Goal: Task Accomplishment & Management: Complete application form

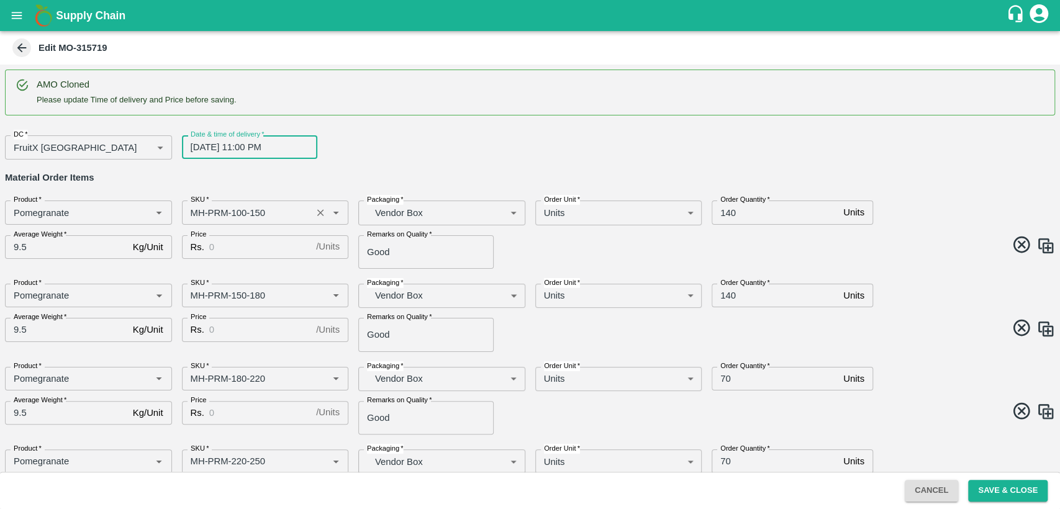
click at [202, 210] on input "SKU   *" at bounding box center [247, 212] width 123 height 16
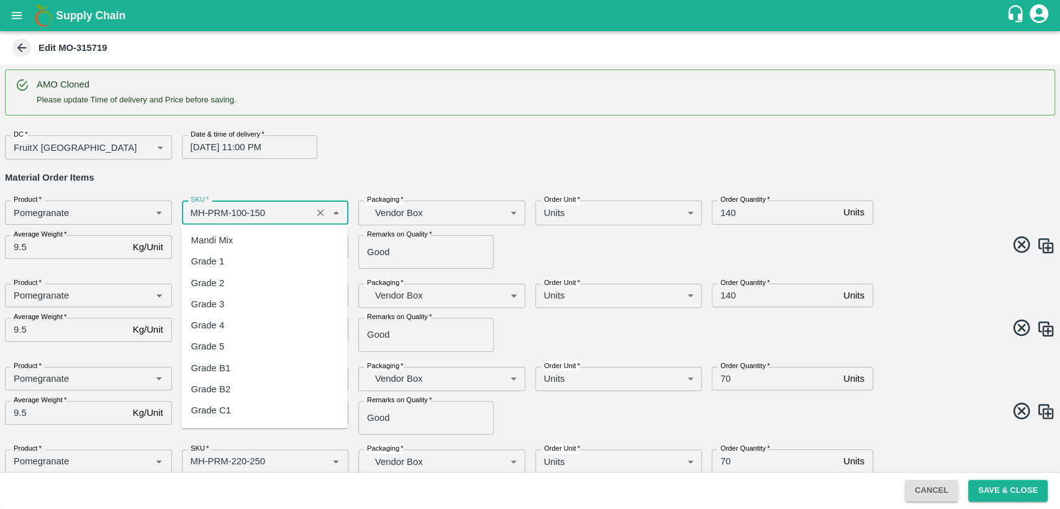
scroll to position [674, 0]
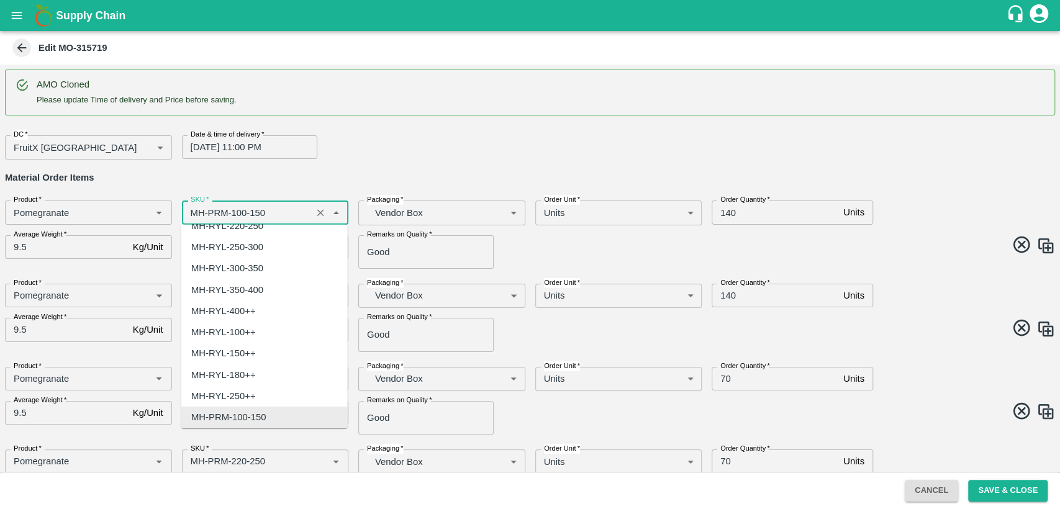
click at [202, 210] on input "SKU   *" at bounding box center [247, 212] width 123 height 16
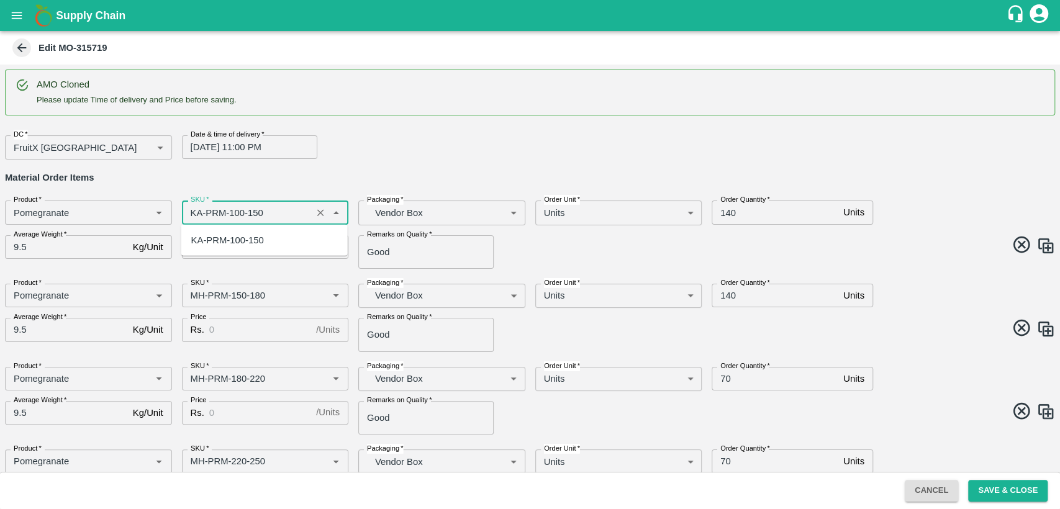
click at [233, 234] on div "KA-PRM-100-150" at bounding box center [227, 240] width 73 height 14
type input "KA-PRM-100-150"
click at [235, 247] on input "Price" at bounding box center [260, 247] width 102 height 24
type input "800"
click at [194, 295] on input "SKU   *" at bounding box center [247, 295] width 123 height 16
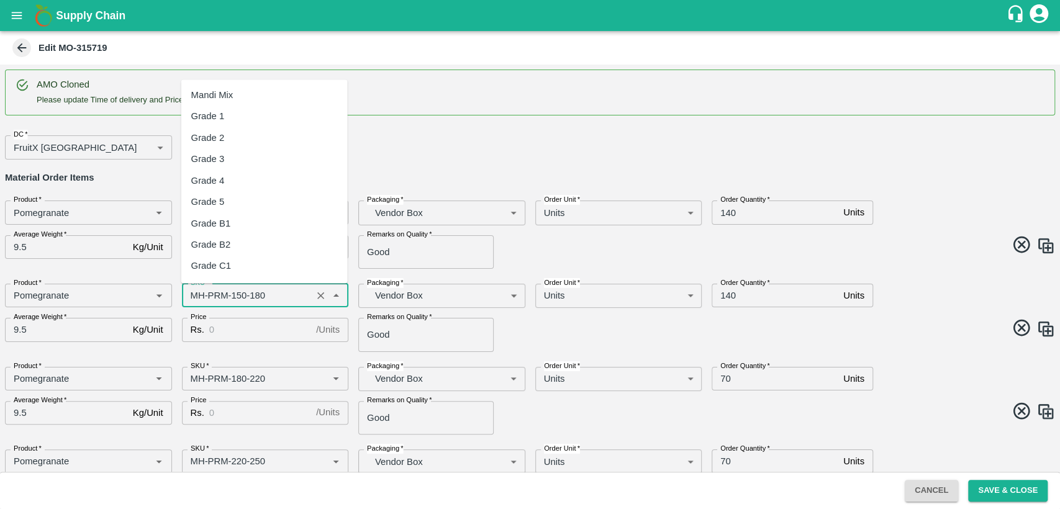
click at [194, 295] on input "SKU   *" at bounding box center [247, 295] width 123 height 16
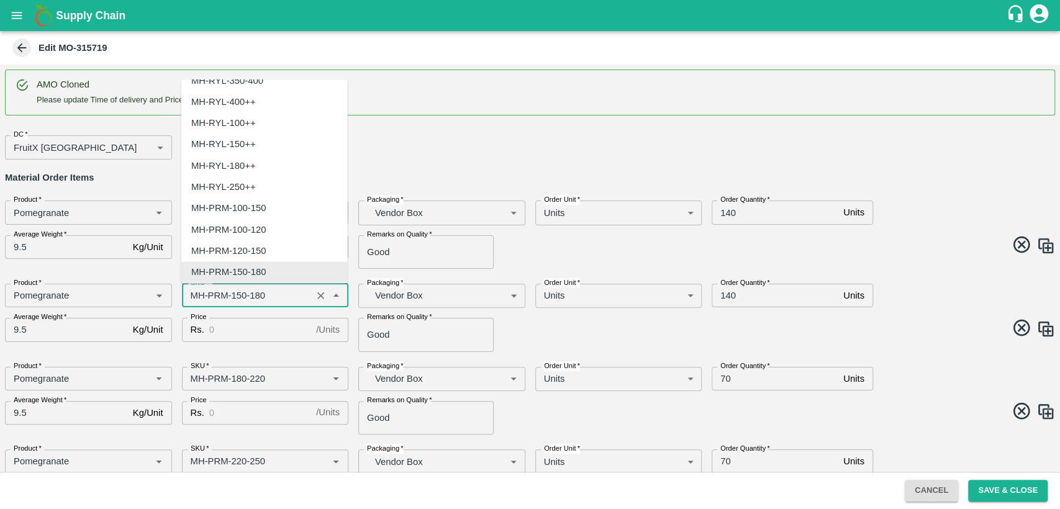
click at [194, 295] on input "SKU   *" at bounding box center [247, 295] width 123 height 16
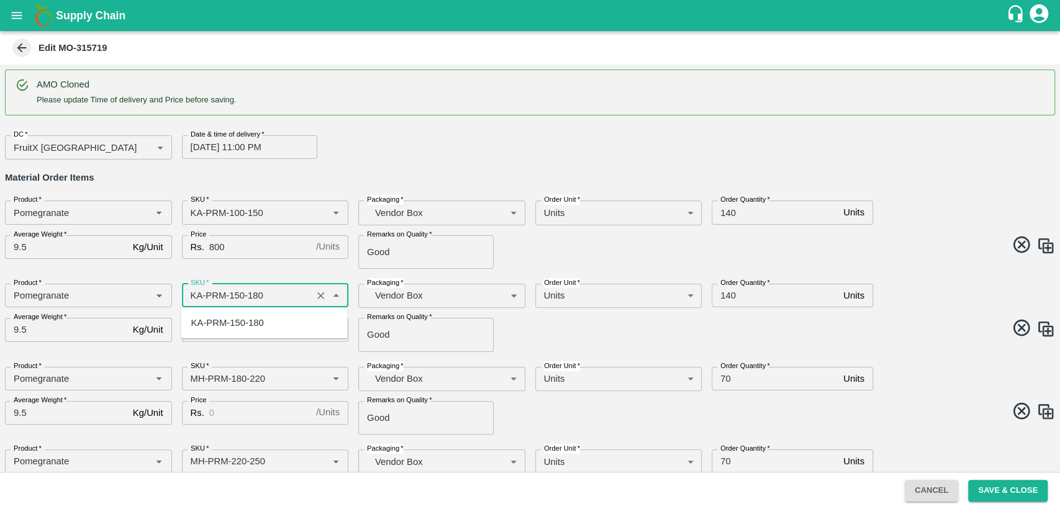
click at [235, 327] on div "KA-PRM-150-180" at bounding box center [227, 323] width 73 height 14
type input "KA-PRM-150-180"
click at [235, 327] on input "Price" at bounding box center [260, 330] width 102 height 24
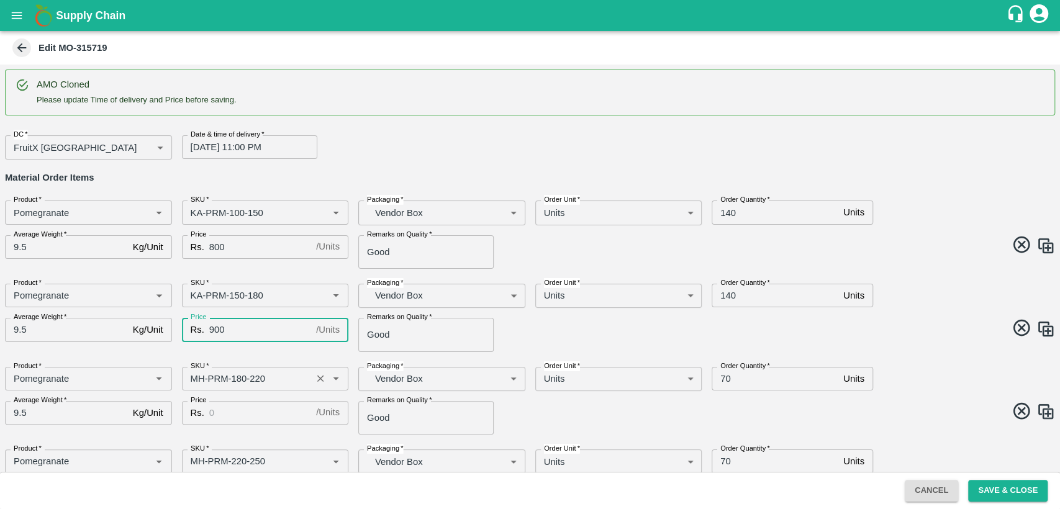
type input "900"
click at [199, 379] on input "SKU   *" at bounding box center [247, 379] width 123 height 16
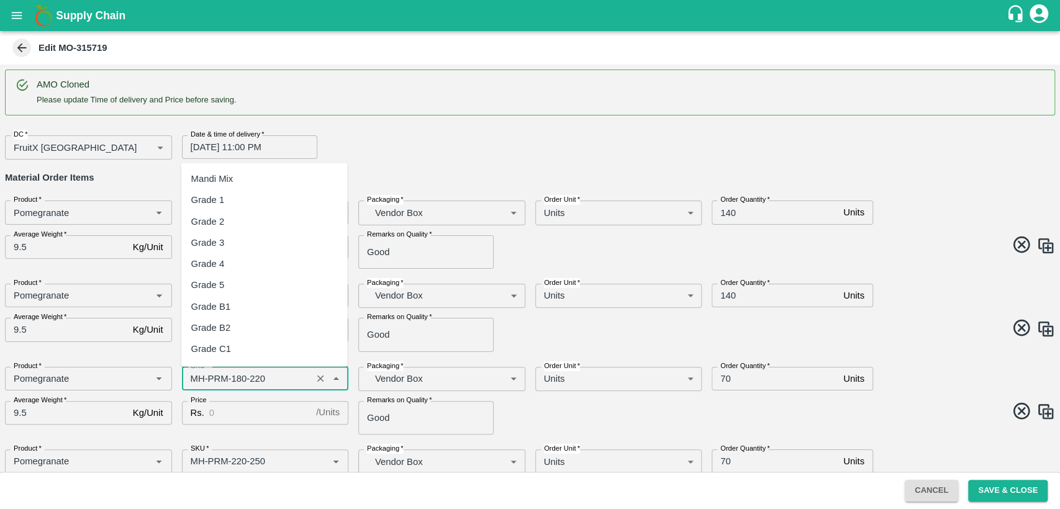
click at [199, 379] on input "SKU   *" at bounding box center [247, 379] width 123 height 16
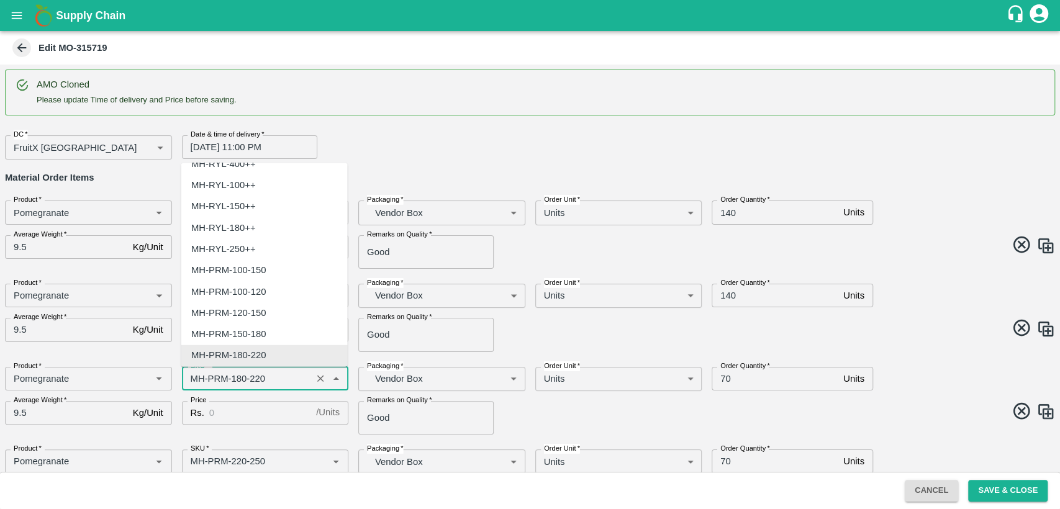
click at [199, 379] on input "SKU   *" at bounding box center [247, 379] width 123 height 16
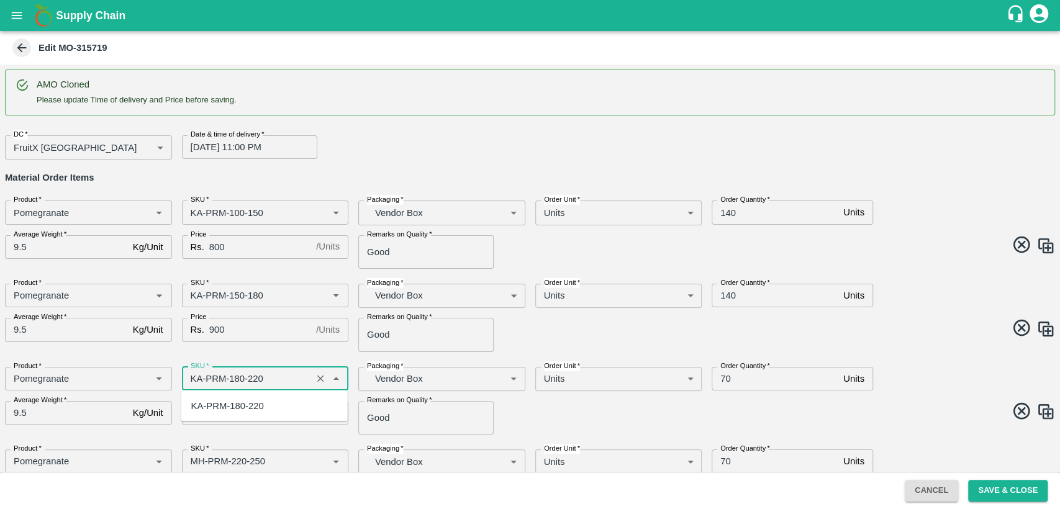
click at [227, 407] on div "KA-PRM-180-220" at bounding box center [227, 405] width 73 height 14
type input "KA-PRM-180-220"
click at [227, 407] on input "Price" at bounding box center [260, 413] width 102 height 24
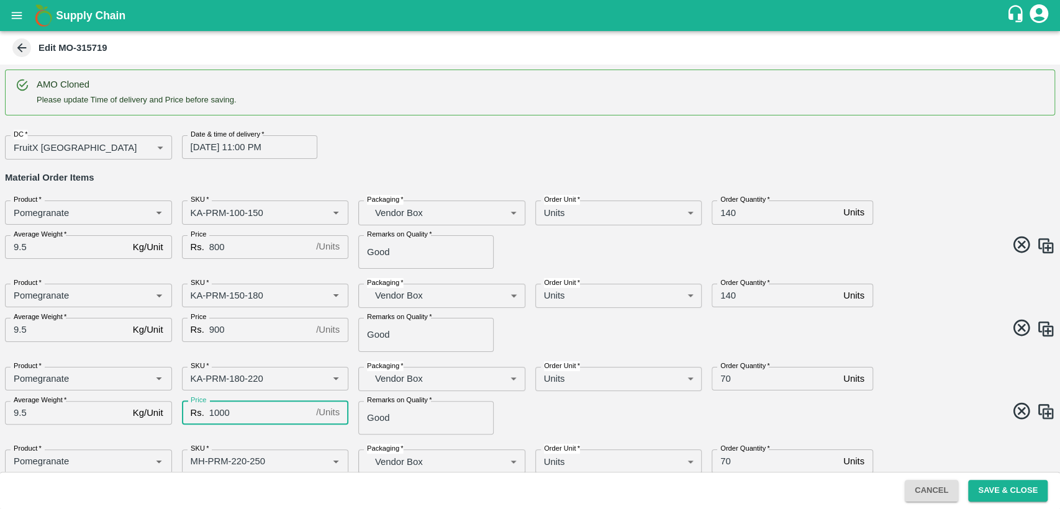
type input "1000"
click at [522, 429] on div "Remarks on Quality   * Good Remarks on Quality" at bounding box center [436, 412] width 177 height 43
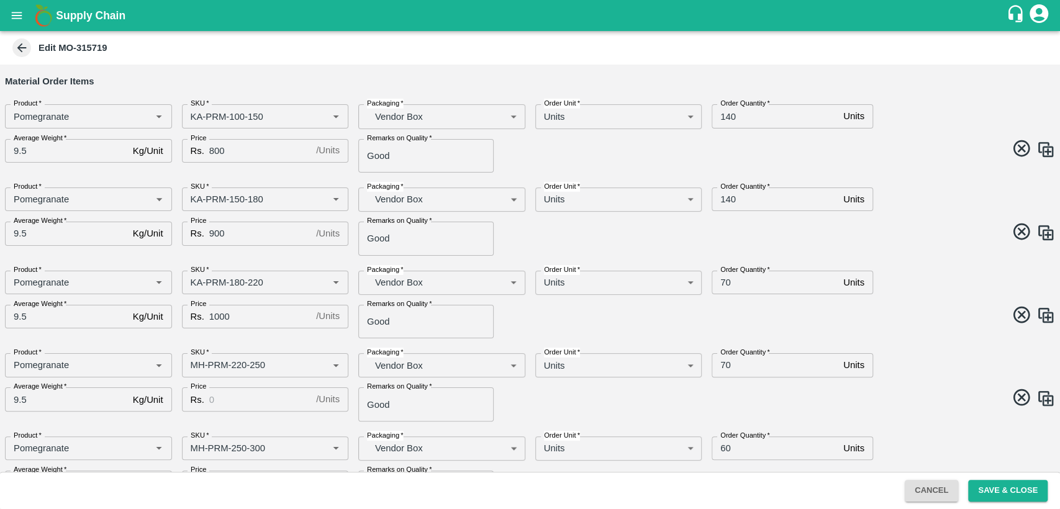
scroll to position [98, 0]
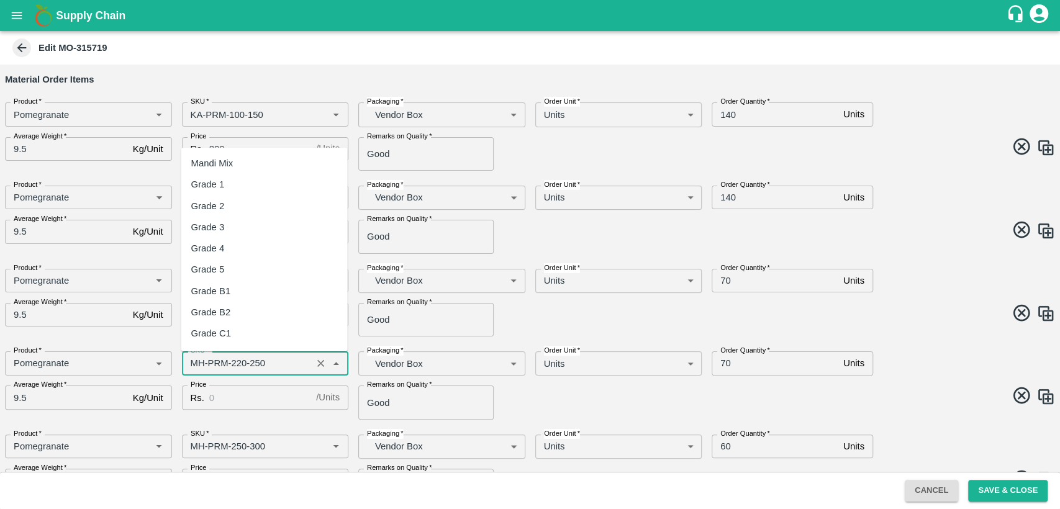
click at [193, 359] on input "SKU   *" at bounding box center [247, 363] width 123 height 16
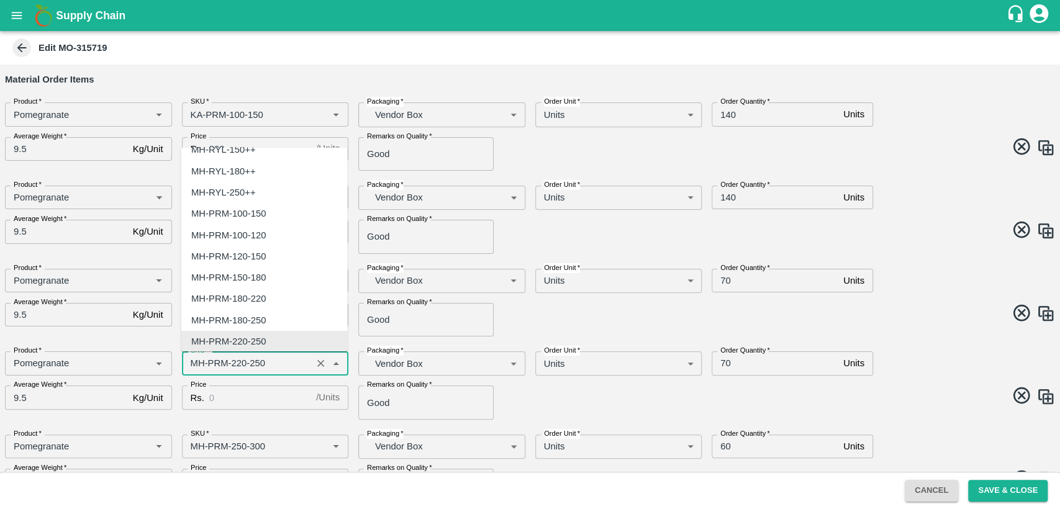
click at [193, 359] on input "SKU   *" at bounding box center [247, 363] width 123 height 16
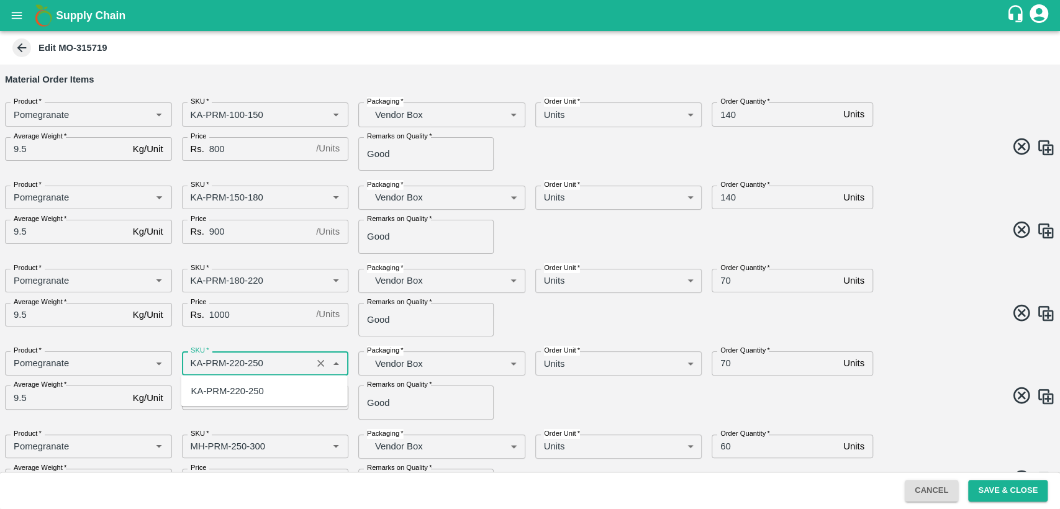
click at [241, 391] on div "KA-PRM-220-250" at bounding box center [227, 391] width 73 height 14
type input "KA-PRM-220-250"
click at [241, 391] on input "Price" at bounding box center [260, 397] width 102 height 24
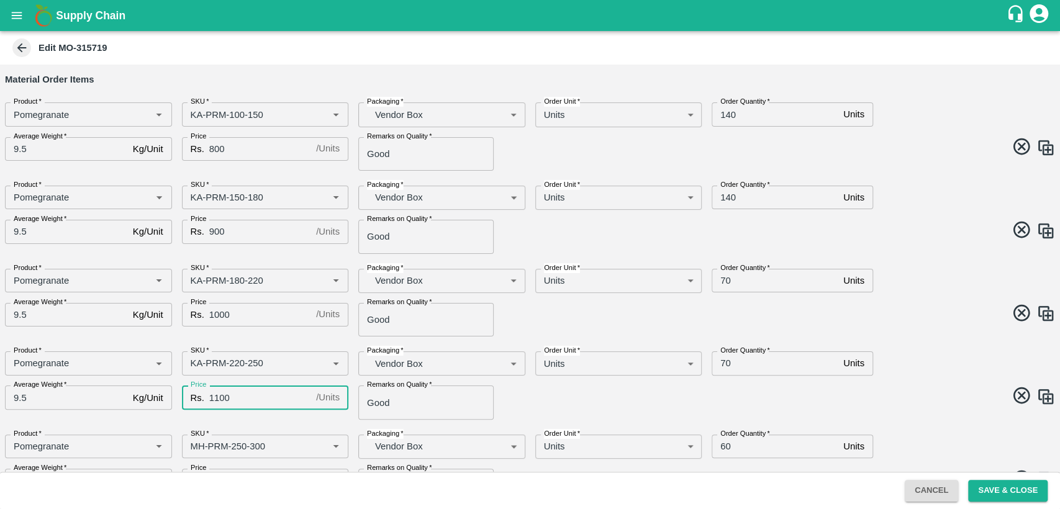
type input "1100"
click at [263, 418] on div "Price Rs. 1100 / Units Price" at bounding box center [260, 397] width 177 height 43
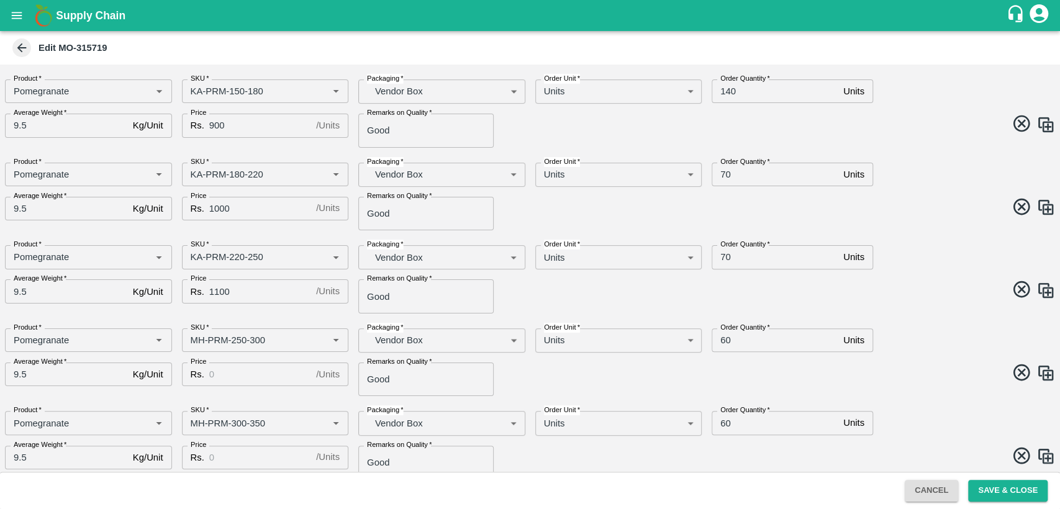
scroll to position [217, 0]
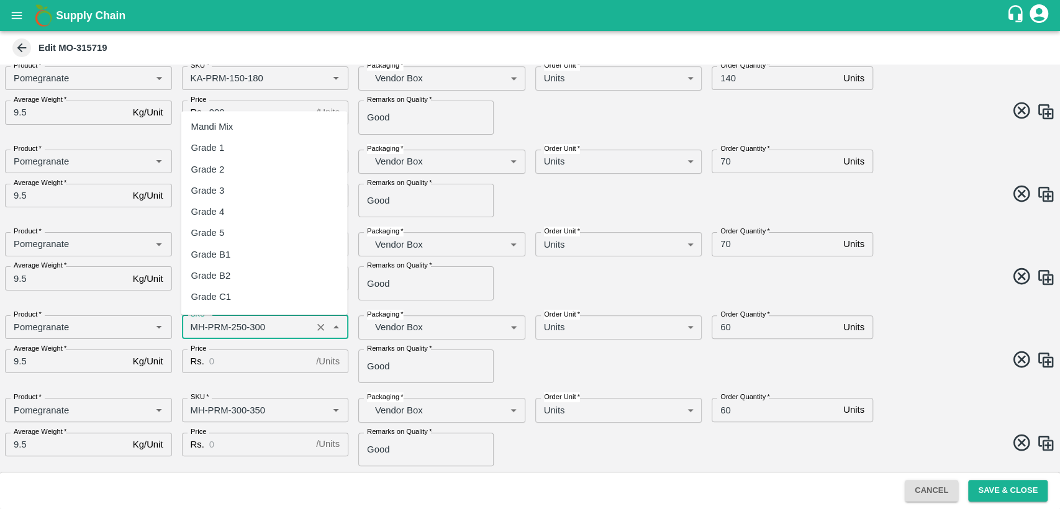
click at [195, 328] on input "SKU   *" at bounding box center [247, 327] width 123 height 16
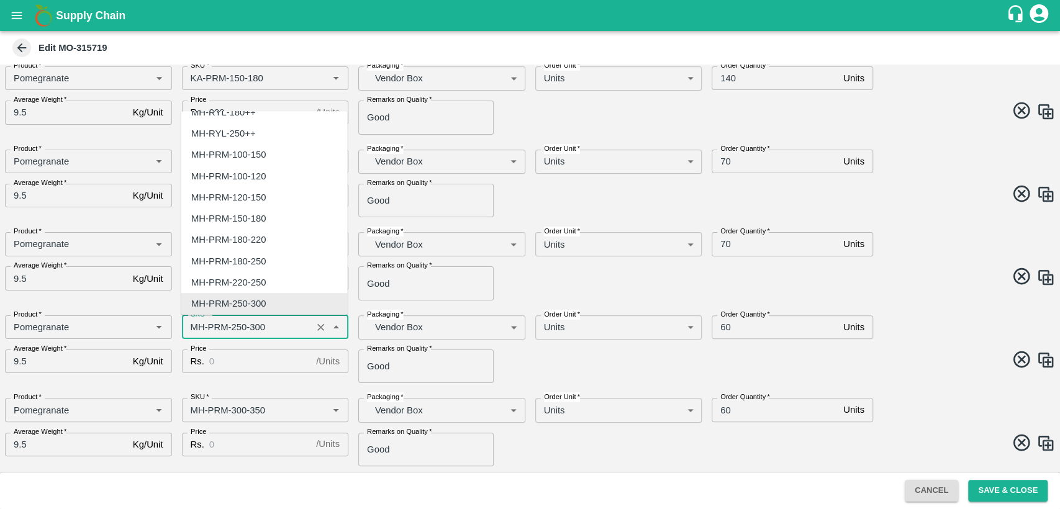
click at [195, 328] on input "SKU   *" at bounding box center [247, 327] width 123 height 16
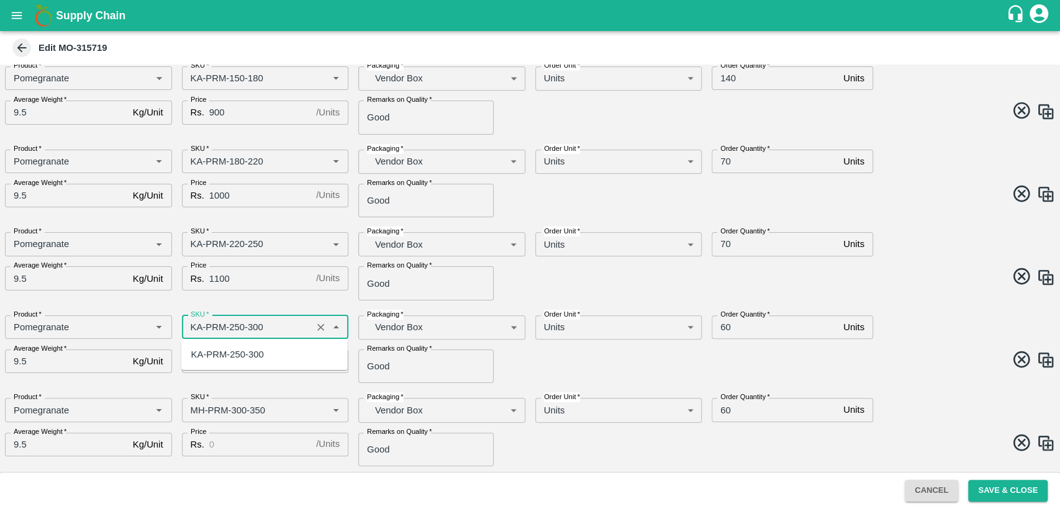
click at [219, 352] on div "KA-PRM-250-300" at bounding box center [227, 355] width 73 height 14
type input "KA-PRM-250-300"
click at [225, 362] on input "Price" at bounding box center [260, 361] width 102 height 24
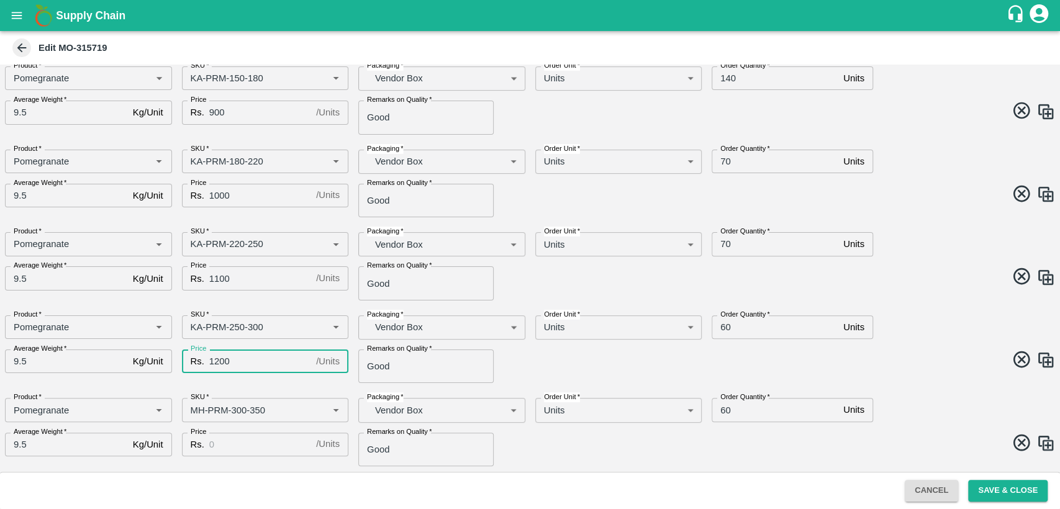
type input "1200"
click at [525, 369] on span at bounding box center [790, 361] width 530 height 24
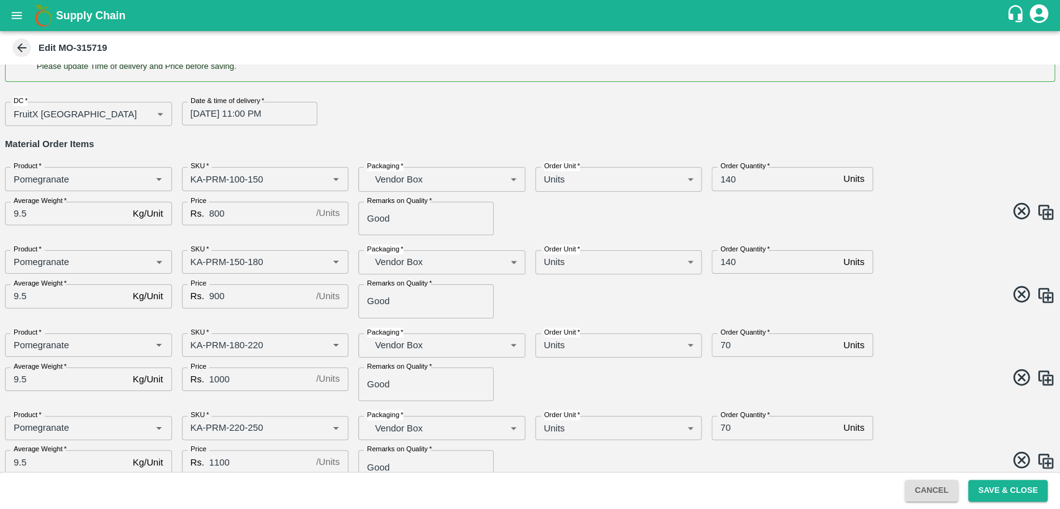
scroll to position [0, 0]
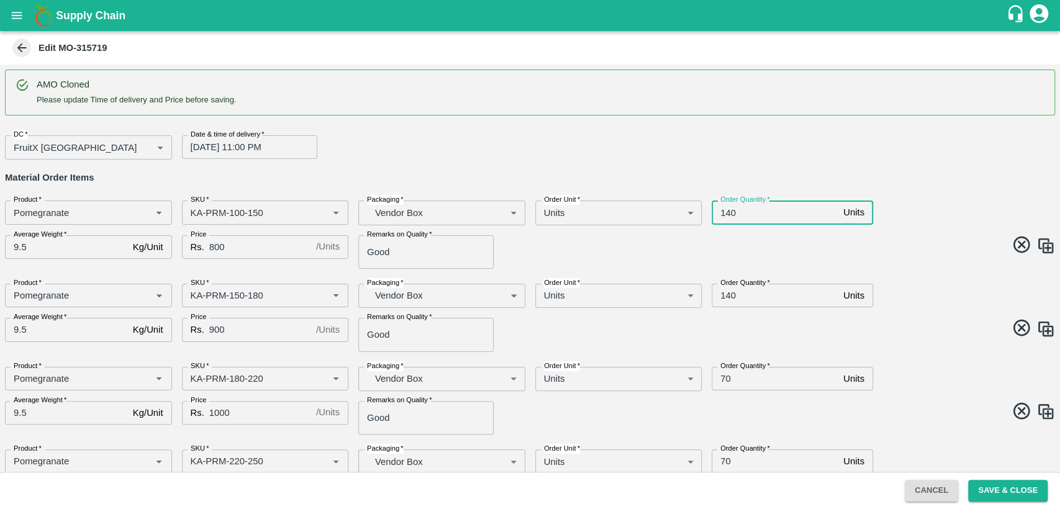
click at [722, 216] on input "140" at bounding box center [774, 212] width 127 height 24
click at [724, 214] on input "40" at bounding box center [774, 212] width 127 height 24
type input "30"
click at [724, 292] on input "140" at bounding box center [774, 296] width 127 height 24
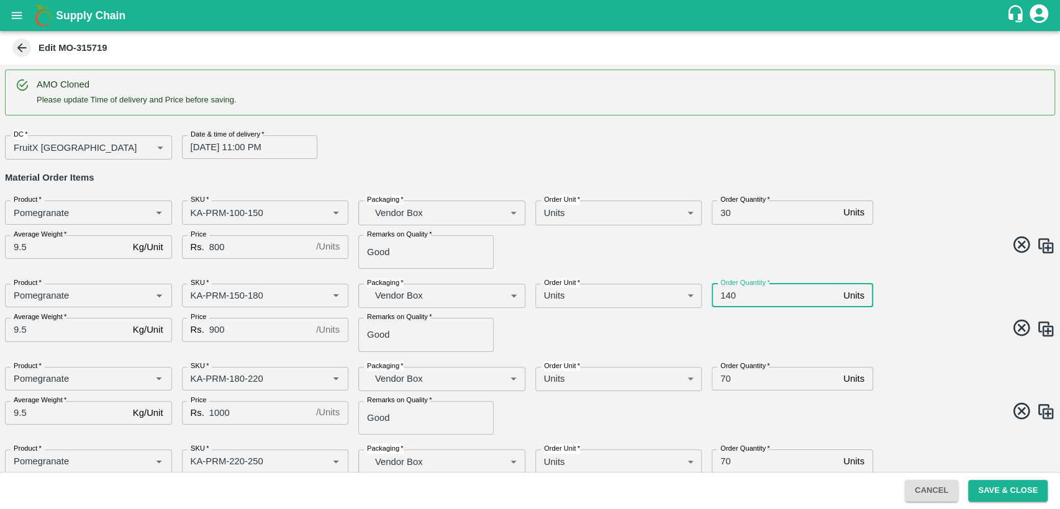
click at [724, 292] on input "140" at bounding box center [774, 296] width 127 height 24
type input "30"
click at [724, 379] on input "70" at bounding box center [774, 379] width 127 height 24
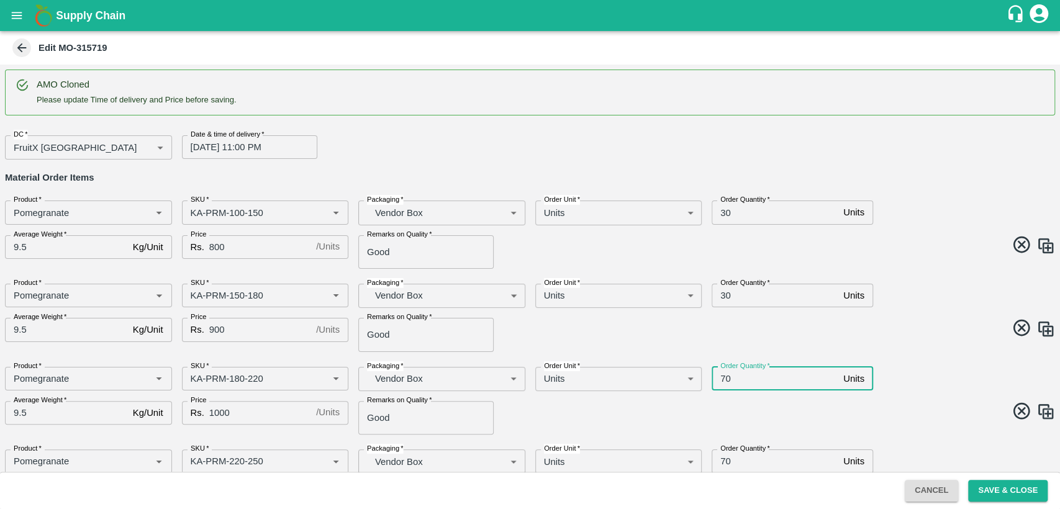
click at [724, 379] on input "70" at bounding box center [774, 379] width 127 height 24
type input "30"
click at [879, 334] on span at bounding box center [790, 330] width 530 height 24
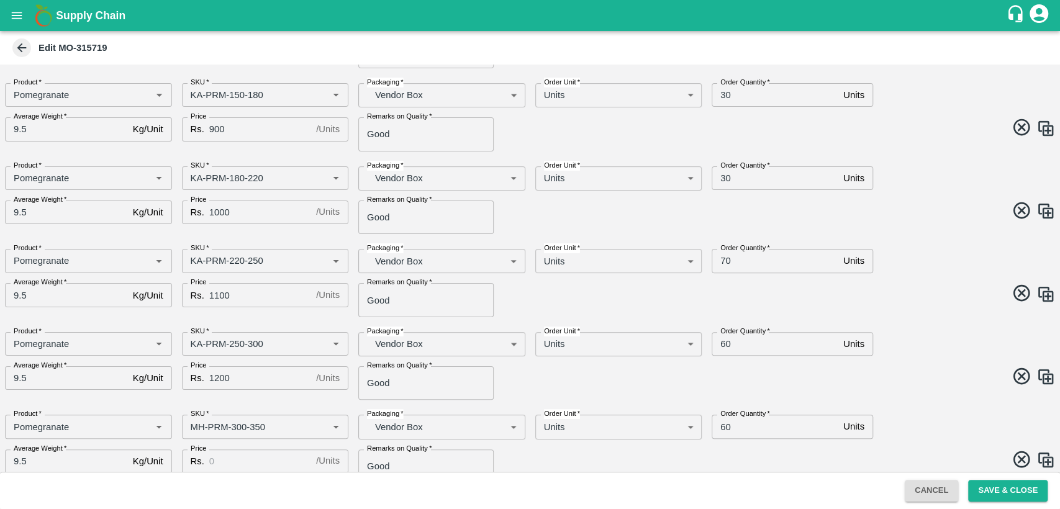
scroll to position [295, 0]
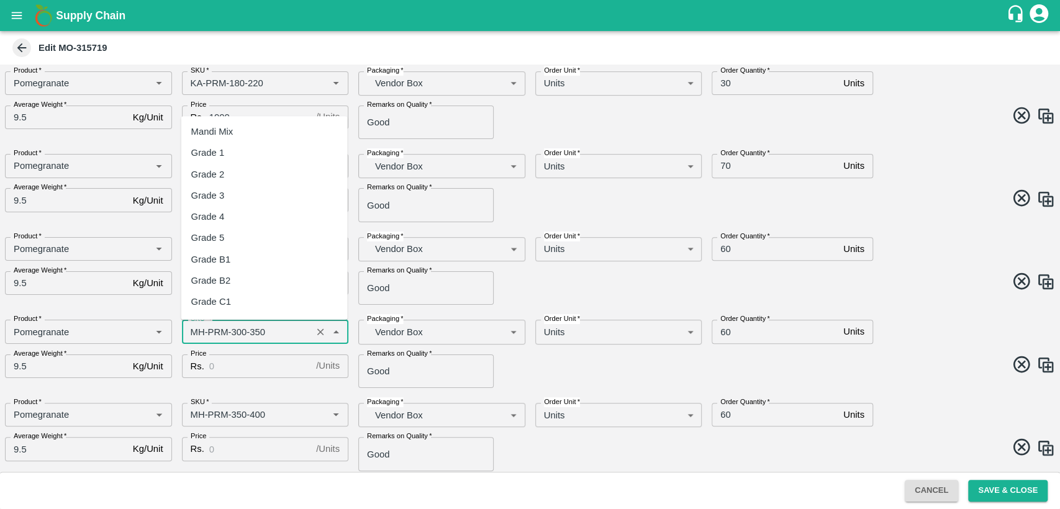
click at [196, 335] on input "SKU   *" at bounding box center [247, 331] width 123 height 16
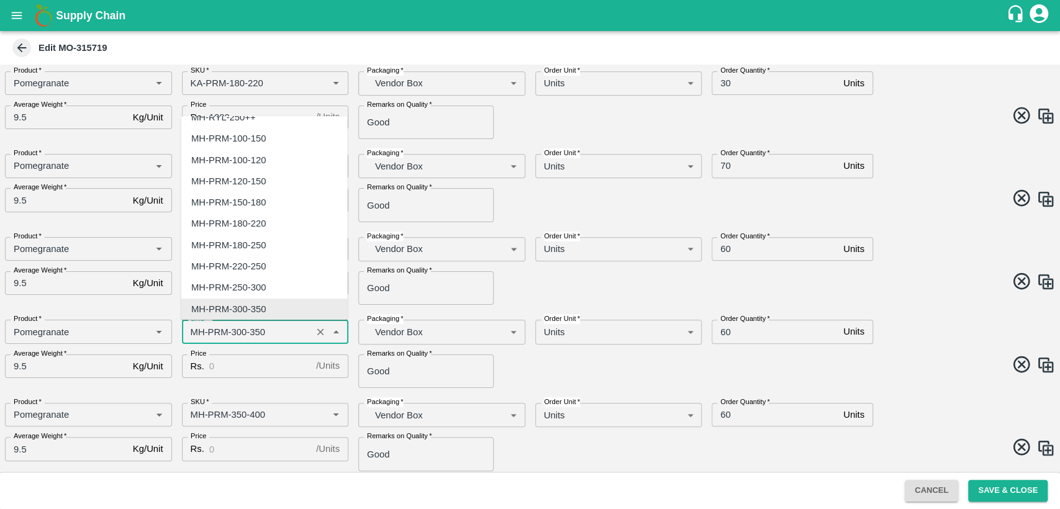
click at [196, 335] on input "SKU   *" at bounding box center [247, 331] width 123 height 16
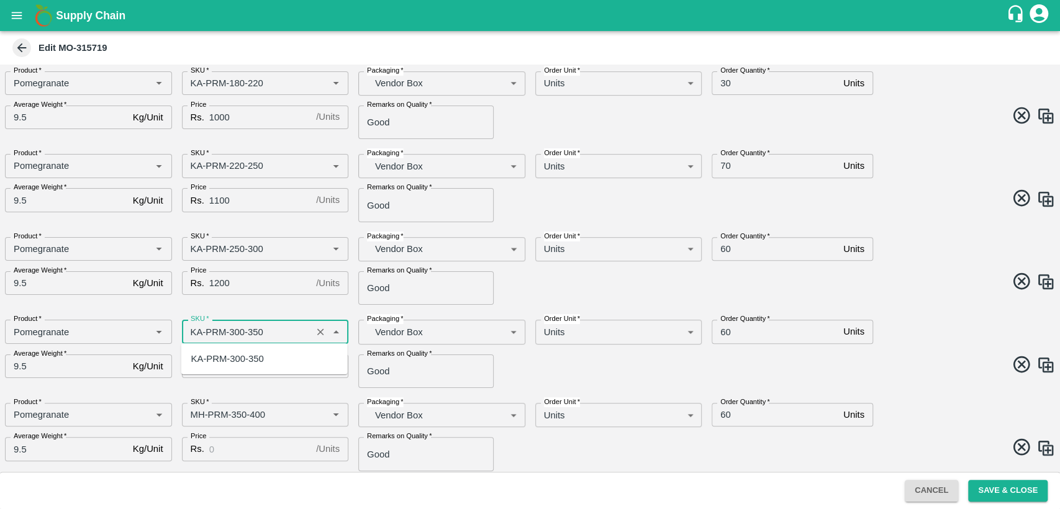
click at [232, 356] on div "KA-PRM-300-350" at bounding box center [227, 359] width 73 height 14
type input "KA-PRM-300-350"
click at [232, 356] on input "Price" at bounding box center [260, 366] width 102 height 24
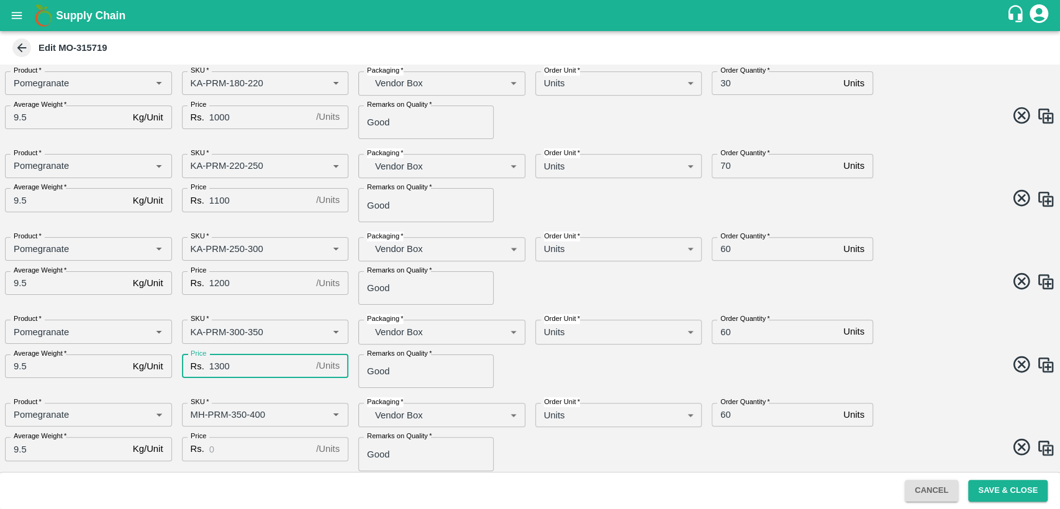
type input "1300"
click at [516, 359] on div "Remarks on Quality   * Good Remarks on Quality" at bounding box center [436, 365] width 177 height 43
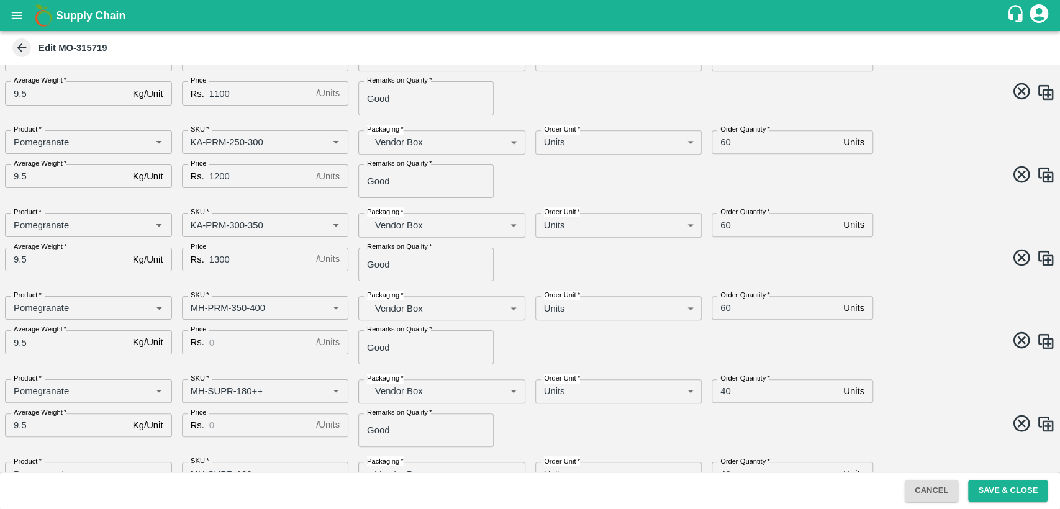
scroll to position [405, 0]
click at [194, 308] on input "SKU   *" at bounding box center [247, 305] width 123 height 16
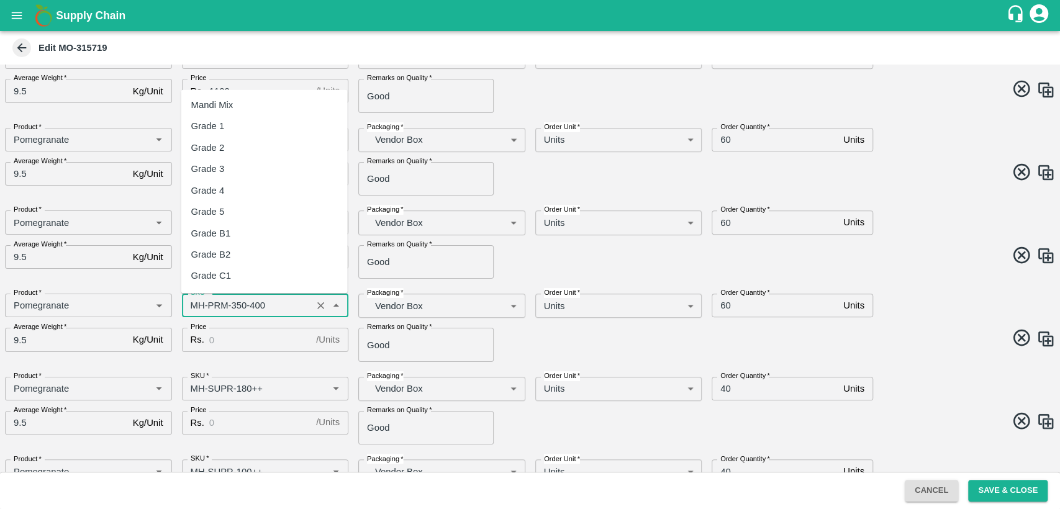
scroll to position [865, 0]
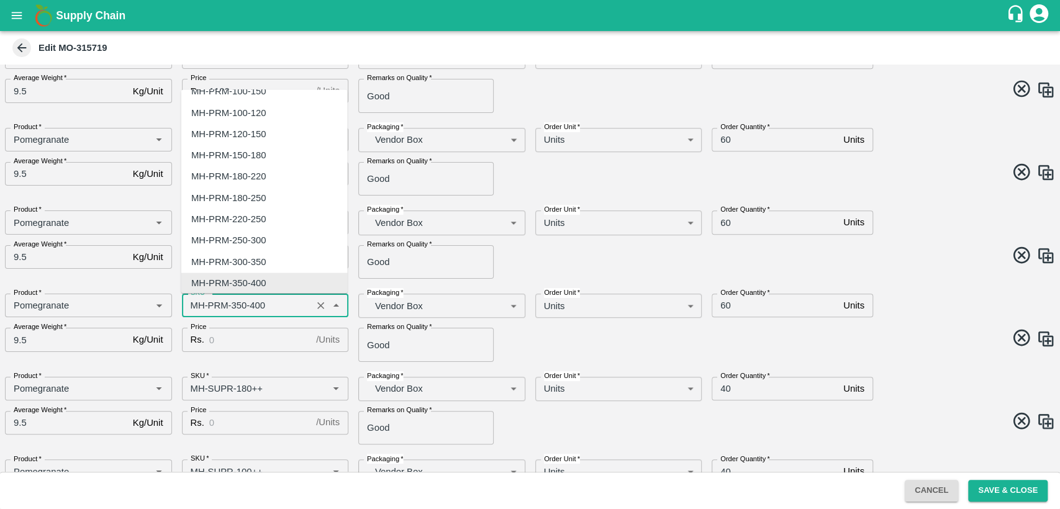
click at [194, 308] on input "SKU   *" at bounding box center [247, 305] width 123 height 16
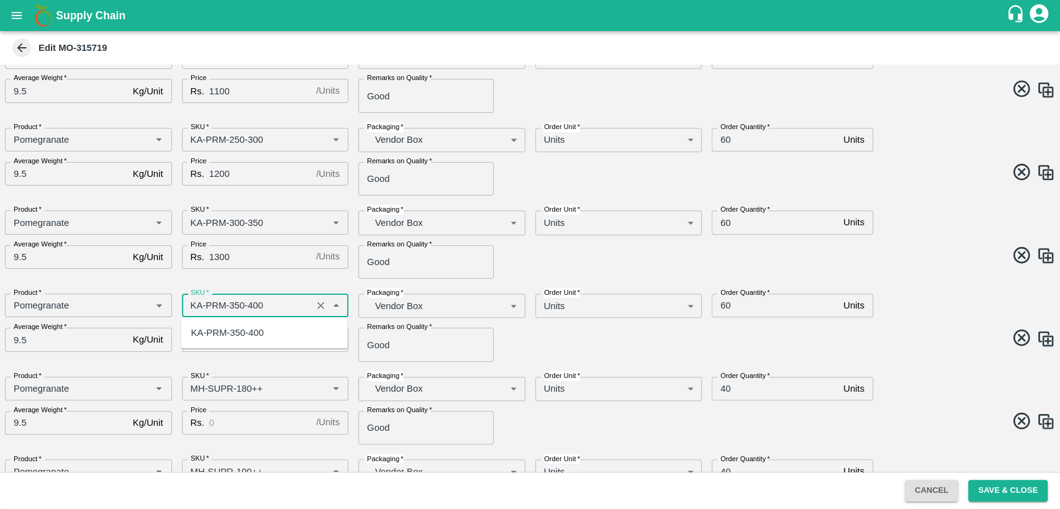
click at [256, 342] on div "KA-PRM-350-400" at bounding box center [264, 332] width 166 height 21
type input "KA-PRM-350-400"
click at [251, 341] on input "Price" at bounding box center [260, 340] width 102 height 24
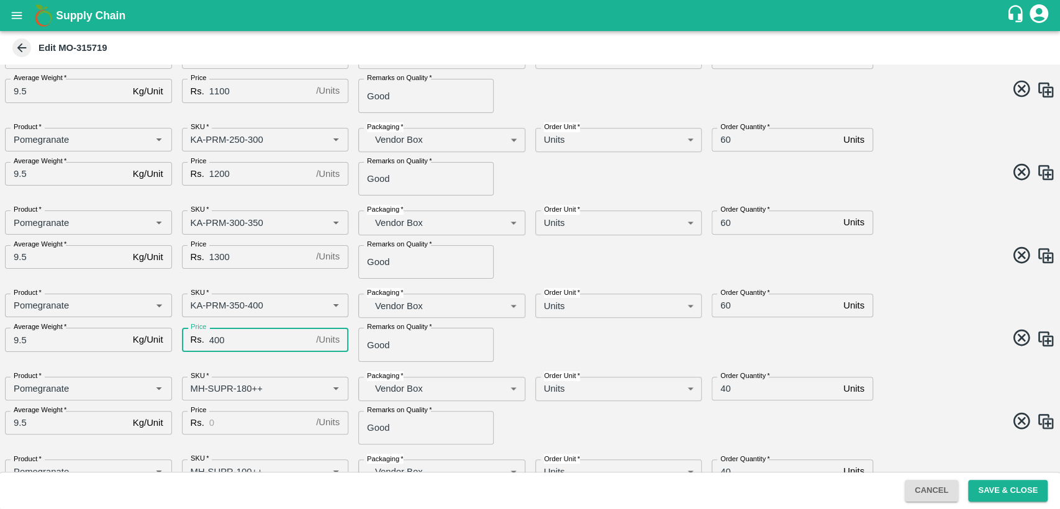
click at [209, 341] on input "400" at bounding box center [260, 340] width 102 height 24
type input "1400"
click at [577, 340] on span at bounding box center [790, 340] width 530 height 24
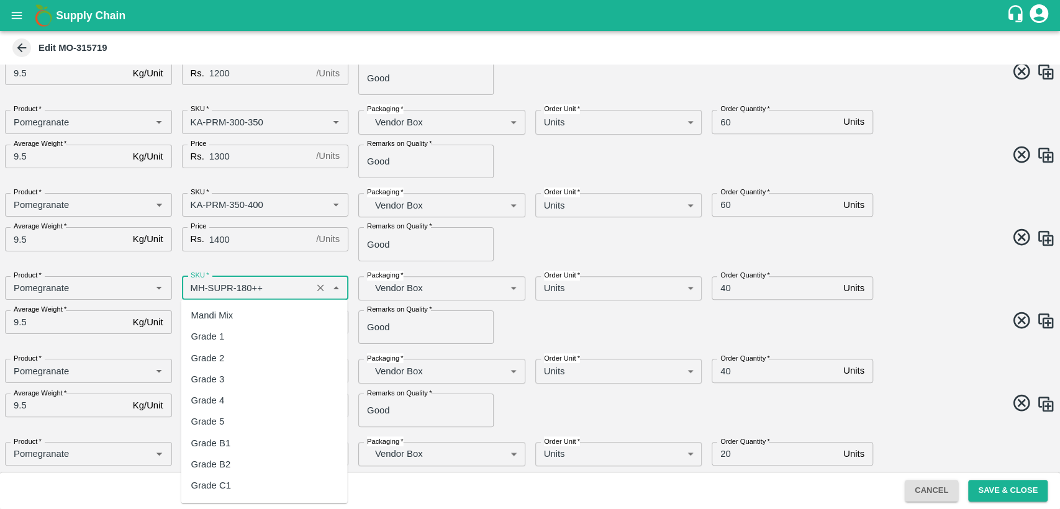
click at [191, 293] on input "SKU   *" at bounding box center [247, 288] width 123 height 16
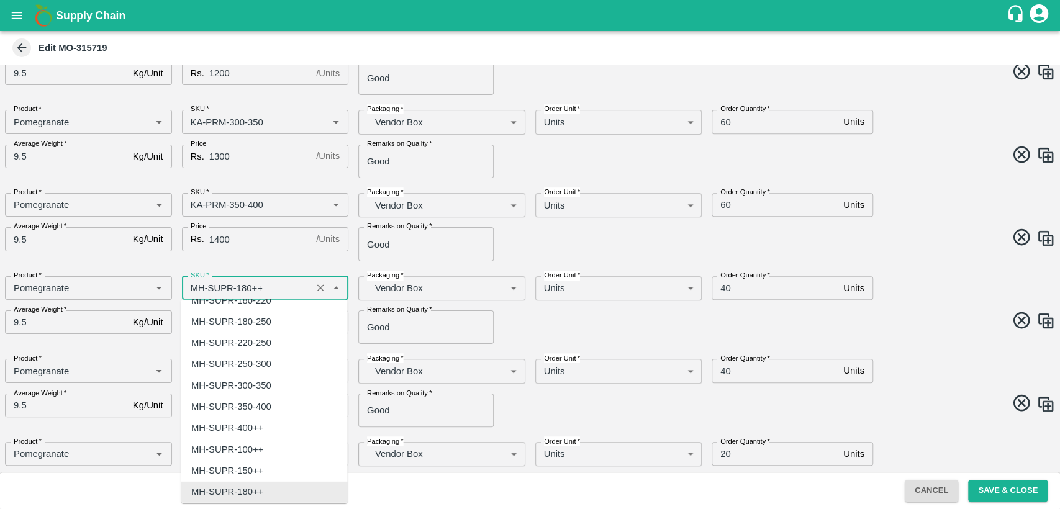
click at [191, 293] on input "SKU   *" at bounding box center [247, 288] width 123 height 16
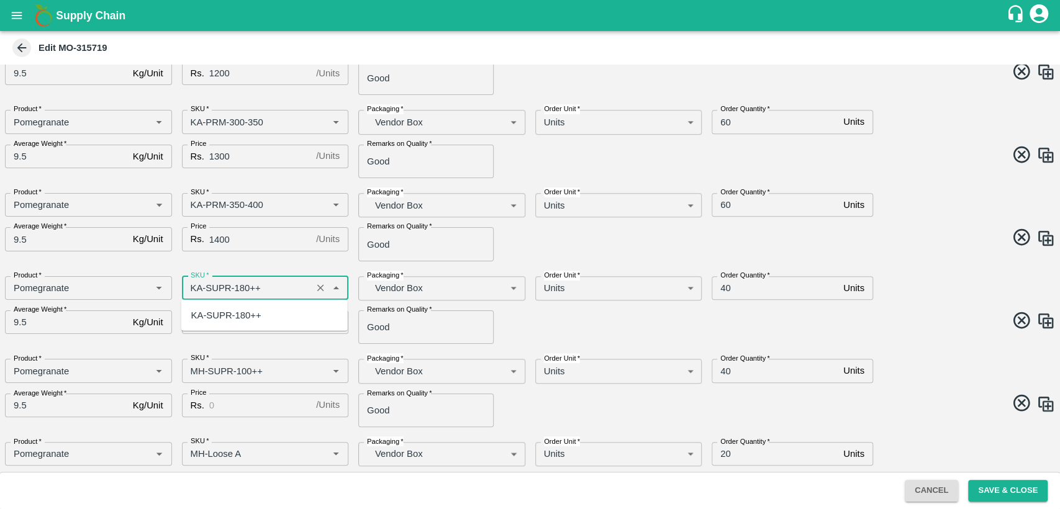
click at [244, 316] on div "KA-SUPR-180++" at bounding box center [226, 315] width 70 height 14
type input "KA-SUPR-180++"
click at [244, 316] on input "Price" at bounding box center [260, 322] width 102 height 24
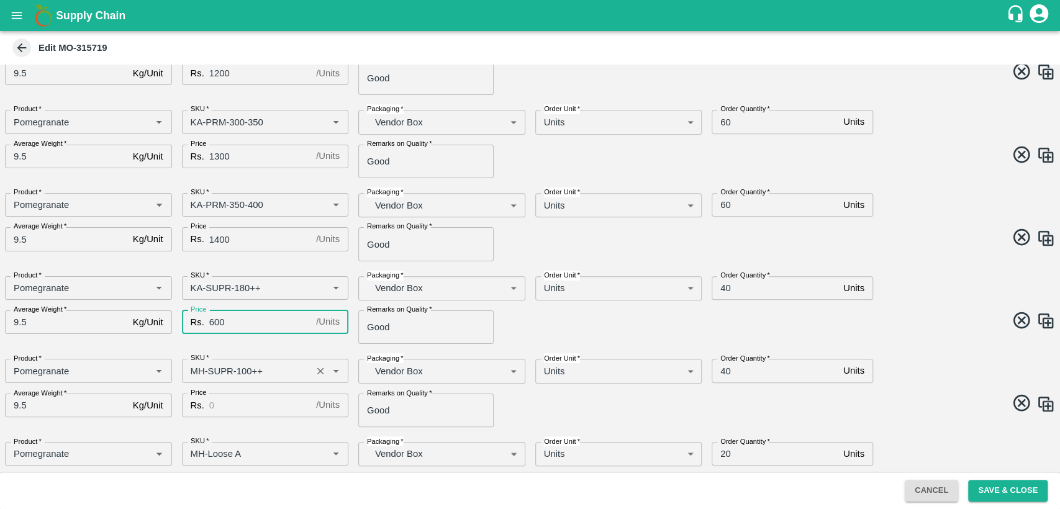
type input "600"
click at [193, 377] on input "SKU   *" at bounding box center [247, 370] width 123 height 16
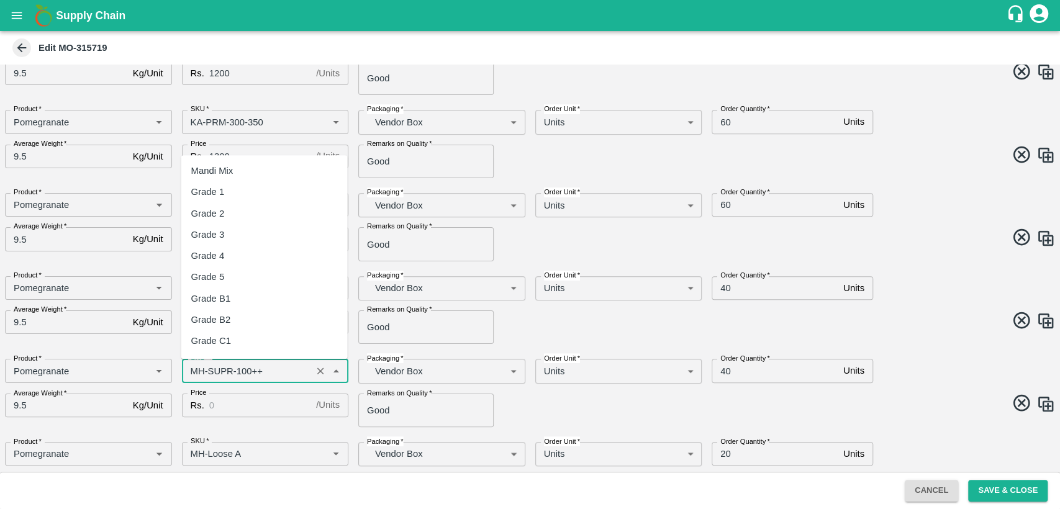
click at [193, 377] on input "SKU   *" at bounding box center [247, 370] width 123 height 16
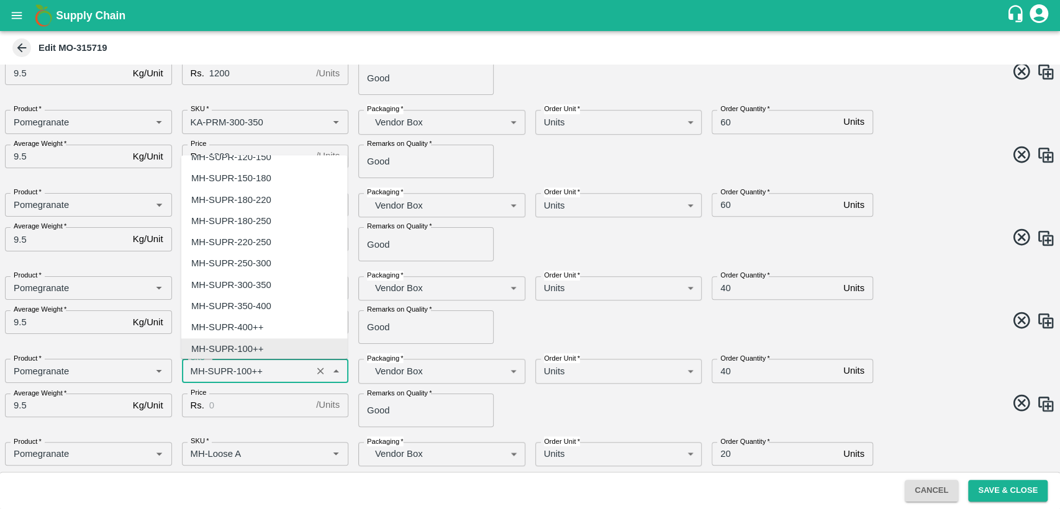
click at [196, 374] on input "SKU   *" at bounding box center [247, 370] width 123 height 16
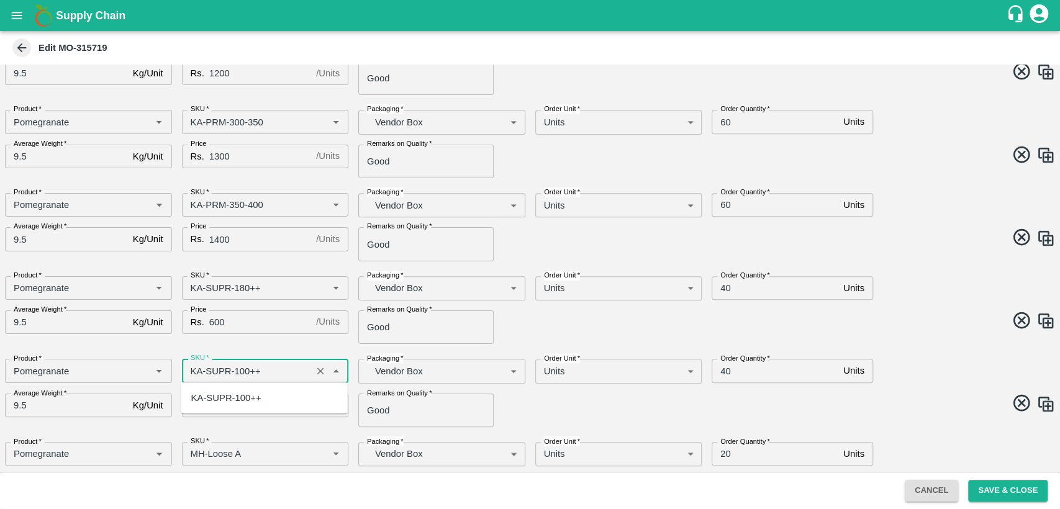
click at [240, 398] on div "KA-SUPR-100++" at bounding box center [226, 398] width 70 height 14
type input "KA-SUPR-100++"
click at [240, 398] on input "Price" at bounding box center [260, 406] width 102 height 24
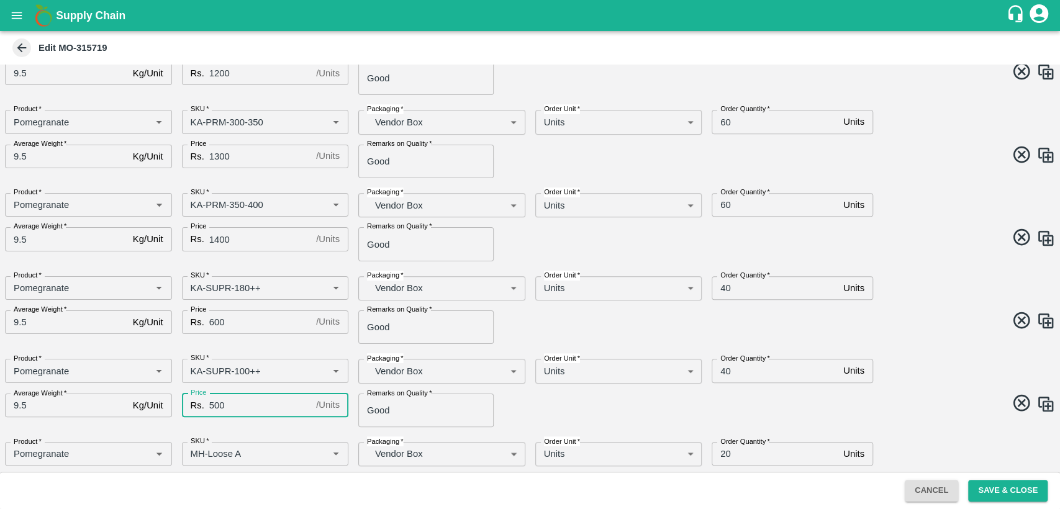
type input "500"
click at [500, 390] on div "Remarks on Quality   * Good Remarks on Quality" at bounding box center [436, 405] width 177 height 43
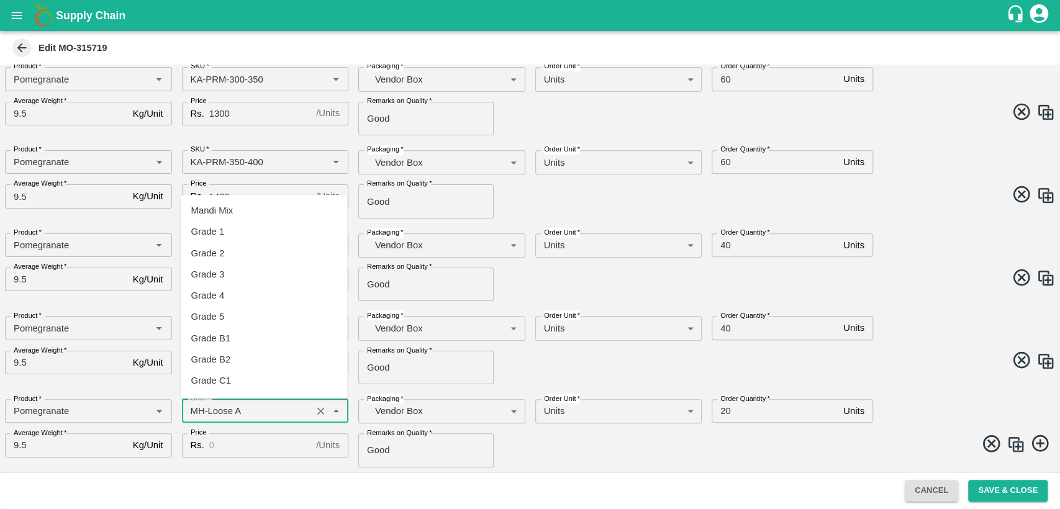
click at [197, 410] on input "SKU   *" at bounding box center [247, 411] width 123 height 16
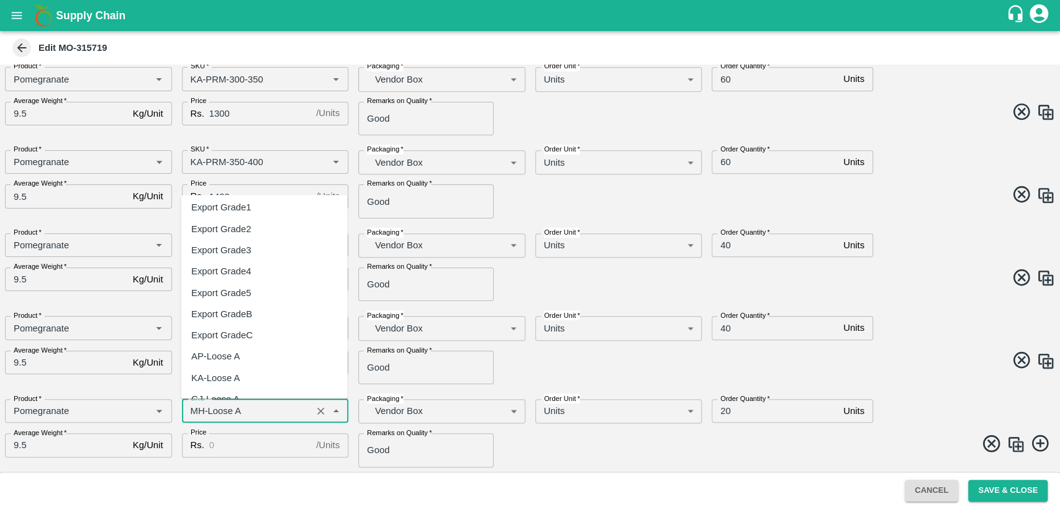
click at [192, 406] on input "SKU   *" at bounding box center [247, 411] width 123 height 16
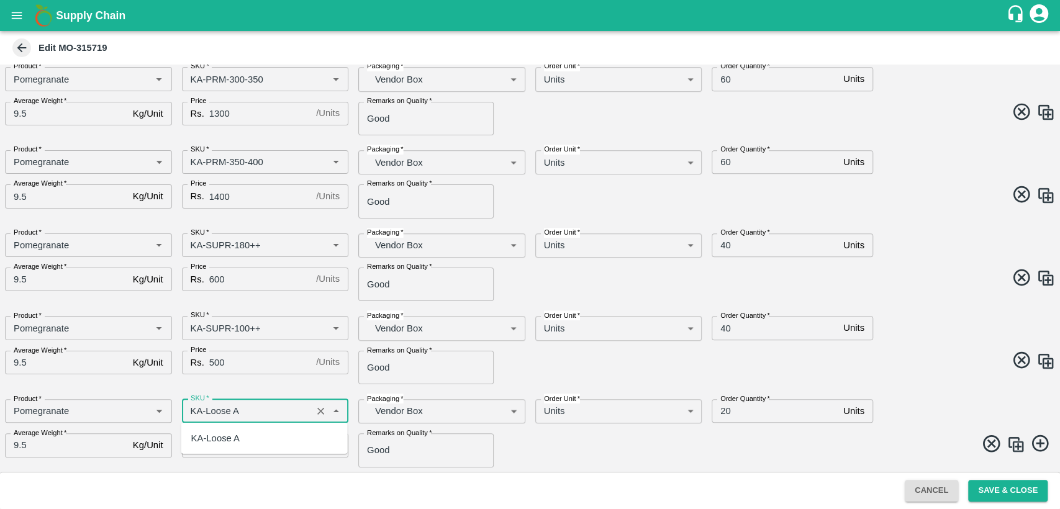
click at [240, 434] on div "KA-Loose A" at bounding box center [264, 438] width 166 height 21
type input "KA-Loose A"
click at [240, 443] on input "Price" at bounding box center [260, 445] width 102 height 24
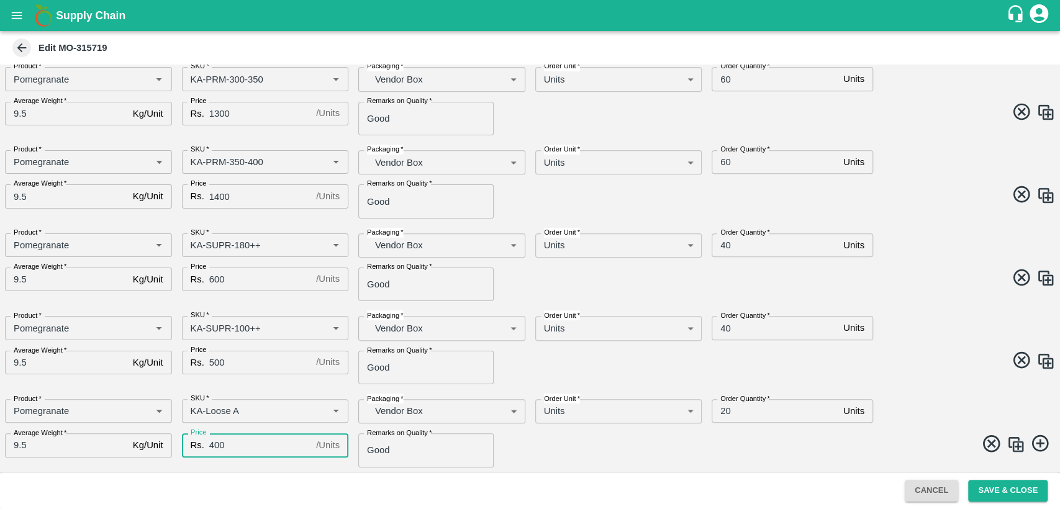
type input "400"
click at [1043, 439] on icon at bounding box center [1039, 443] width 17 height 17
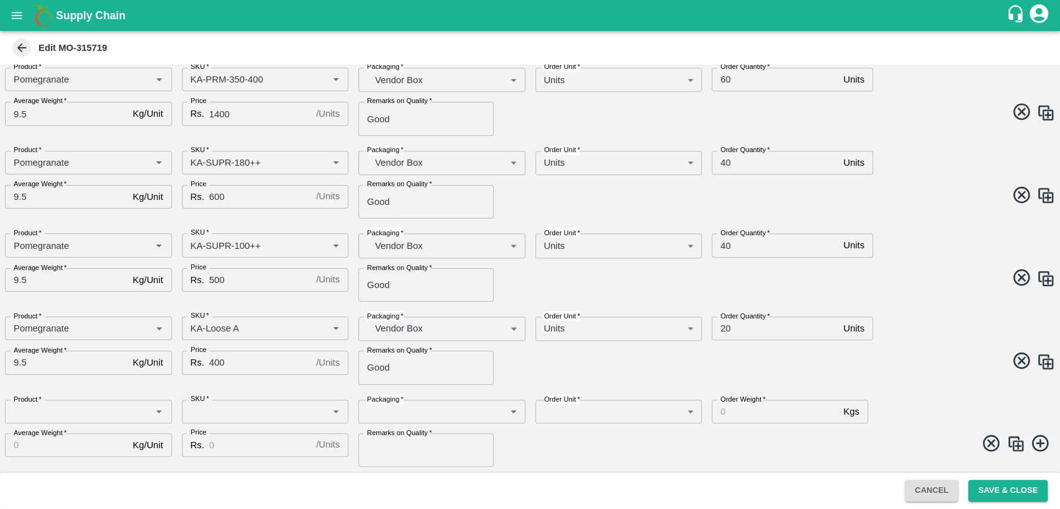
click at [991, 439] on icon at bounding box center [991, 442] width 17 height 17
click at [1017, 444] on img at bounding box center [1015, 444] width 19 height 19
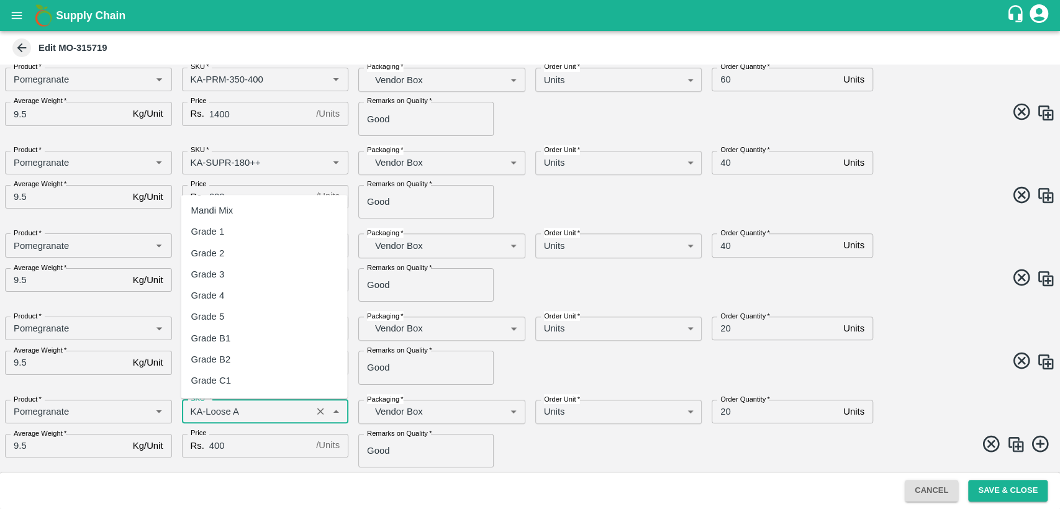
click at [286, 415] on input "SKU   *" at bounding box center [247, 411] width 123 height 16
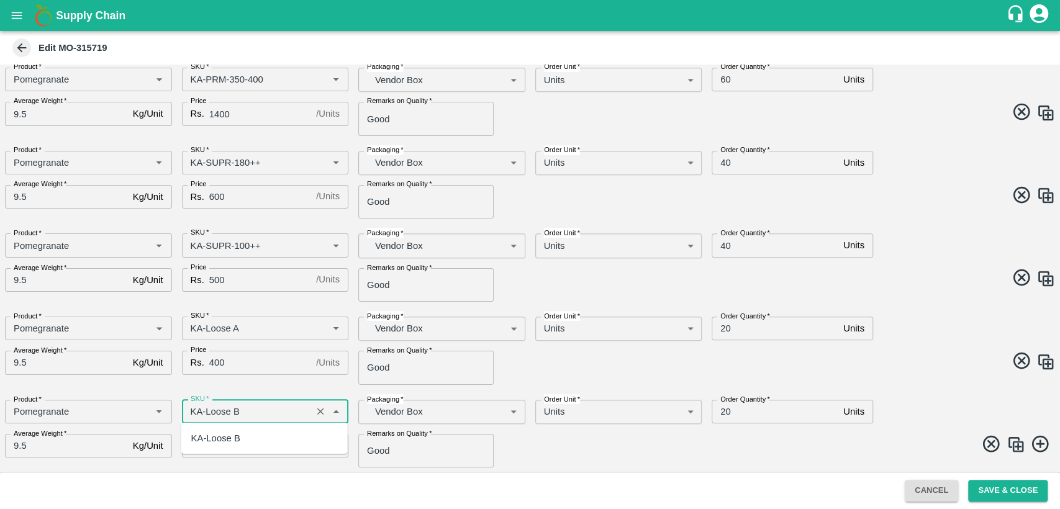
click at [289, 433] on div "KA-Loose B" at bounding box center [264, 438] width 166 height 21
type input "KA-Loose B"
click at [1014, 444] on img at bounding box center [1015, 444] width 19 height 19
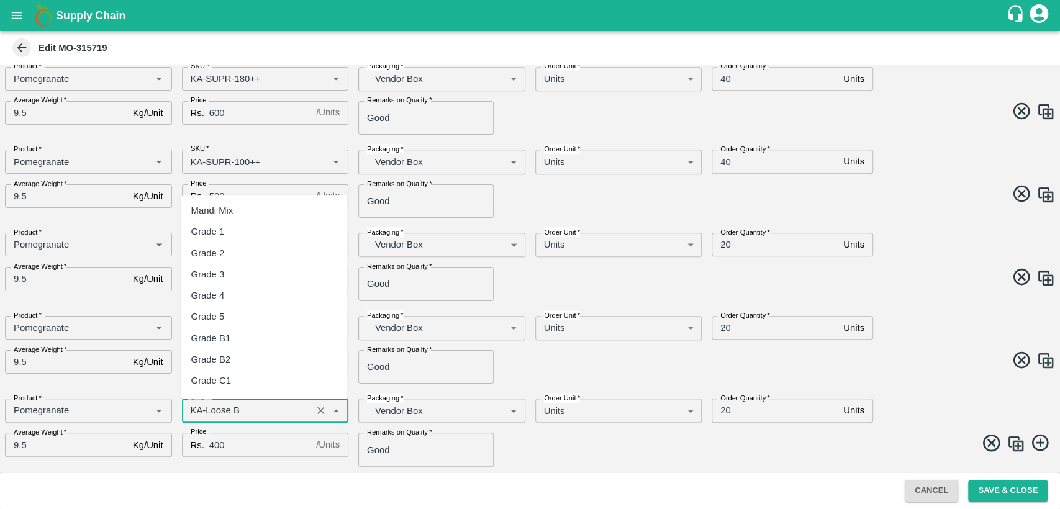
click at [297, 405] on input "SKU   *" at bounding box center [247, 410] width 123 height 16
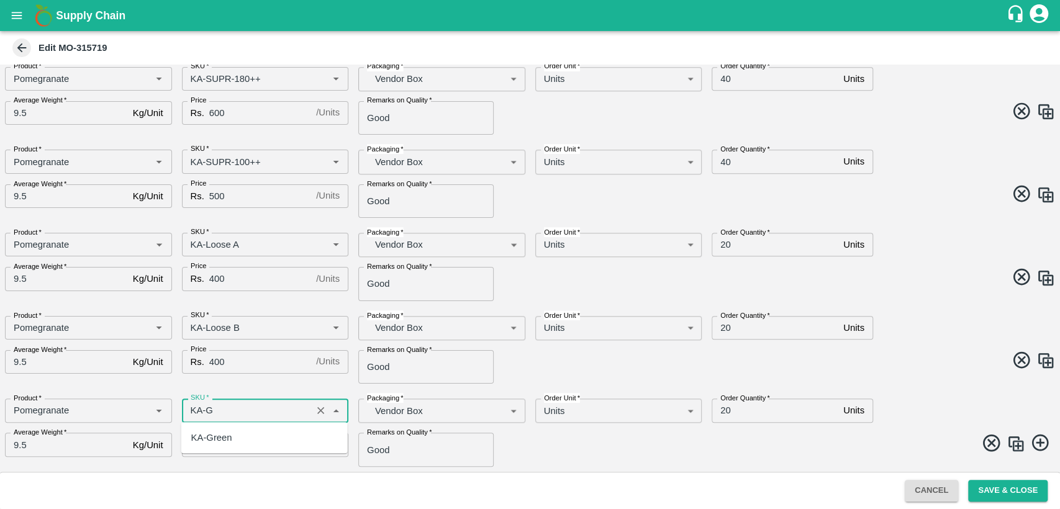
scroll to position [0, 0]
type input "KA-Green"
click at [214, 444] on input "400" at bounding box center [260, 445] width 102 height 24
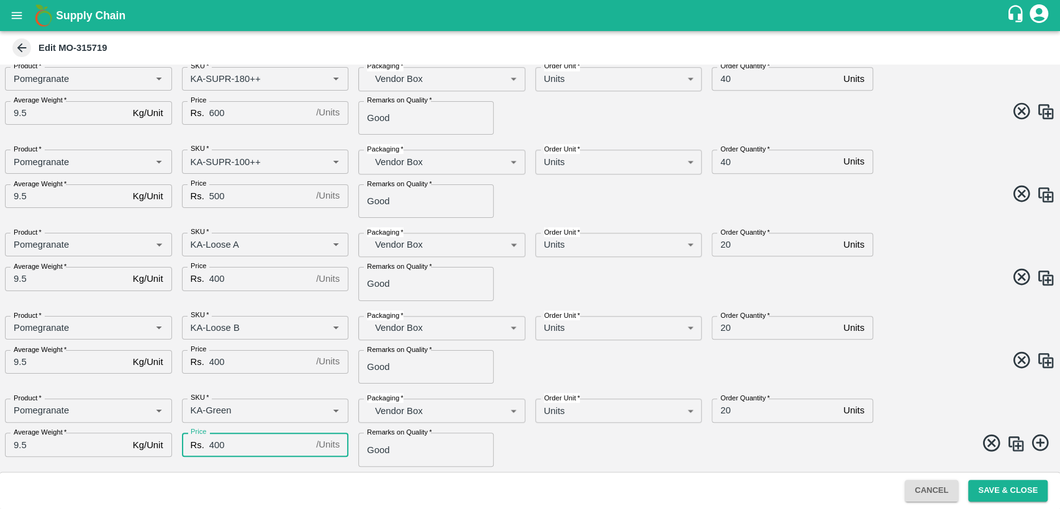
click at [214, 444] on input "400" at bounding box center [260, 445] width 102 height 24
type input "300"
click at [1015, 443] on img at bounding box center [1015, 443] width 19 height 19
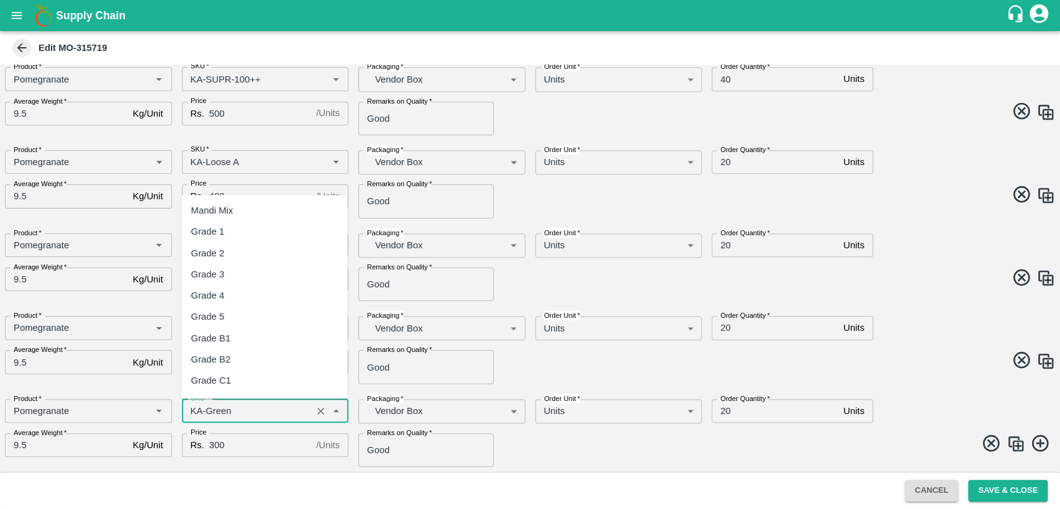
click at [269, 413] on input "SKU   *" at bounding box center [247, 411] width 123 height 16
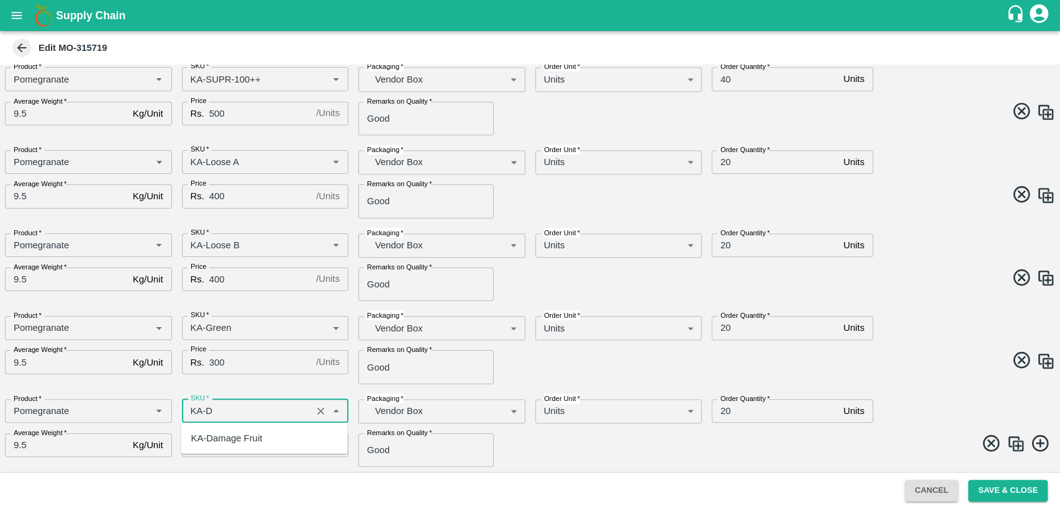
scroll to position [0, 0]
click at [243, 438] on div "KA-Damage Fruit" at bounding box center [226, 438] width 71 height 14
type input "KA-Damage Fruit"
click at [909, 372] on span at bounding box center [790, 362] width 530 height 24
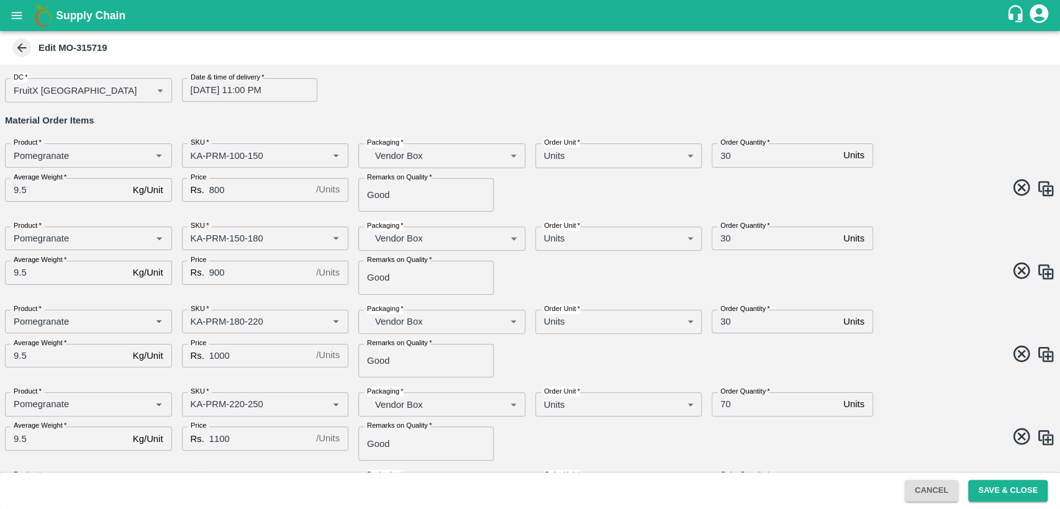
scroll to position [55, 0]
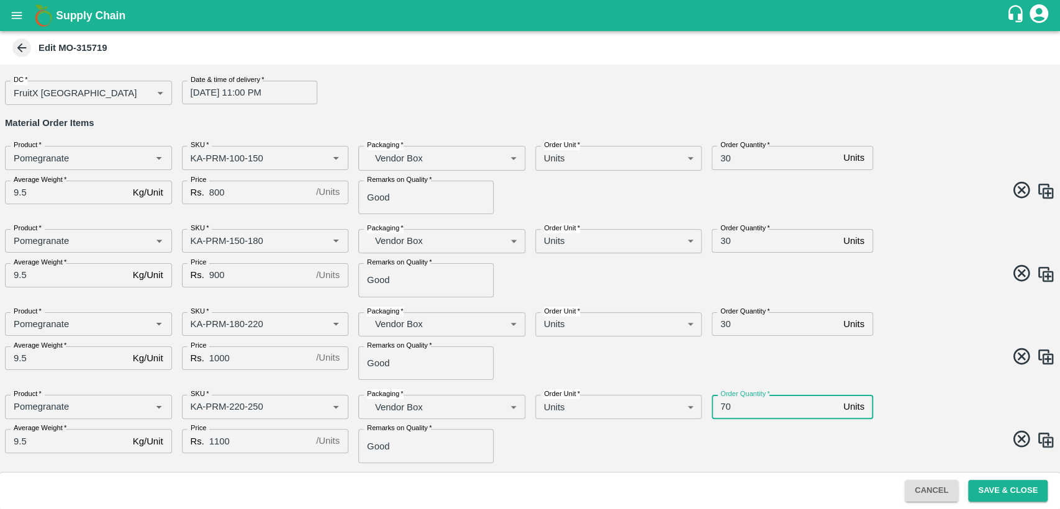
click at [724, 405] on input "70" at bounding box center [774, 407] width 127 height 24
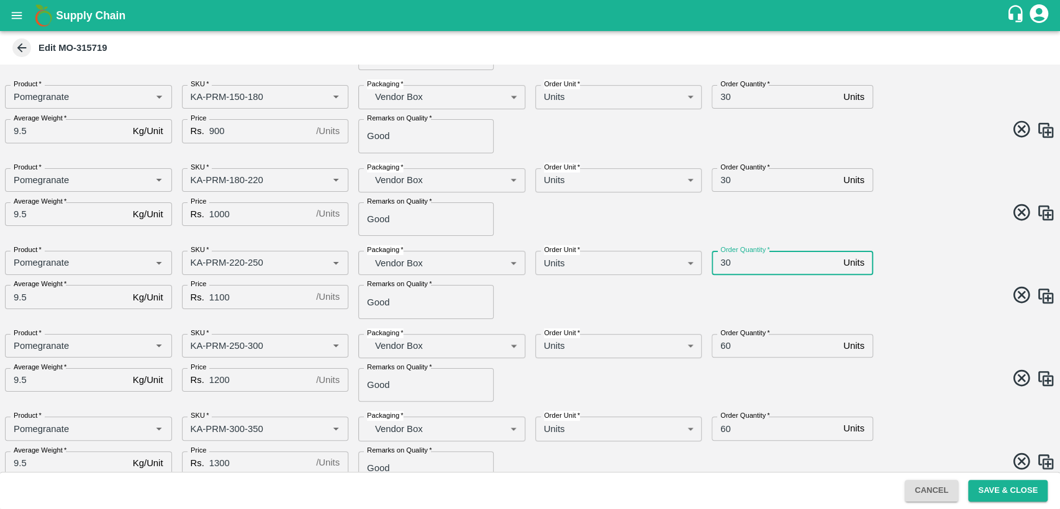
scroll to position [207, 0]
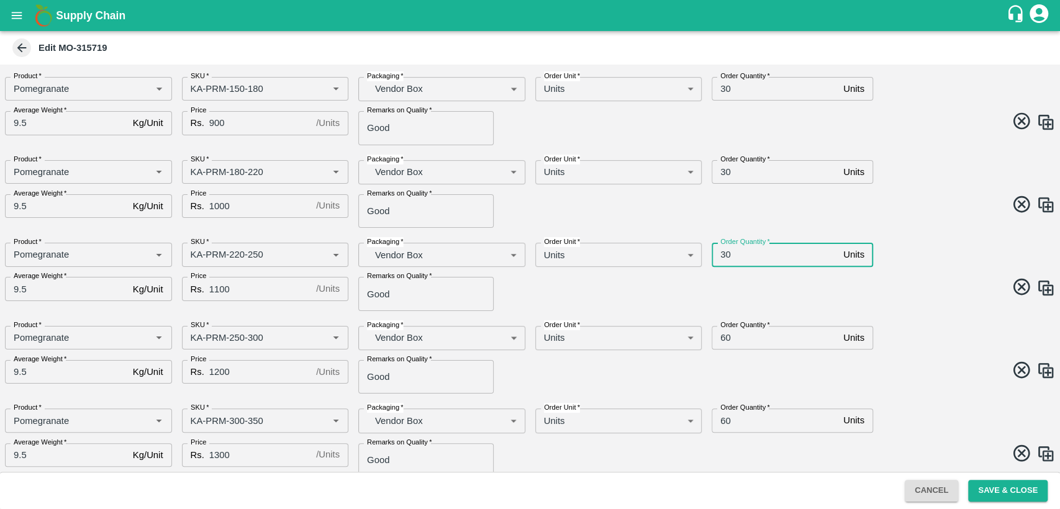
type input "30"
click at [724, 336] on input "60" at bounding box center [774, 338] width 127 height 24
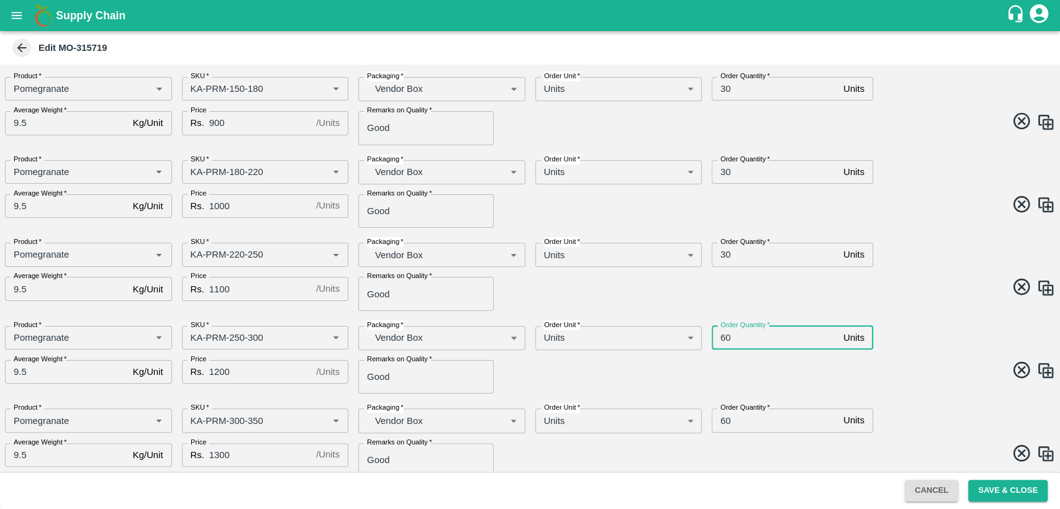
click at [724, 336] on input "60" at bounding box center [774, 338] width 127 height 24
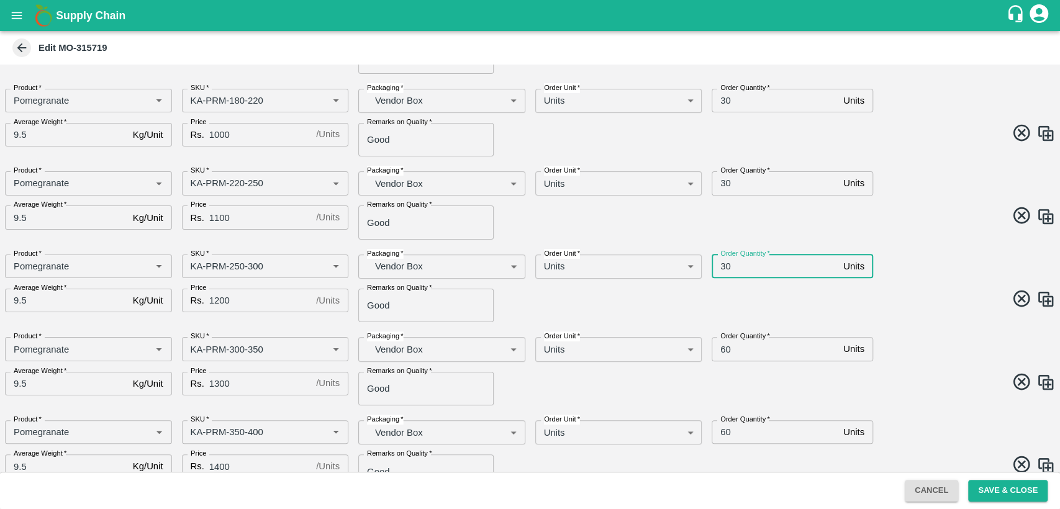
scroll to position [278, 0]
type input "30"
click at [723, 349] on input "60" at bounding box center [774, 349] width 127 height 24
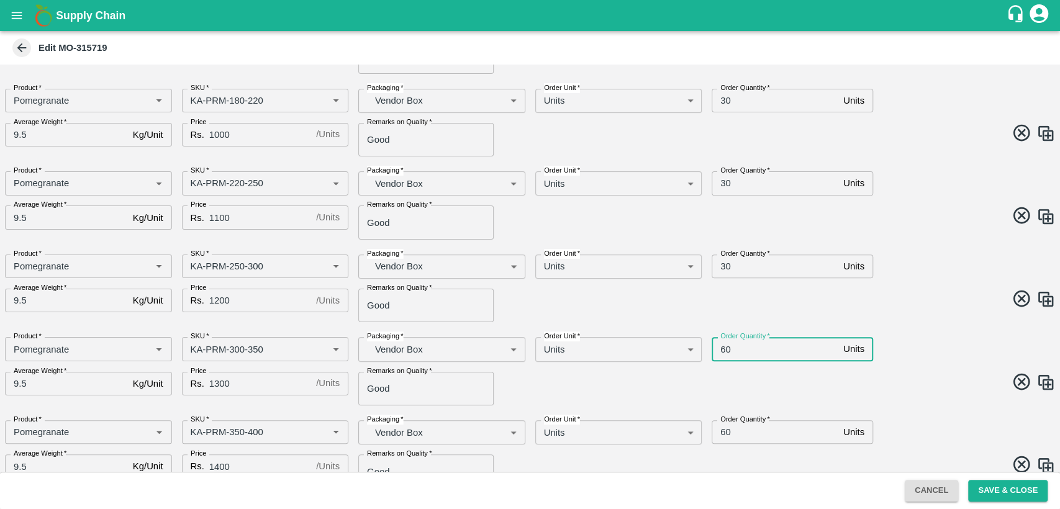
click at [723, 349] on input "60" at bounding box center [774, 349] width 127 height 24
type input "30"
click at [722, 431] on input "60" at bounding box center [774, 432] width 127 height 24
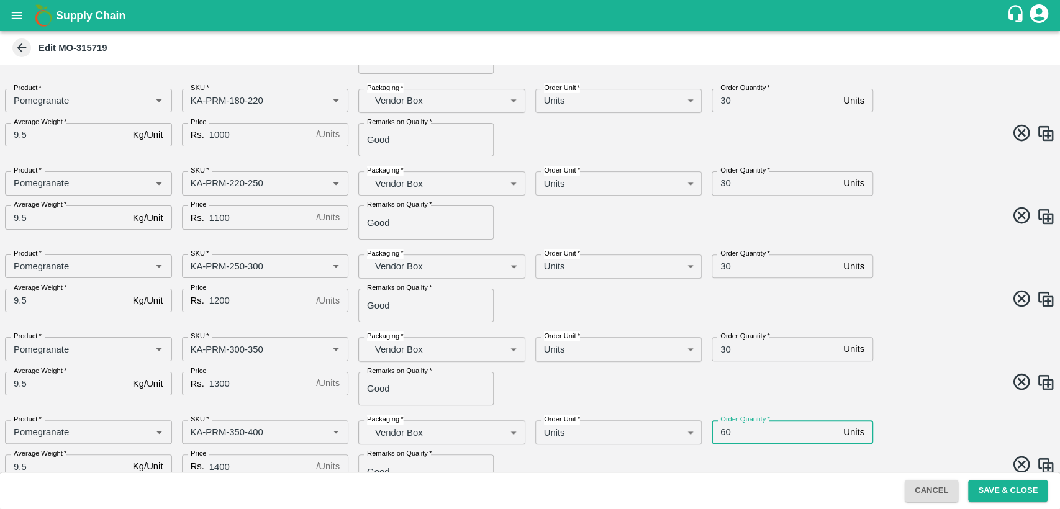
click at [722, 431] on input "60" at bounding box center [774, 432] width 127 height 24
type input "30"
click at [925, 379] on span at bounding box center [790, 384] width 530 height 24
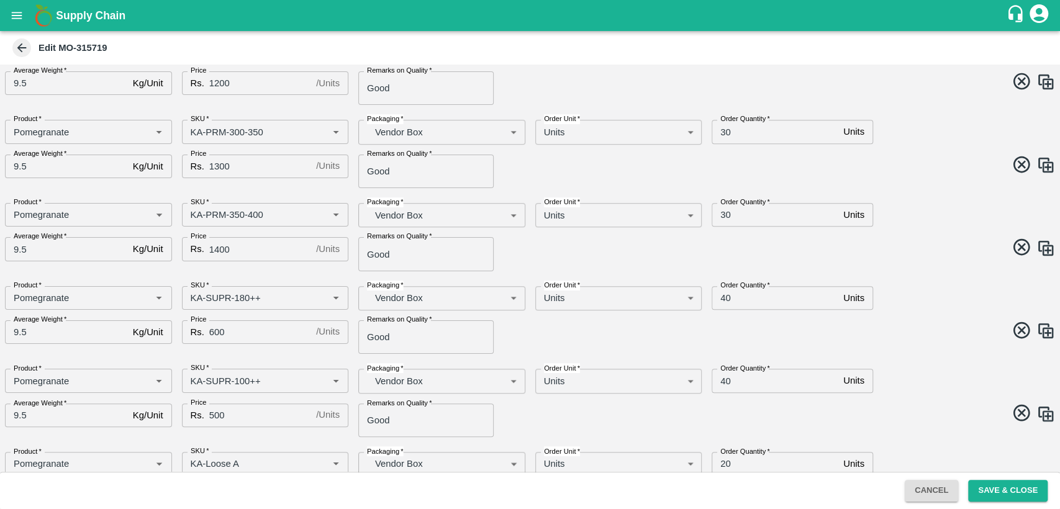
scroll to position [496, 0]
click at [724, 301] on input "40" at bounding box center [774, 298] width 127 height 24
type input "20"
click at [719, 379] on input "40" at bounding box center [774, 380] width 127 height 24
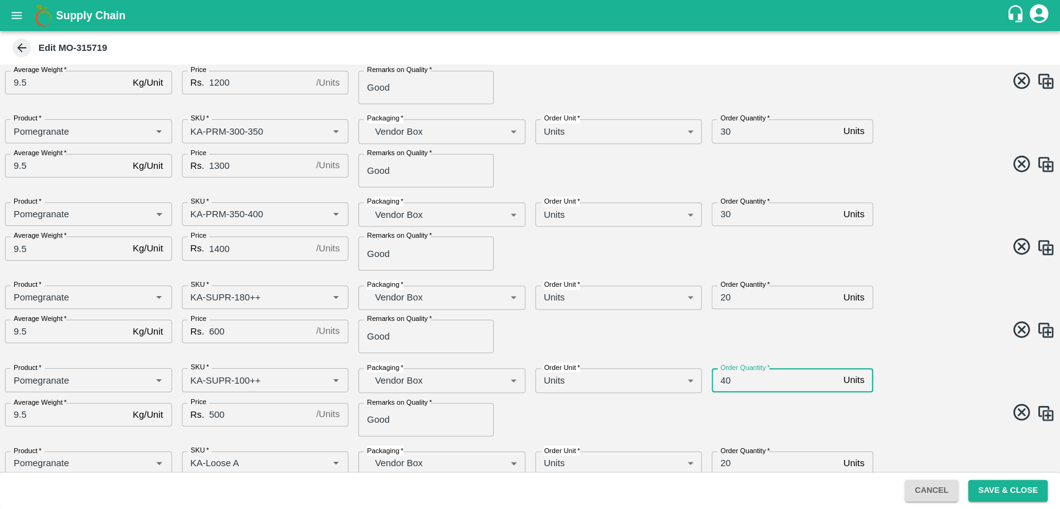
click at [719, 379] on input "40" at bounding box center [774, 380] width 127 height 24
type input "20"
click at [881, 341] on span at bounding box center [790, 332] width 530 height 24
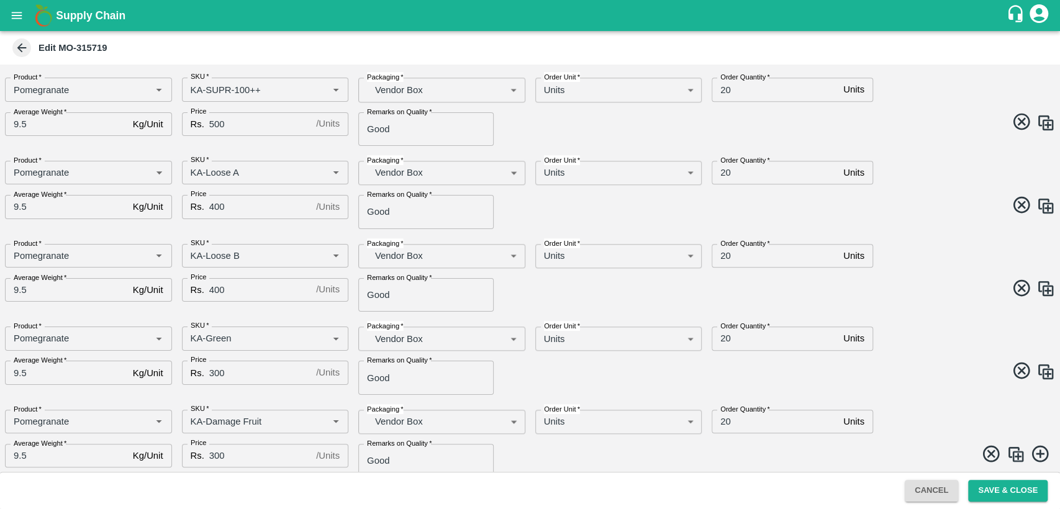
scroll to position [797, 0]
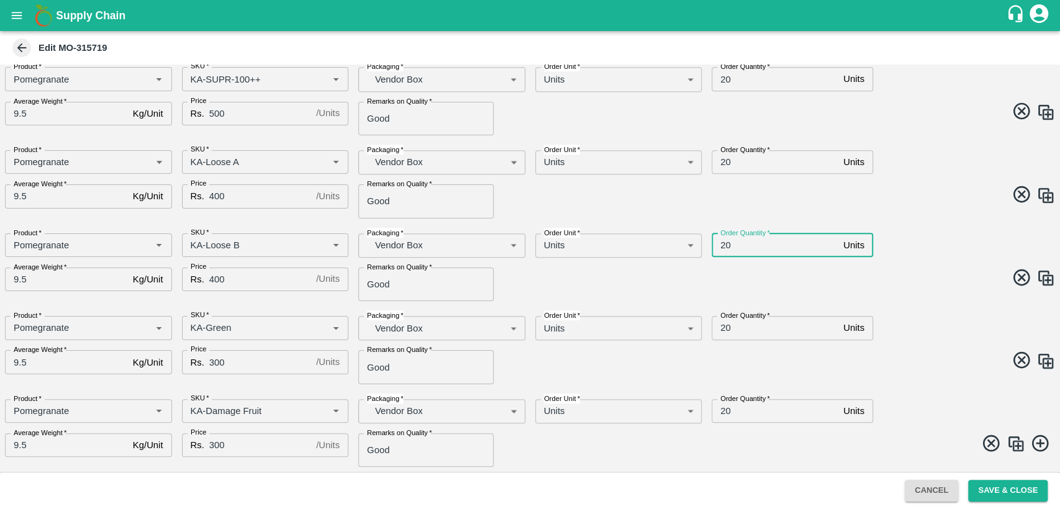
click at [721, 249] on input "20" at bounding box center [774, 245] width 127 height 24
type input "10"
click at [723, 328] on input "20" at bounding box center [774, 328] width 127 height 24
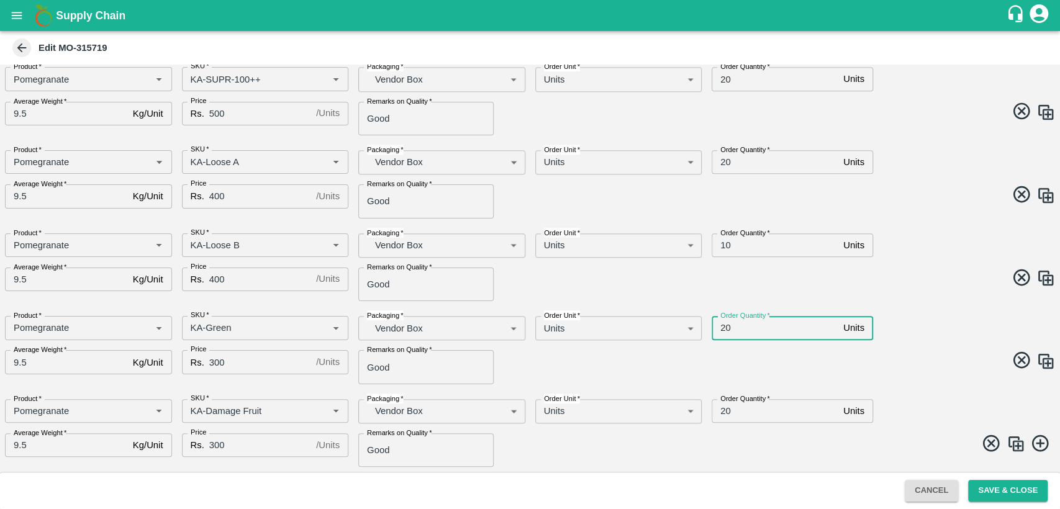
click at [723, 328] on input "20" at bounding box center [774, 328] width 127 height 24
type input "5"
click at [722, 410] on input "20" at bounding box center [774, 411] width 127 height 24
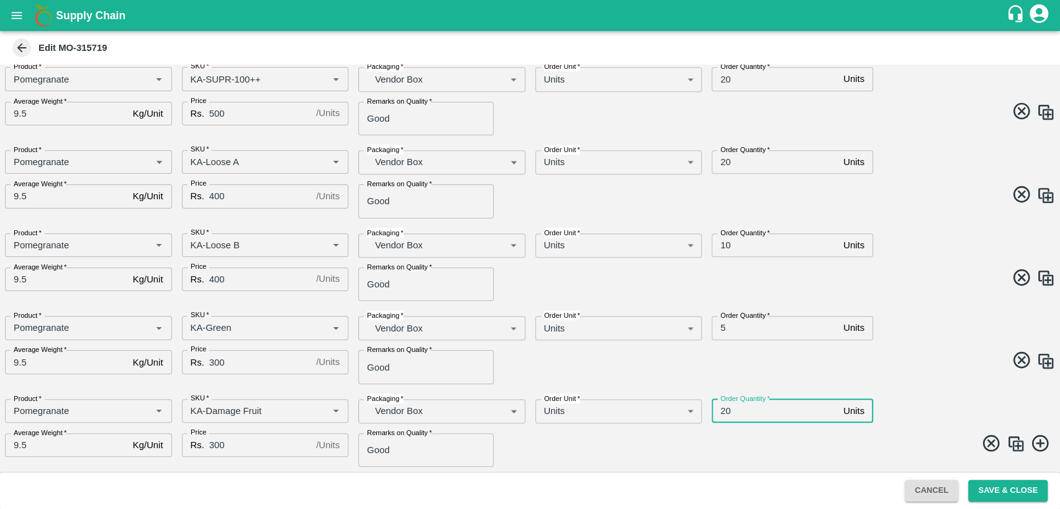
click at [722, 410] on input "20" at bounding box center [774, 411] width 127 height 24
type input "5"
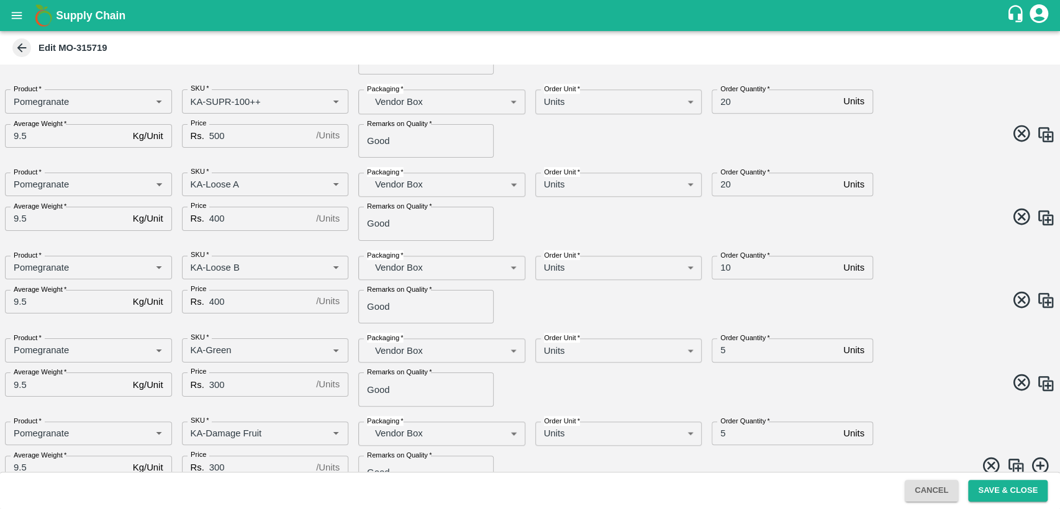
scroll to position [775, 0]
click at [721, 351] on input "5" at bounding box center [774, 350] width 127 height 24
type input "10"
click at [719, 433] on input "5" at bounding box center [774, 433] width 127 height 24
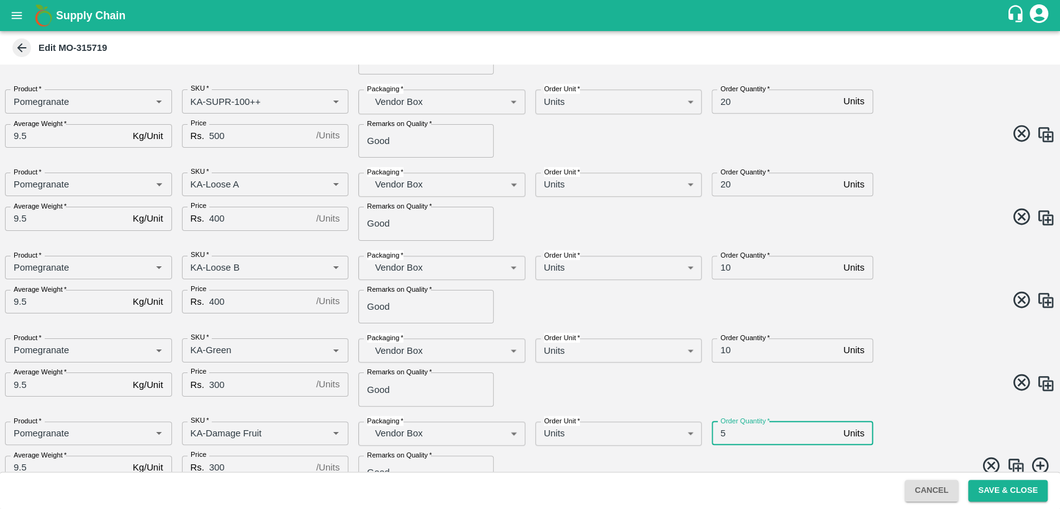
click at [719, 433] on input "5" at bounding box center [774, 433] width 127 height 24
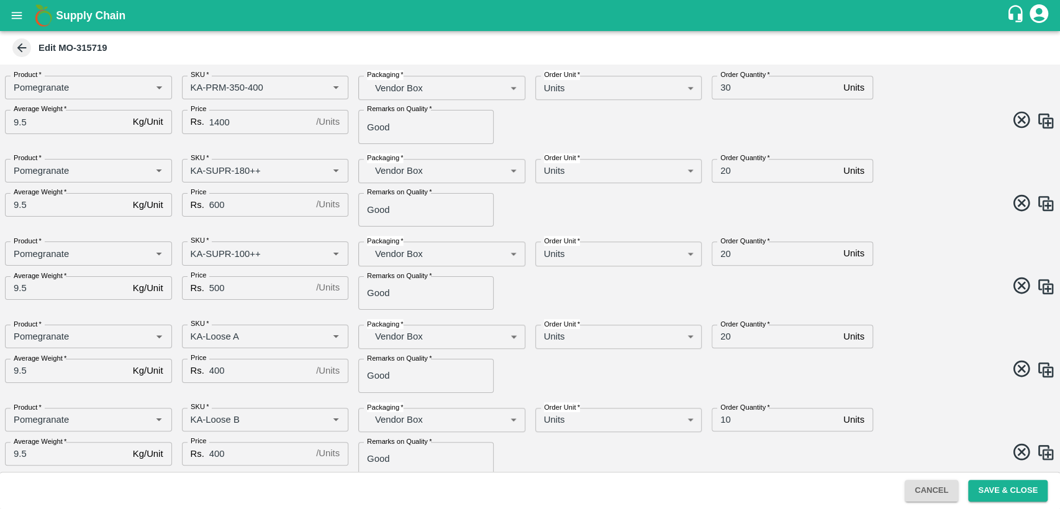
scroll to position [636, 0]
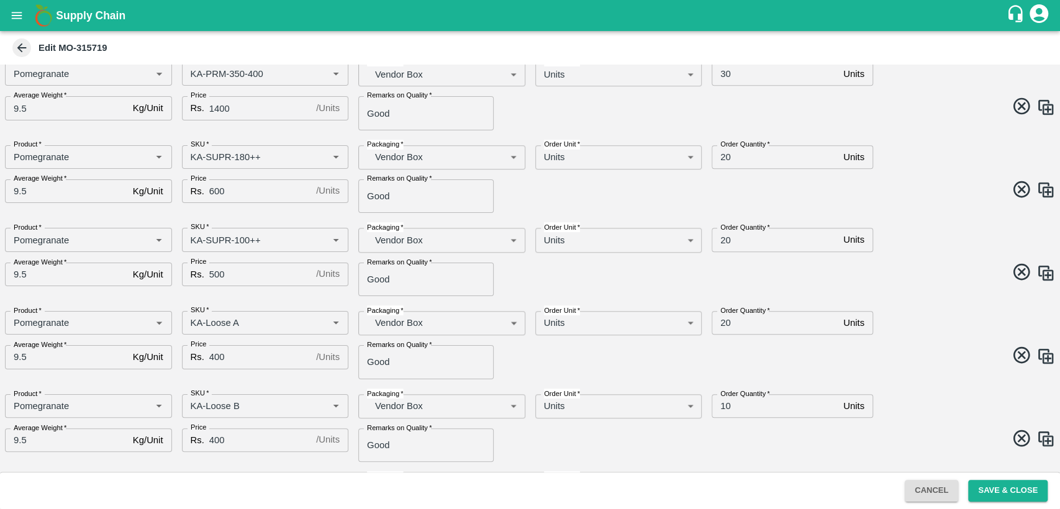
type input "10"
click at [720, 155] on input "20" at bounding box center [774, 157] width 127 height 24
type input "30"
click at [721, 241] on input "20" at bounding box center [774, 240] width 127 height 24
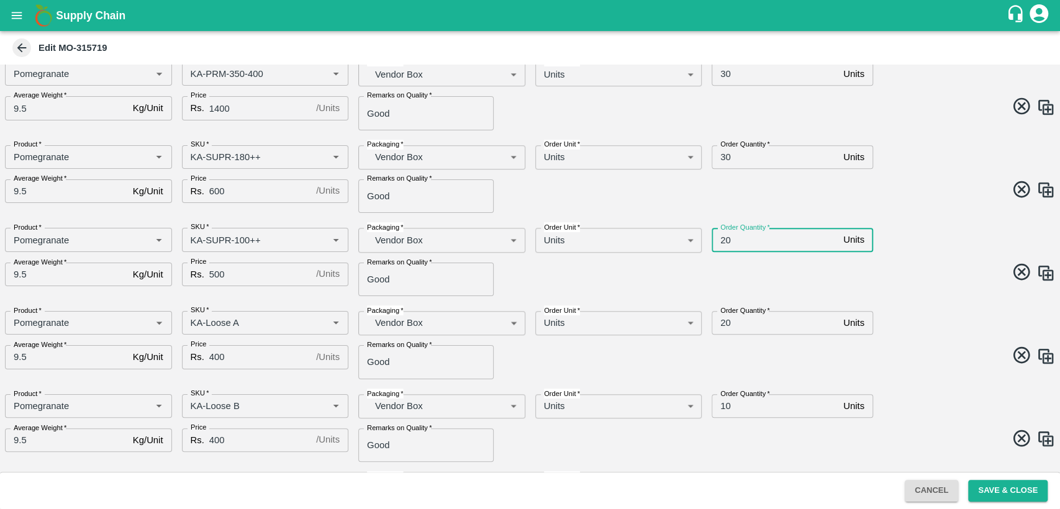
click at [721, 241] on input "20" at bounding box center [774, 240] width 127 height 24
type input "30"
click at [723, 323] on input "20" at bounding box center [774, 323] width 127 height 24
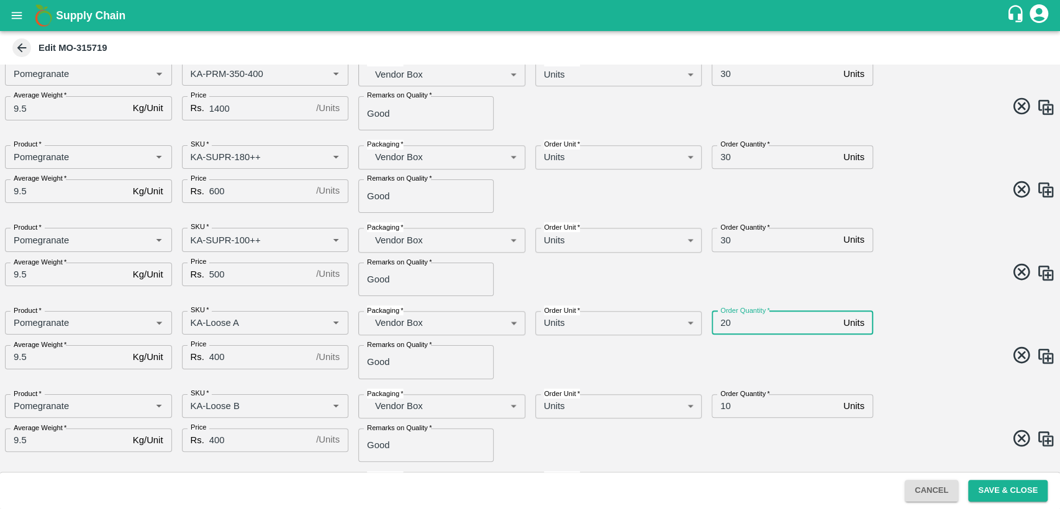
click at [723, 323] on input "20" at bounding box center [774, 323] width 127 height 24
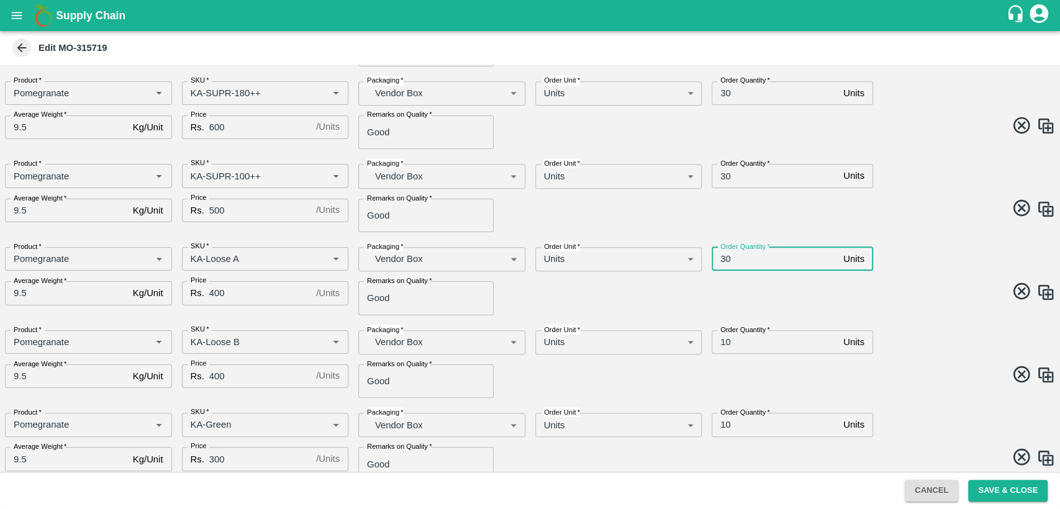
scroll to position [703, 0]
type input "30"
click at [724, 333] on input "10" at bounding box center [774, 340] width 127 height 24
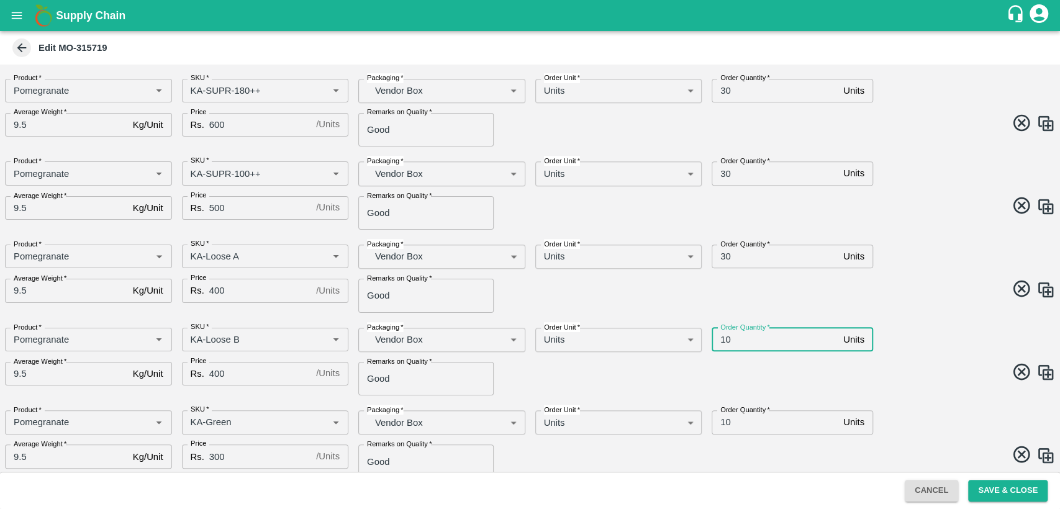
click at [724, 333] on input "10" at bounding box center [774, 340] width 127 height 24
type input "20"
click at [722, 426] on input "10" at bounding box center [774, 422] width 127 height 24
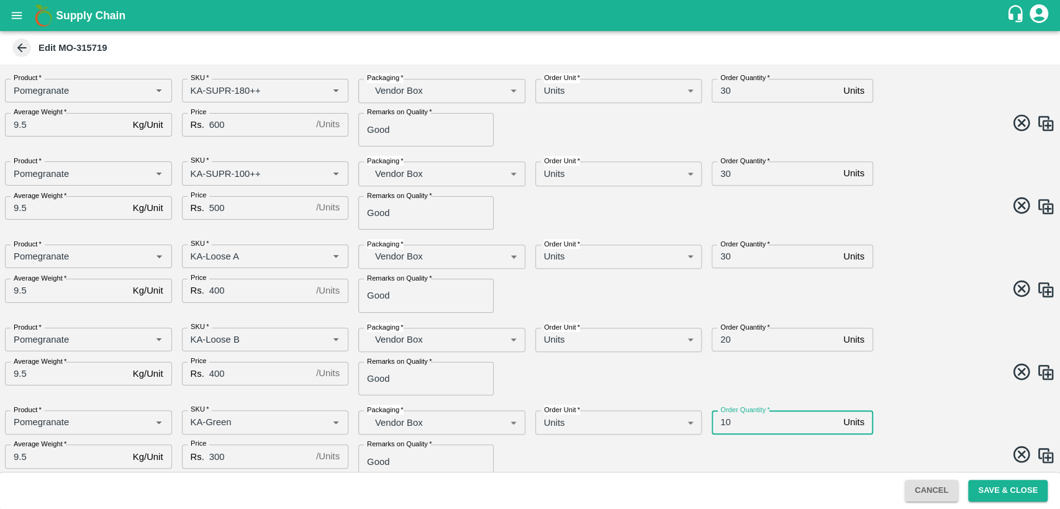
click at [722, 426] on input "10" at bounding box center [774, 422] width 127 height 24
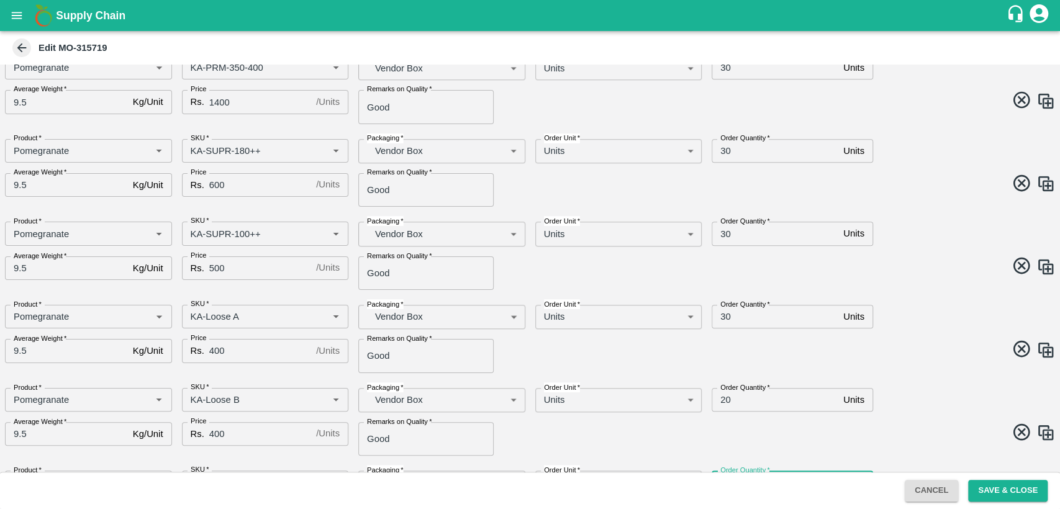
scroll to position [590, 0]
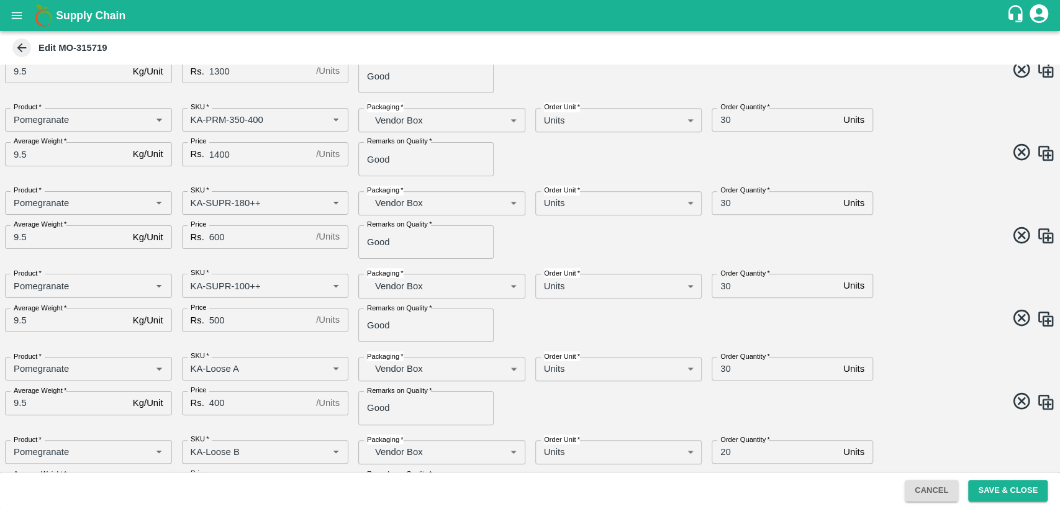
type input "20"
click at [721, 119] on input "30" at bounding box center [774, 120] width 127 height 24
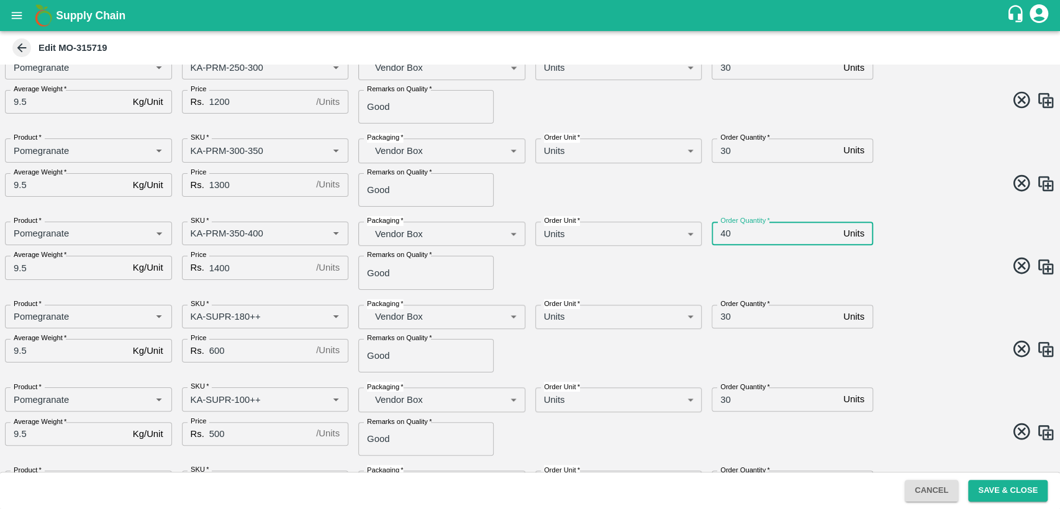
type input "40"
click at [717, 151] on input "30" at bounding box center [774, 150] width 127 height 24
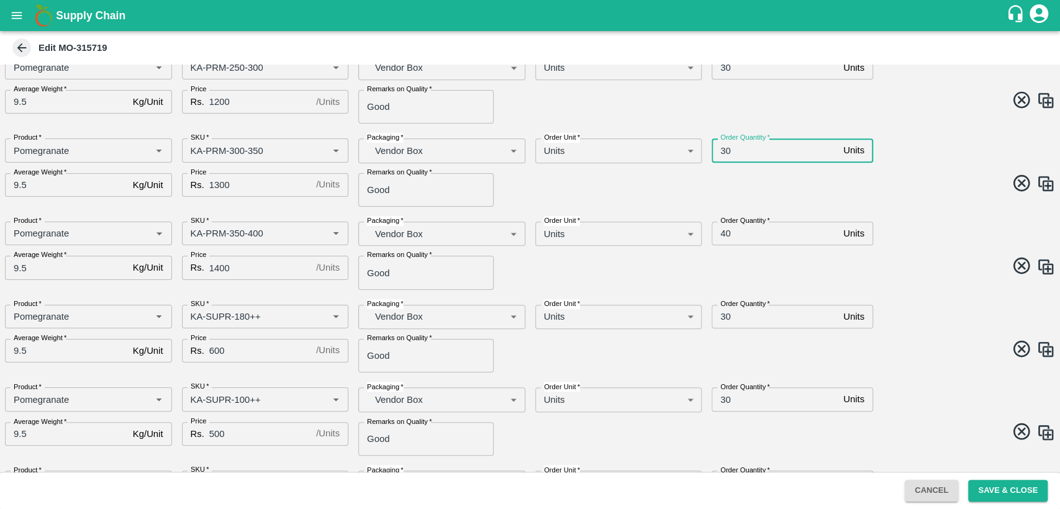
click at [717, 151] on input "30" at bounding box center [774, 150] width 127 height 24
type input "1"
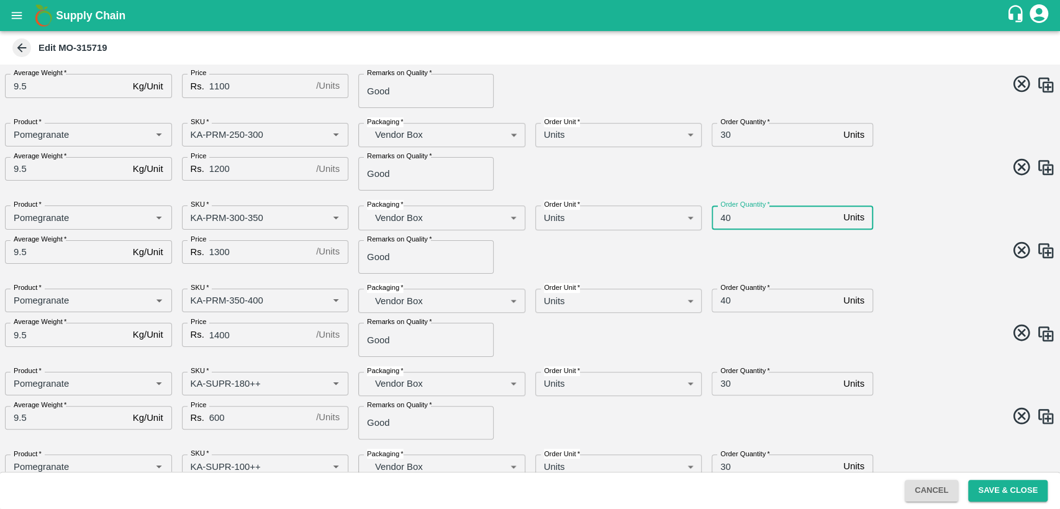
type input "40"
click at [725, 133] on input "30" at bounding box center [774, 135] width 127 height 24
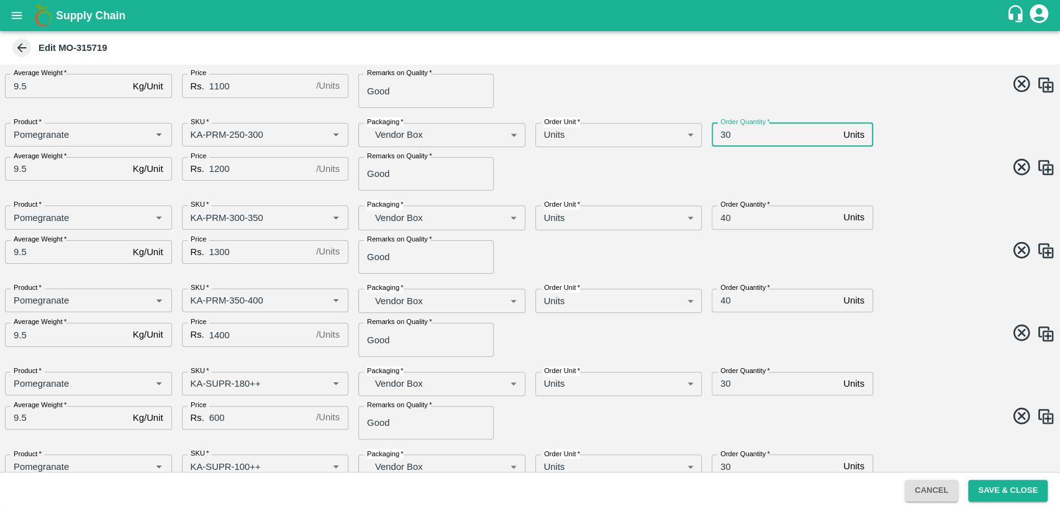
click at [725, 133] on input "30" at bounding box center [774, 135] width 127 height 24
type input "40"
click at [794, 163] on span at bounding box center [790, 169] width 530 height 24
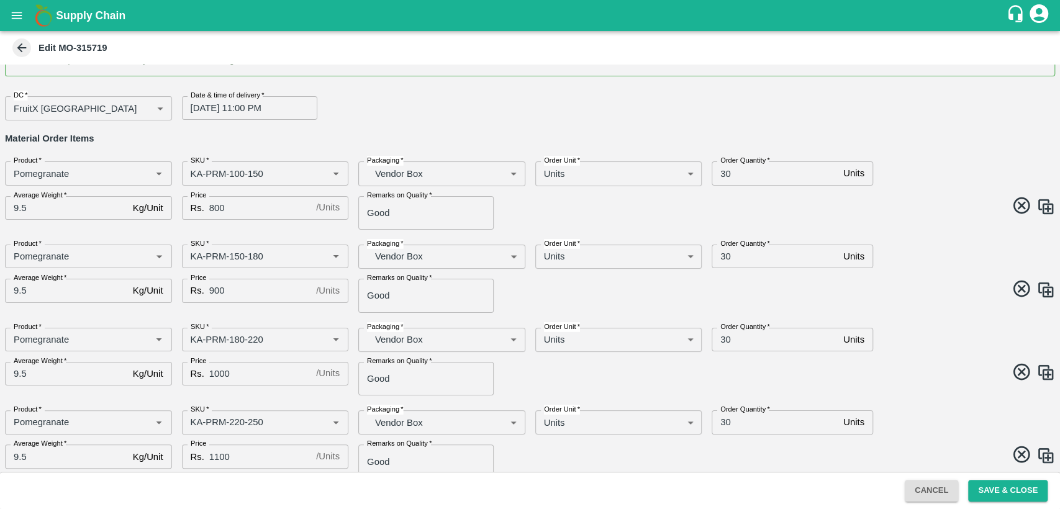
scroll to position [38, 0]
click at [1002, 483] on button "Save & Close" at bounding box center [1007, 491] width 79 height 22
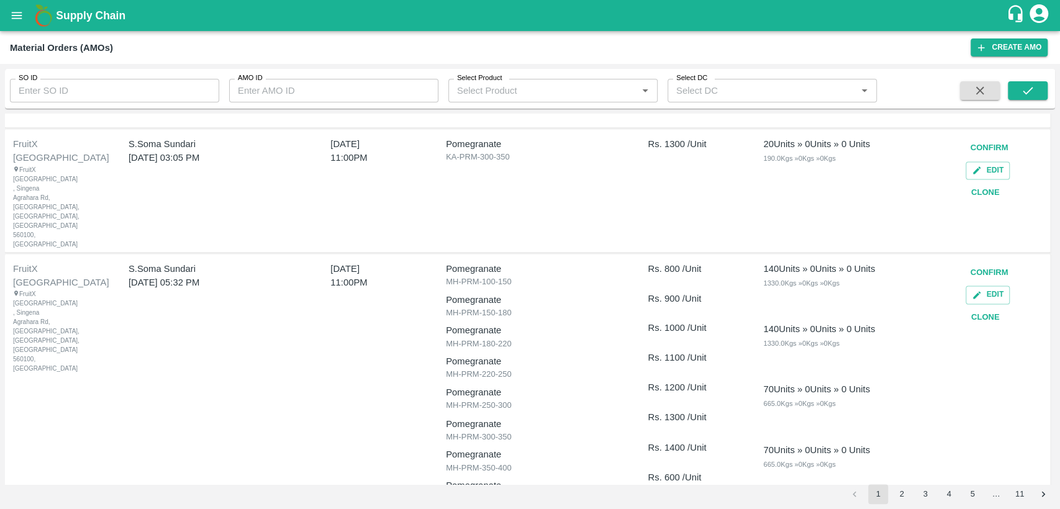
scroll to position [1326, 0]
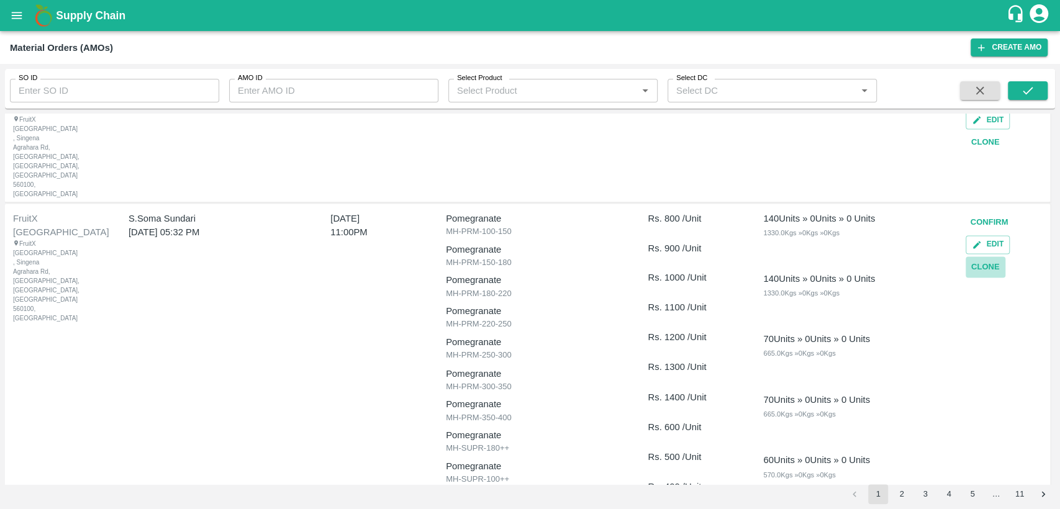
click at [987, 256] on button "Clone" at bounding box center [985, 267] width 40 height 22
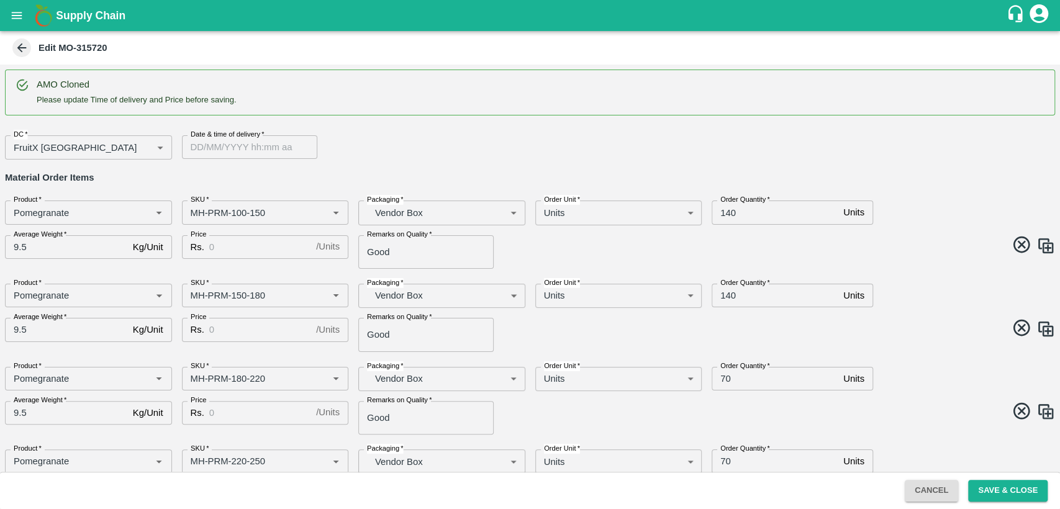
type input "DD/MM/YYYY hh:mm aa"
click at [209, 148] on input "DD/MM/YYYY hh:mm aa" at bounding box center [245, 147] width 127 height 24
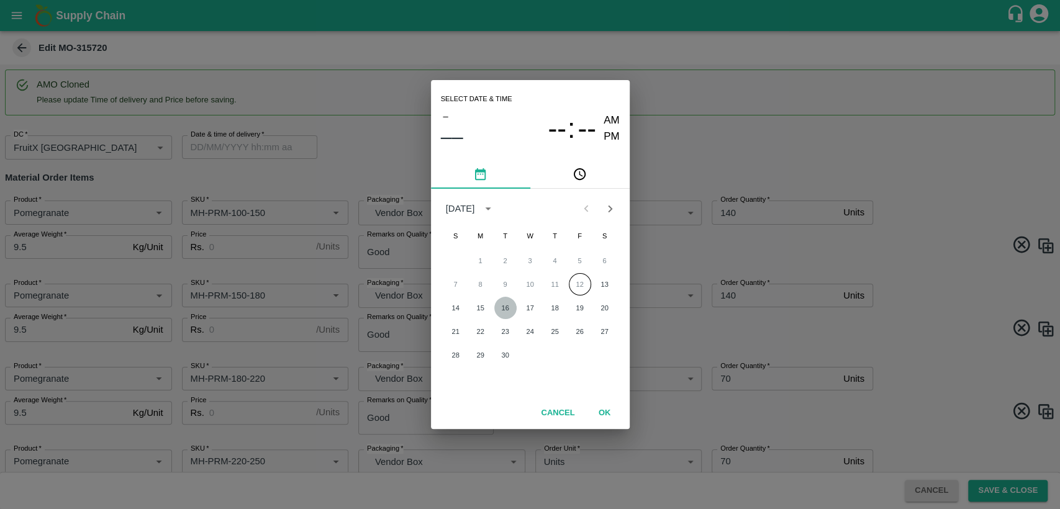
click at [506, 302] on button "16" at bounding box center [505, 308] width 22 height 22
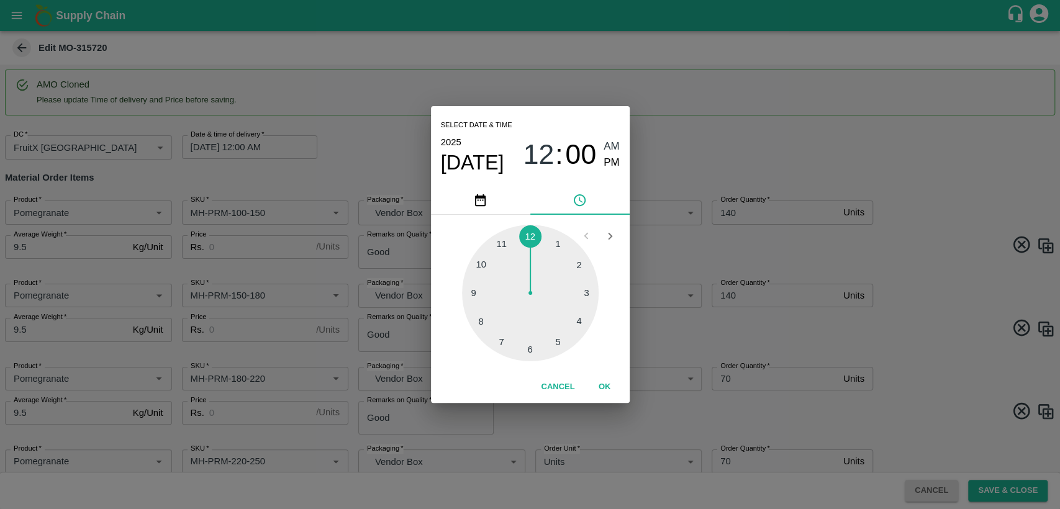
click at [503, 243] on div at bounding box center [530, 293] width 137 height 137
click at [611, 166] on span "PM" at bounding box center [611, 163] width 16 height 17
type input "[DATE] 11:00 PM"
click at [597, 386] on button "OK" at bounding box center [605, 387] width 40 height 22
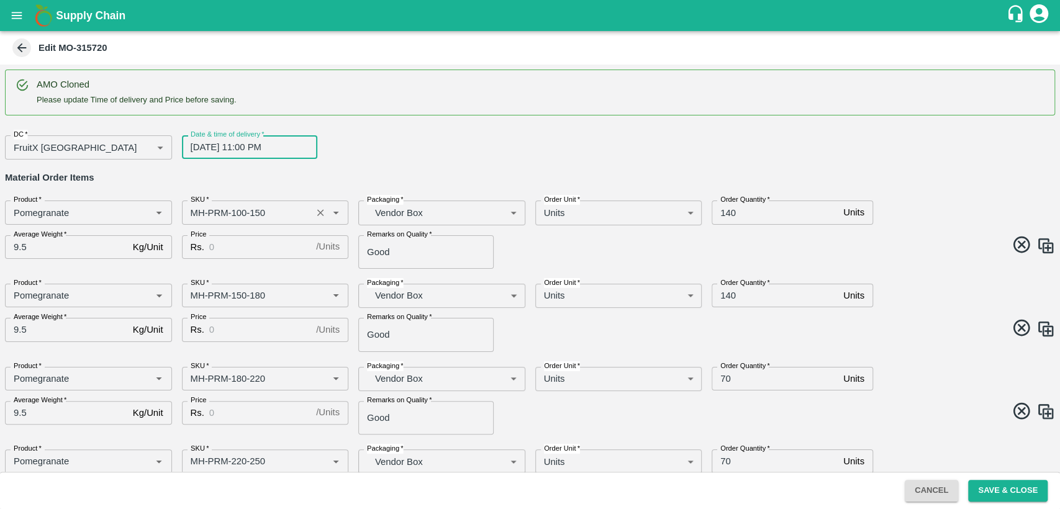
click at [199, 214] on input "SKU   *" at bounding box center [247, 212] width 123 height 16
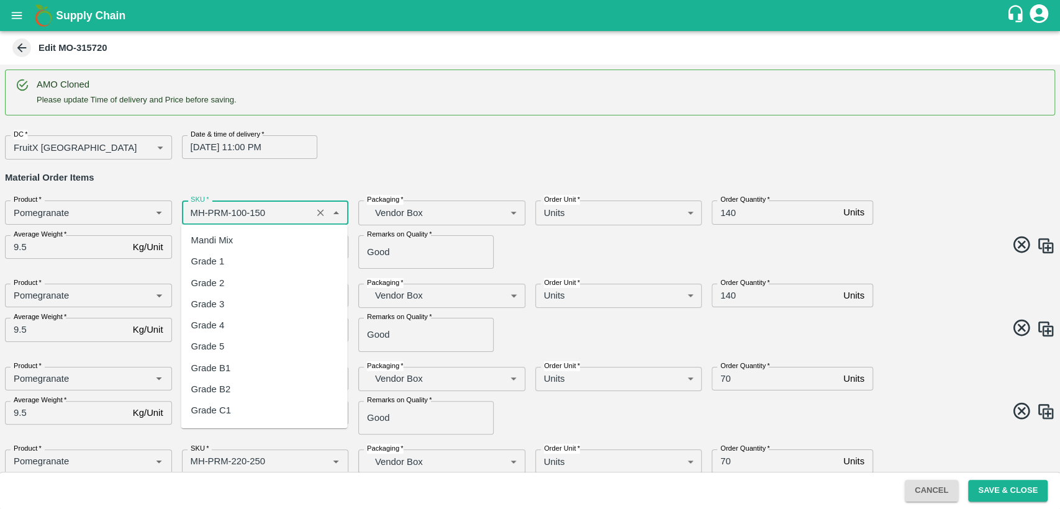
scroll to position [674, 0]
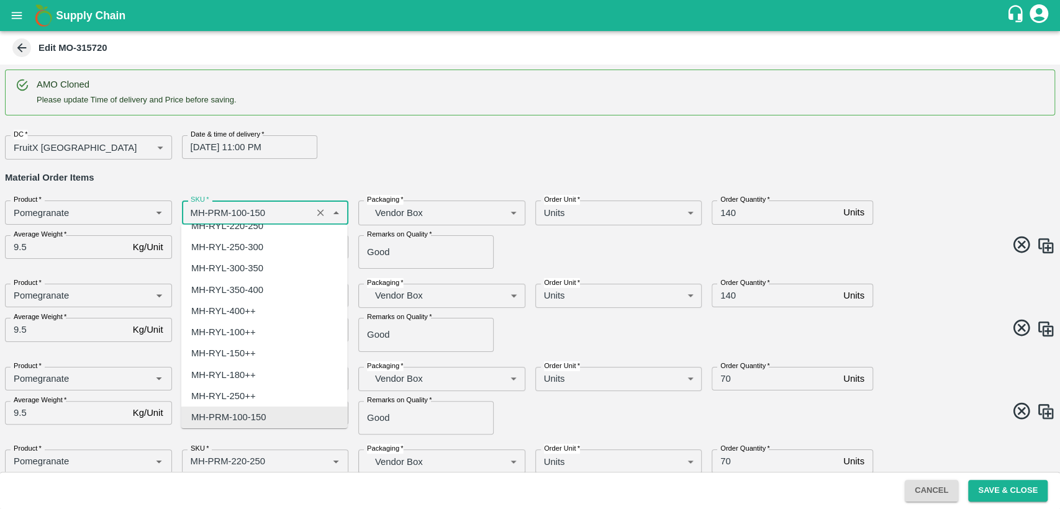
click at [199, 214] on input "SKU   *" at bounding box center [247, 212] width 123 height 16
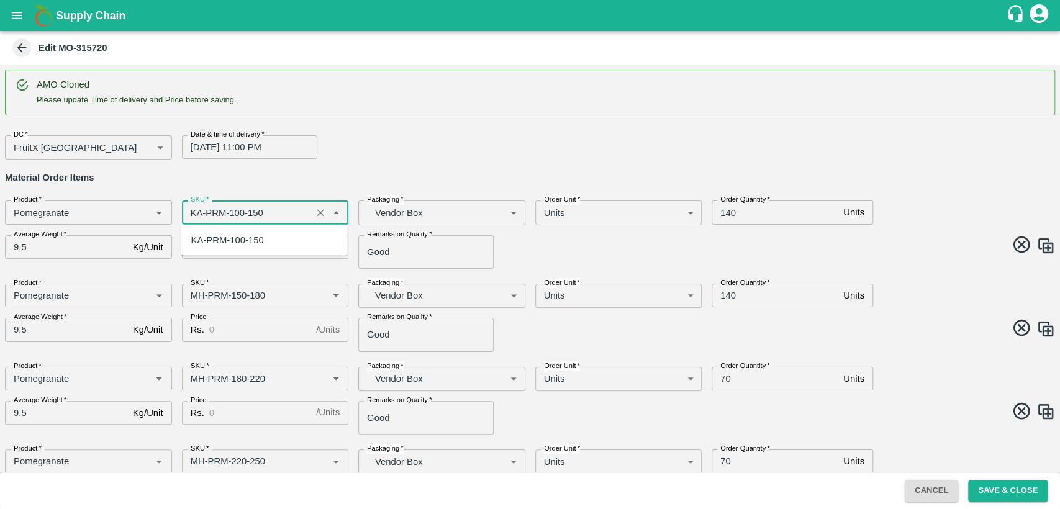
click at [212, 245] on div "KA-PRM-100-150" at bounding box center [227, 240] width 73 height 14
type input "KA-PRM-100-150"
click at [223, 247] on input "Price" at bounding box center [260, 247] width 102 height 24
type input "800"
click at [725, 215] on input "140" at bounding box center [774, 212] width 127 height 24
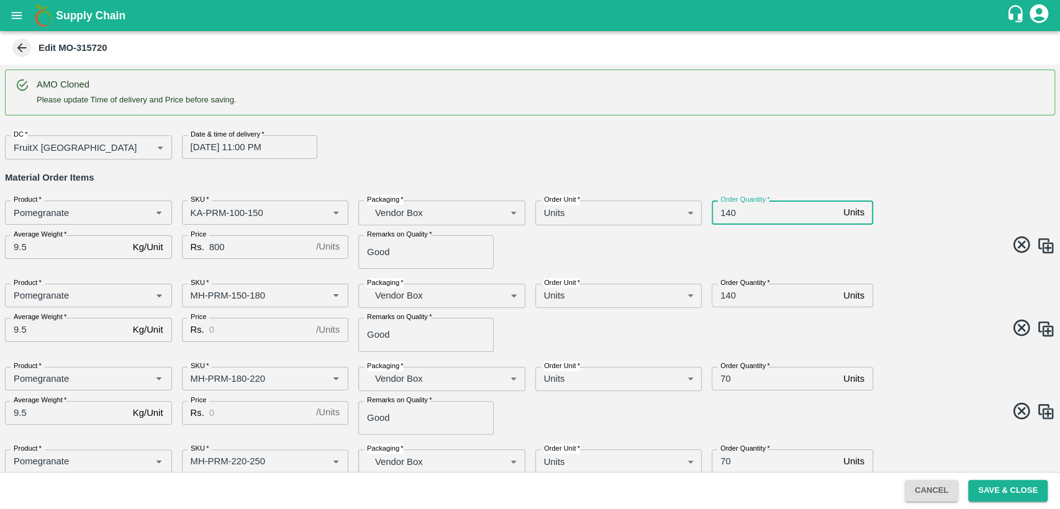
click at [725, 215] on input "140" at bounding box center [774, 212] width 127 height 24
type input "40"
click at [196, 292] on input "SKU   *" at bounding box center [247, 295] width 123 height 16
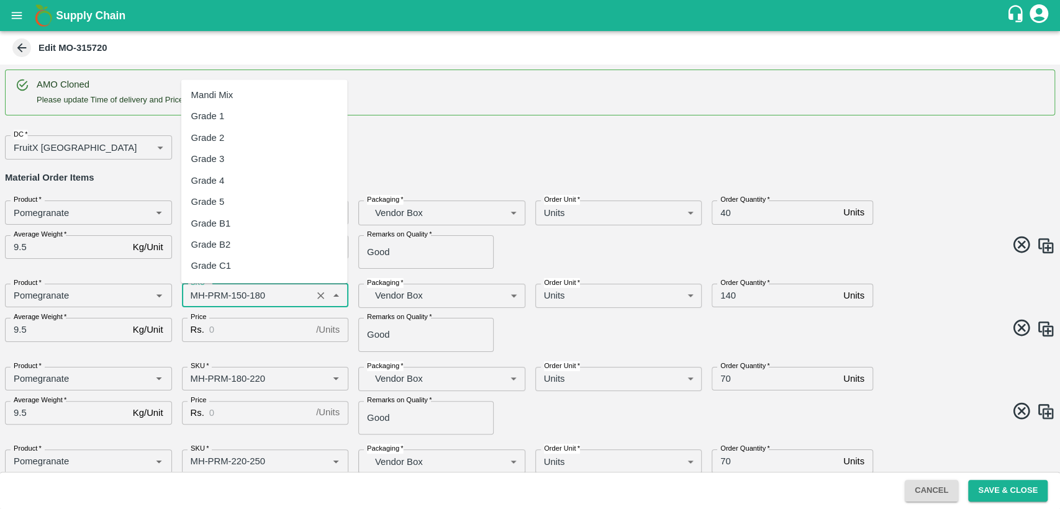
click at [196, 292] on input "SKU   *" at bounding box center [247, 295] width 123 height 16
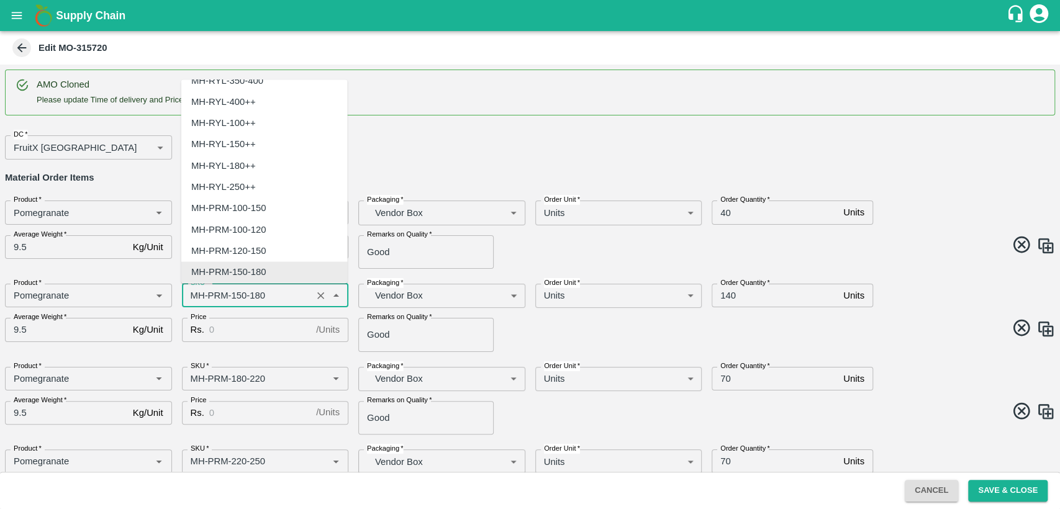
click at [196, 292] on input "SKU   *" at bounding box center [247, 295] width 123 height 16
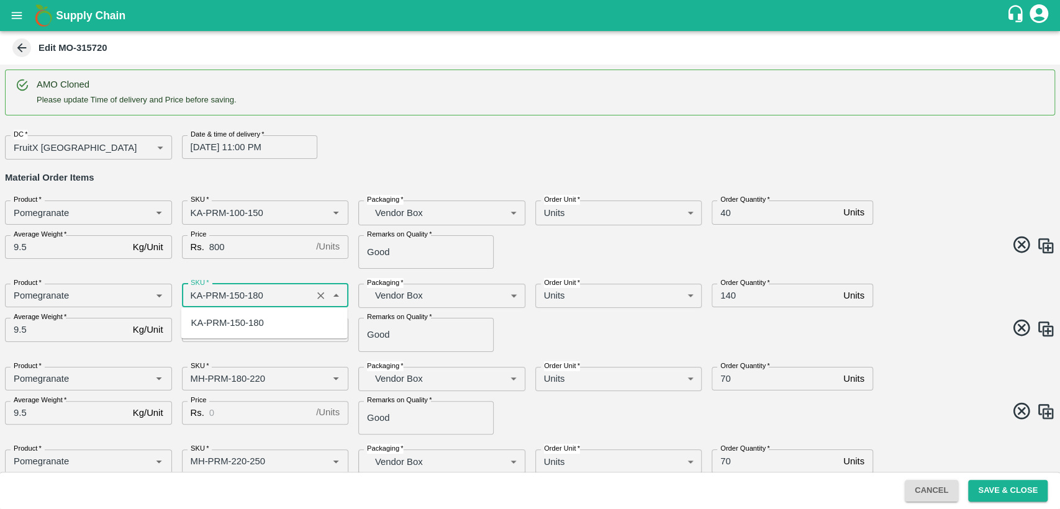
click at [228, 329] on div "KA-PRM-150-180" at bounding box center [227, 323] width 73 height 14
type input "KA-PRM-150-180"
click at [228, 329] on input "Price" at bounding box center [260, 330] width 102 height 24
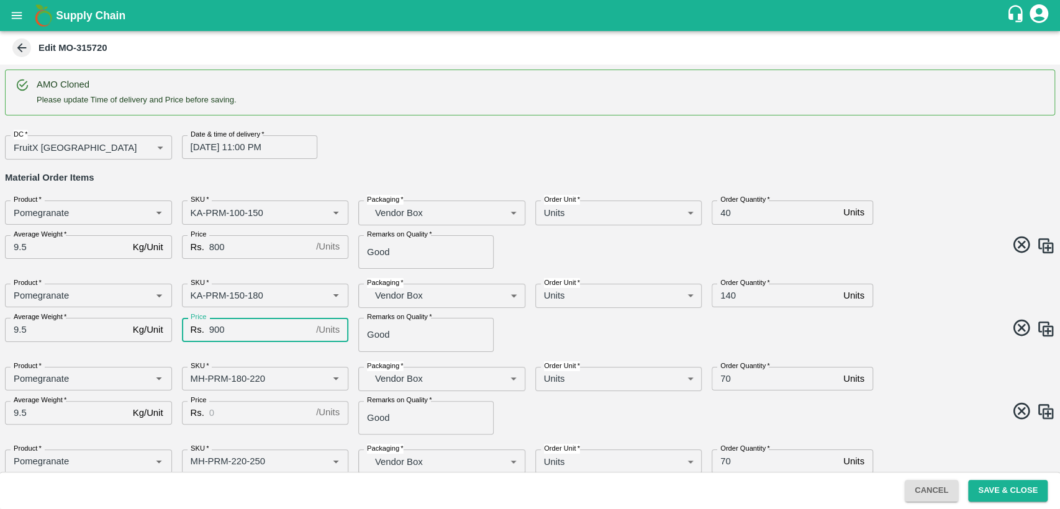
type input "900"
click at [724, 297] on input "140" at bounding box center [774, 296] width 127 height 24
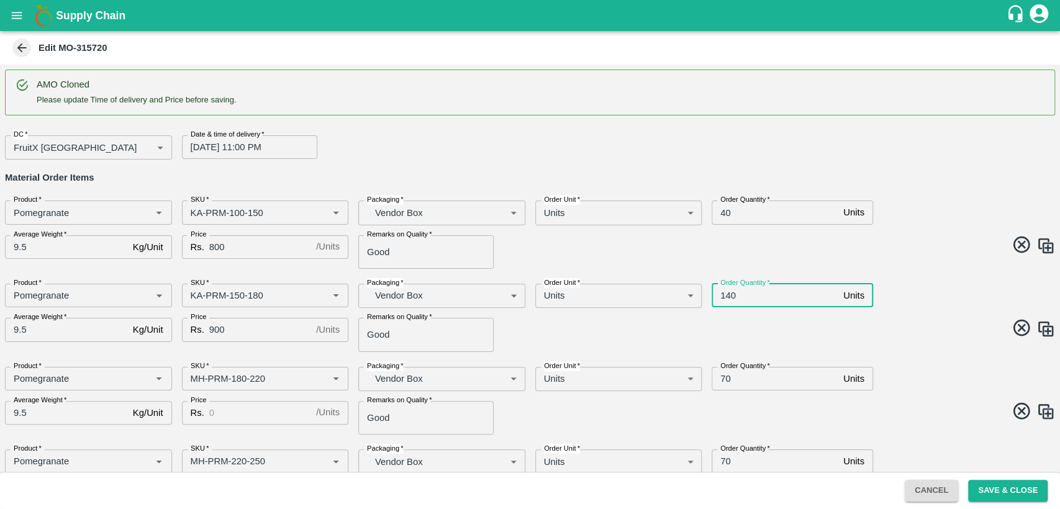
click at [724, 297] on input "140" at bounding box center [774, 296] width 127 height 24
type input "40"
click at [196, 380] on input "SKU   *" at bounding box center [247, 379] width 123 height 16
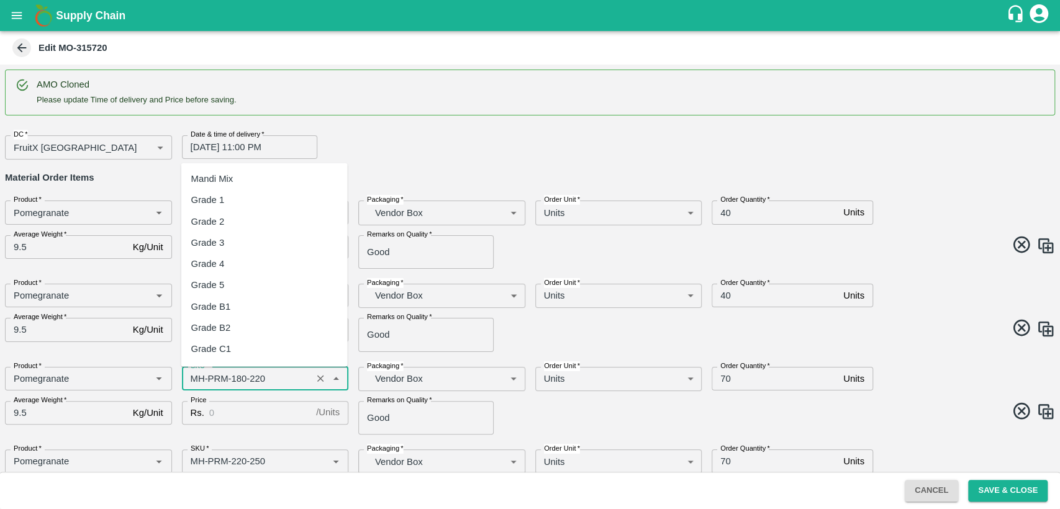
click at [196, 380] on input "SKU   *" at bounding box center [247, 379] width 123 height 16
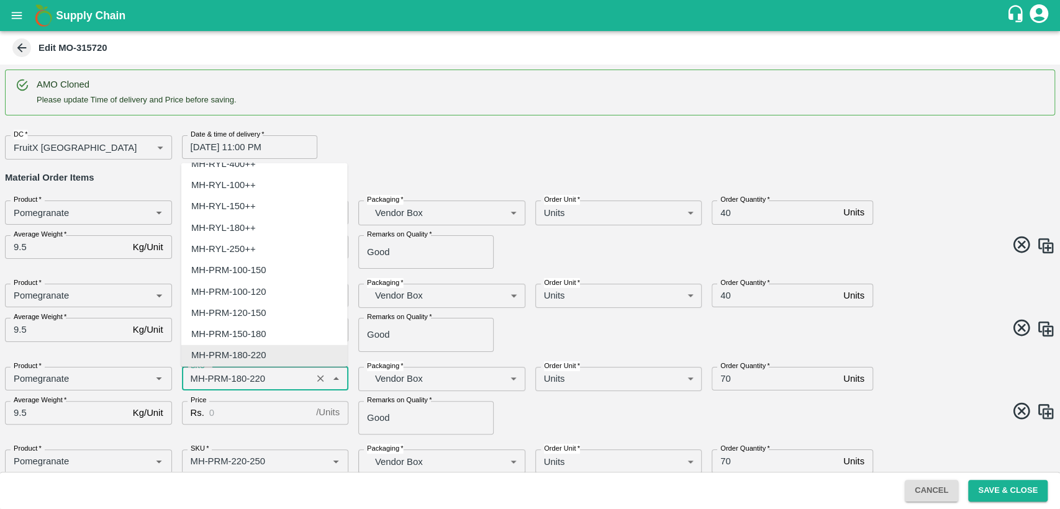
click at [196, 380] on input "SKU   *" at bounding box center [247, 379] width 123 height 16
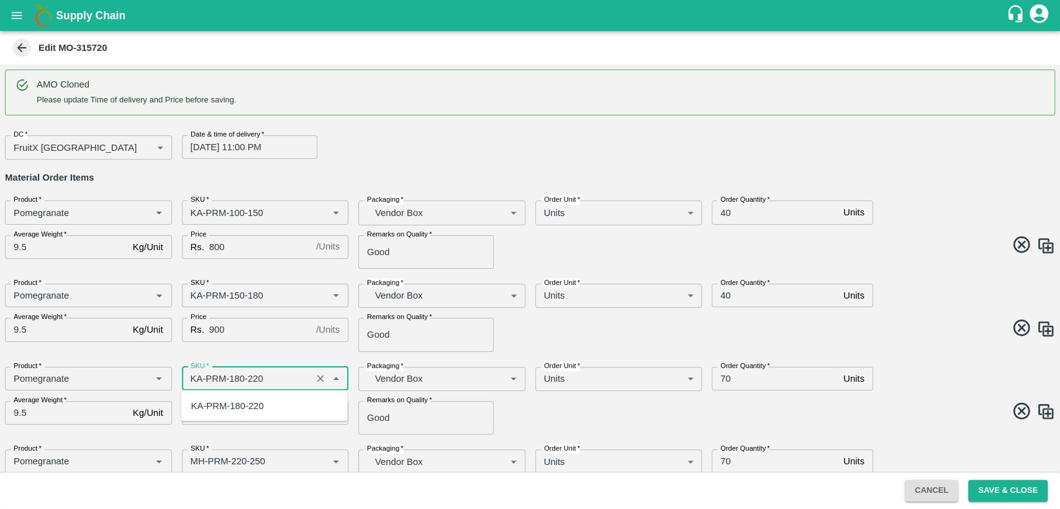
click at [221, 402] on div "KA-PRM-180-220" at bounding box center [227, 405] width 73 height 14
type input "KA-PRM-180-220"
click at [228, 412] on input "Price" at bounding box center [260, 413] width 102 height 24
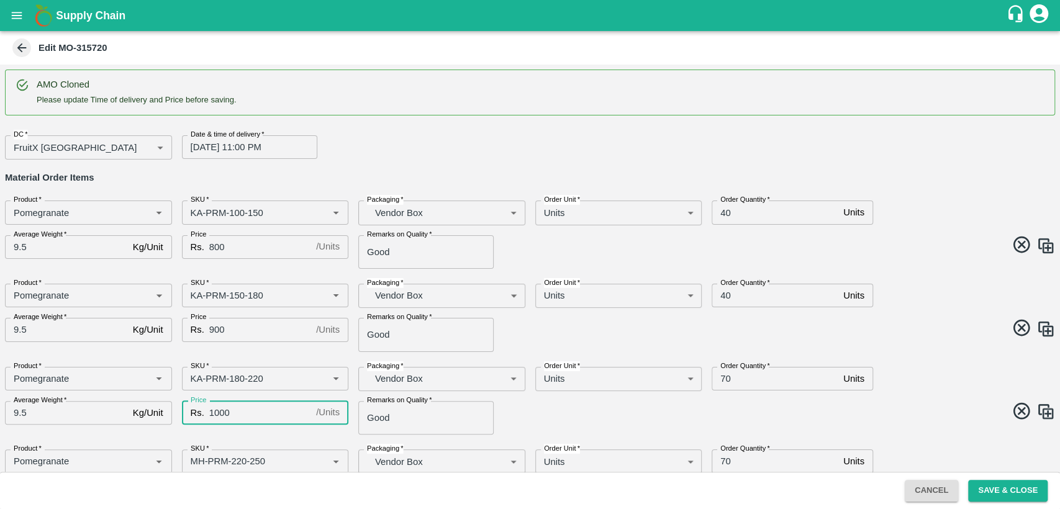
type input "1000"
click at [725, 376] on input "70" at bounding box center [774, 379] width 127 height 24
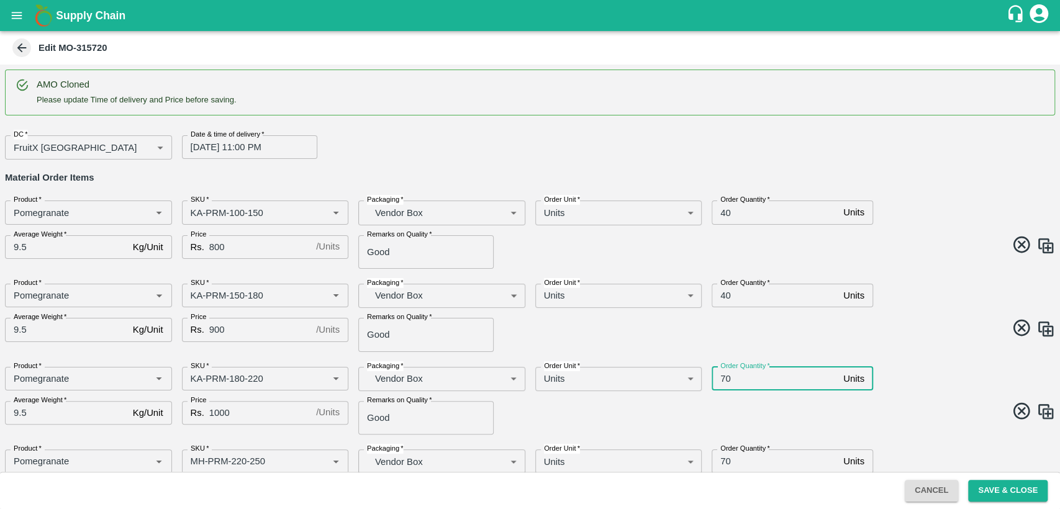
click at [725, 376] on input "70" at bounding box center [774, 379] width 127 height 24
type input "40"
click at [919, 329] on span at bounding box center [790, 330] width 530 height 24
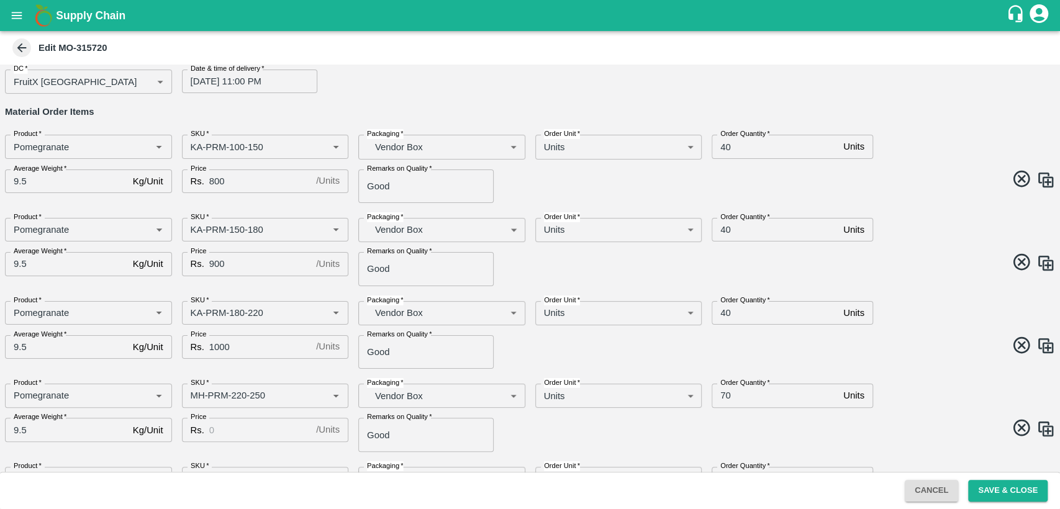
scroll to position [66, 0]
click at [196, 392] on input "SKU   *" at bounding box center [247, 395] width 123 height 16
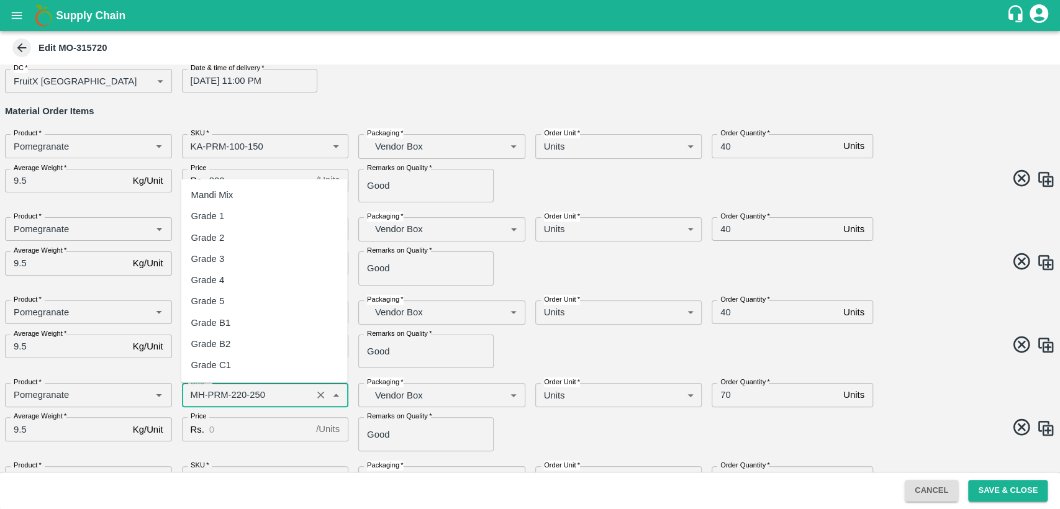
scroll to position [801, 0]
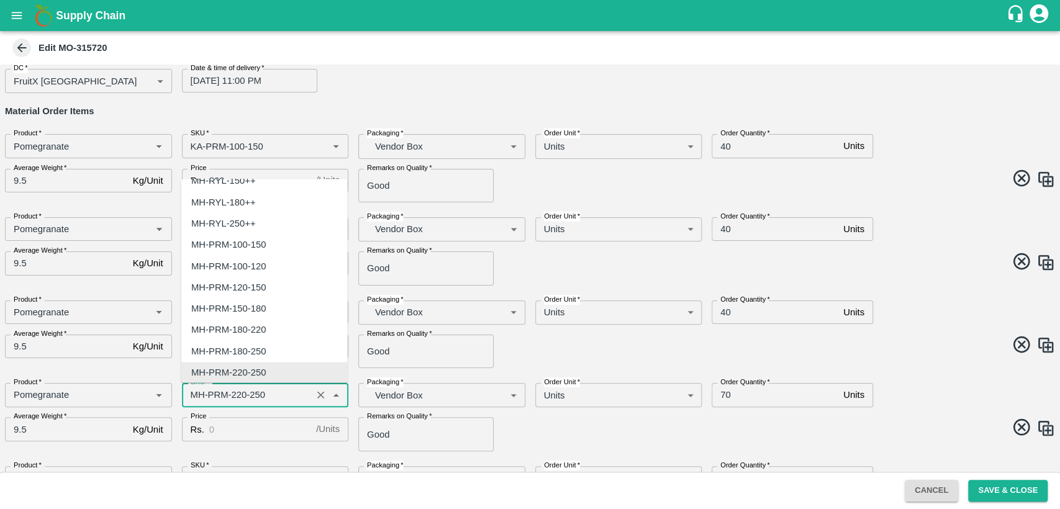
click at [196, 392] on input "SKU   *" at bounding box center [247, 395] width 123 height 16
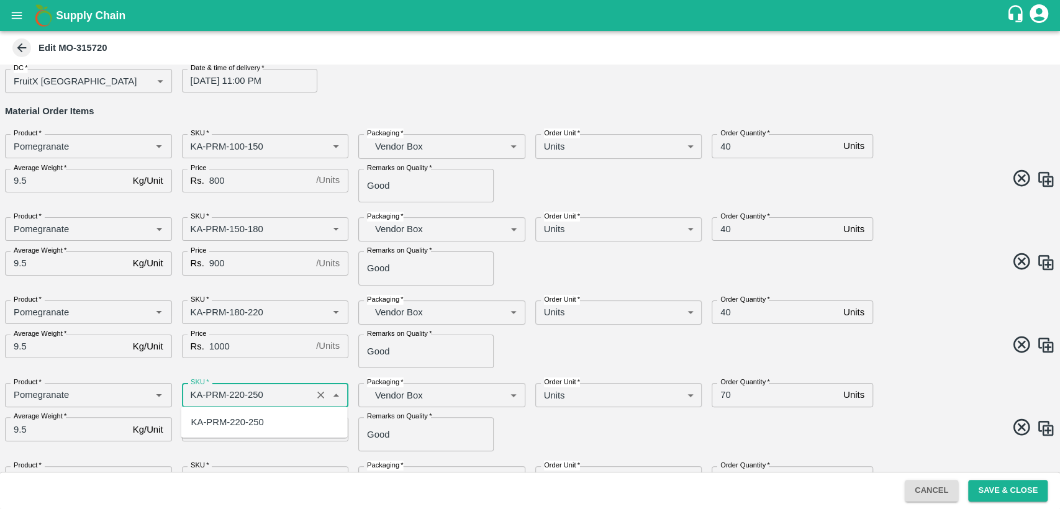
click at [241, 423] on div "KA-PRM-220-250" at bounding box center [227, 422] width 73 height 14
type input "KA-PRM-220-250"
click at [241, 423] on input "Price" at bounding box center [260, 429] width 102 height 24
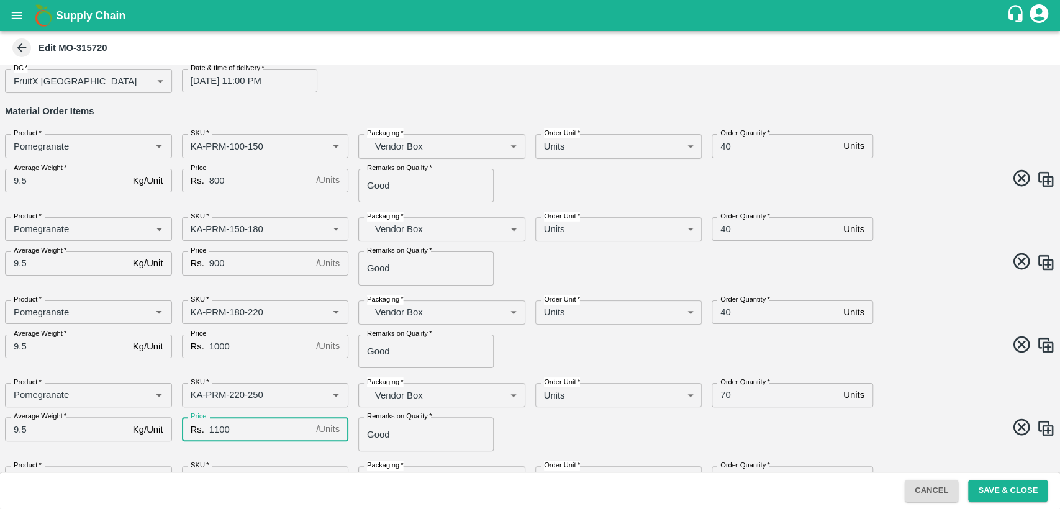
type input "1100"
click at [722, 389] on input "70" at bounding box center [774, 395] width 127 height 24
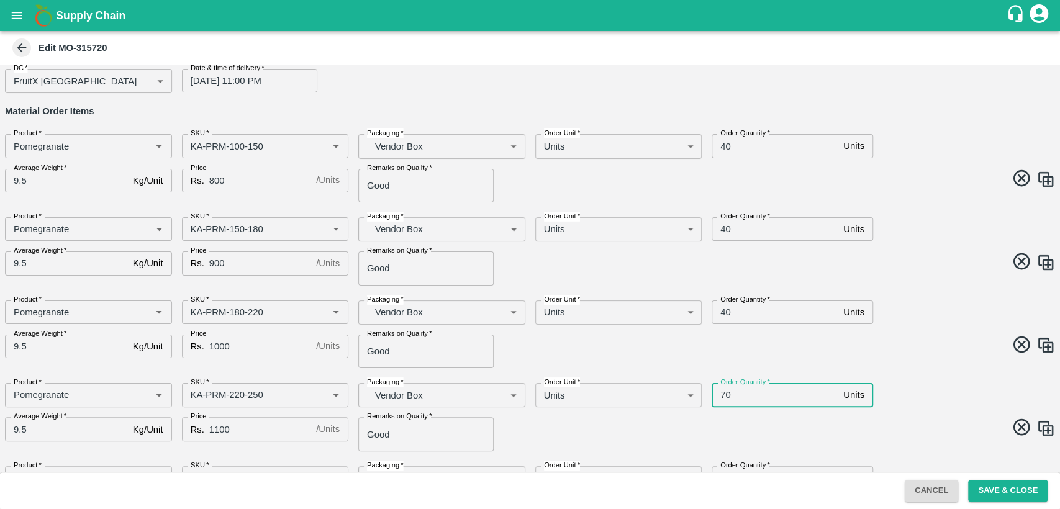
click at [722, 389] on input "70" at bounding box center [774, 395] width 127 height 24
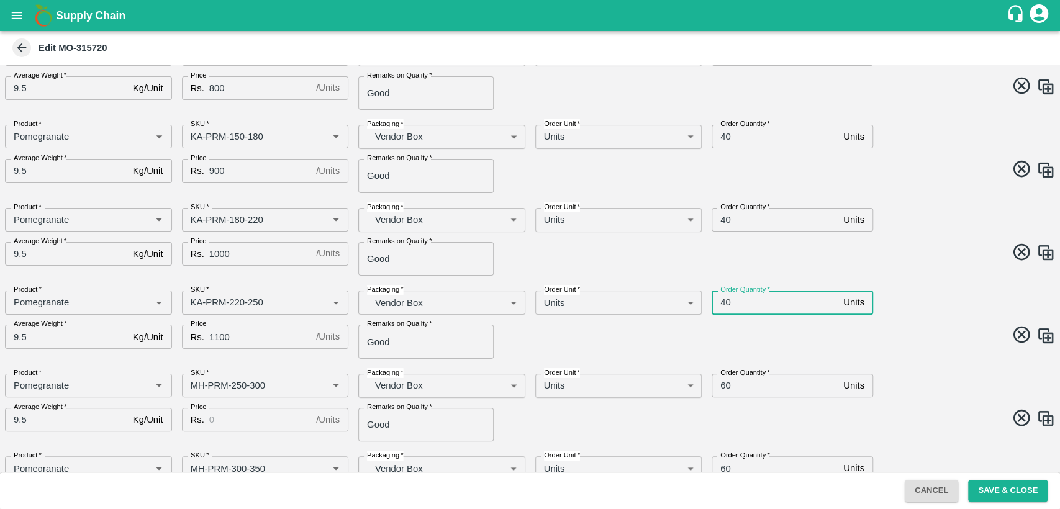
scroll to position [159, 0]
type input "40"
click at [726, 383] on input "60" at bounding box center [774, 386] width 127 height 24
click at [722, 382] on input "60" at bounding box center [774, 386] width 127 height 24
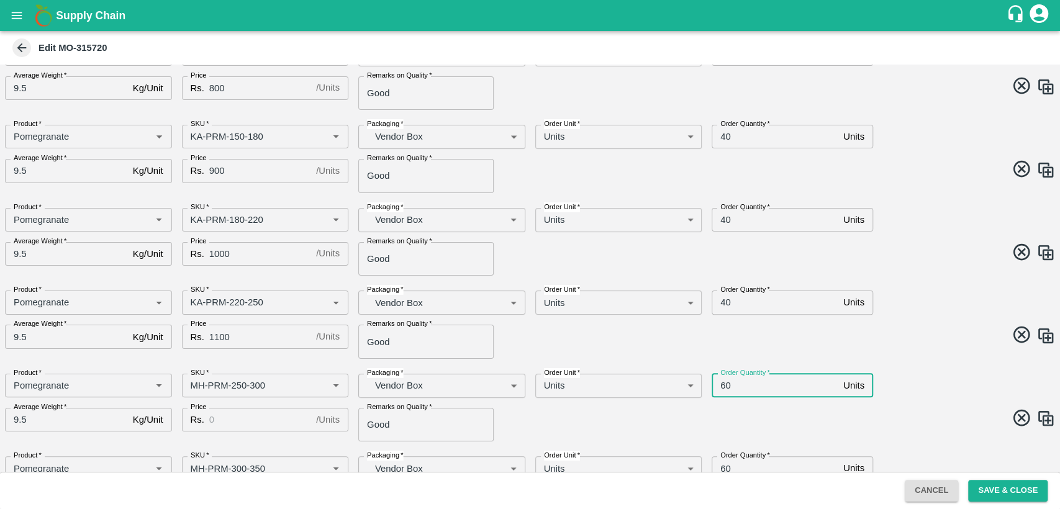
click at [722, 382] on input "60" at bounding box center [774, 386] width 127 height 24
type input "30"
click at [197, 385] on input "SKU   *" at bounding box center [247, 385] width 123 height 16
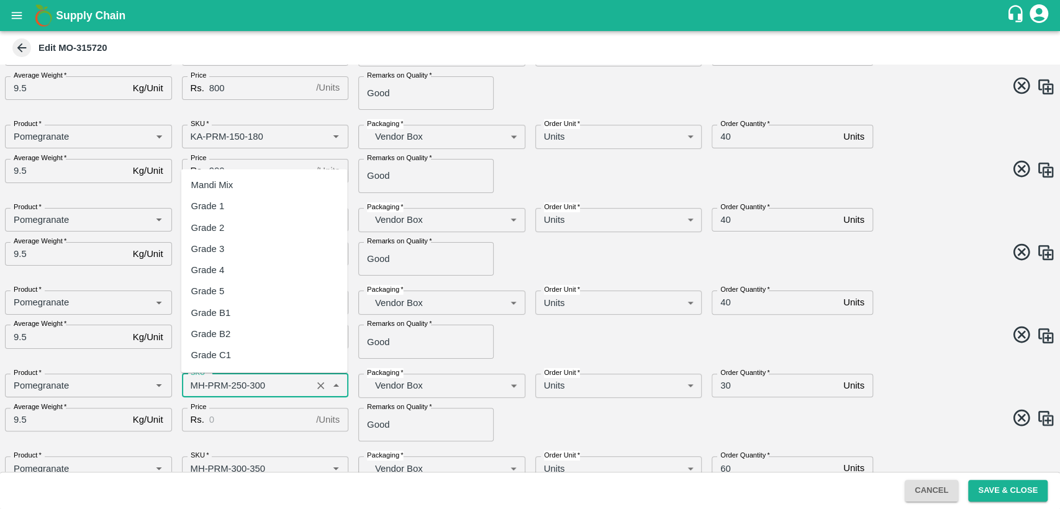
click at [197, 385] on input "SKU   *" at bounding box center [247, 385] width 123 height 16
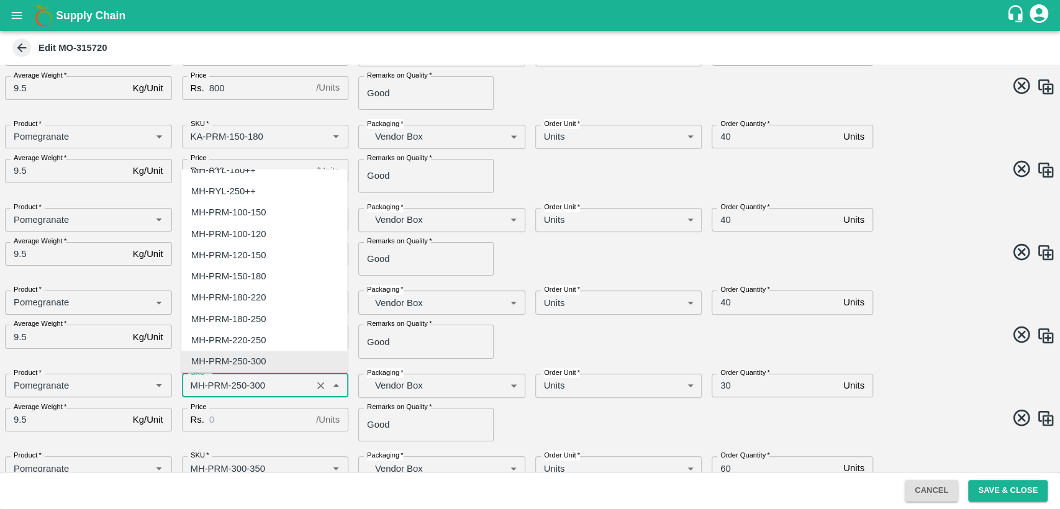
click at [197, 385] on input "SKU   *" at bounding box center [247, 385] width 123 height 16
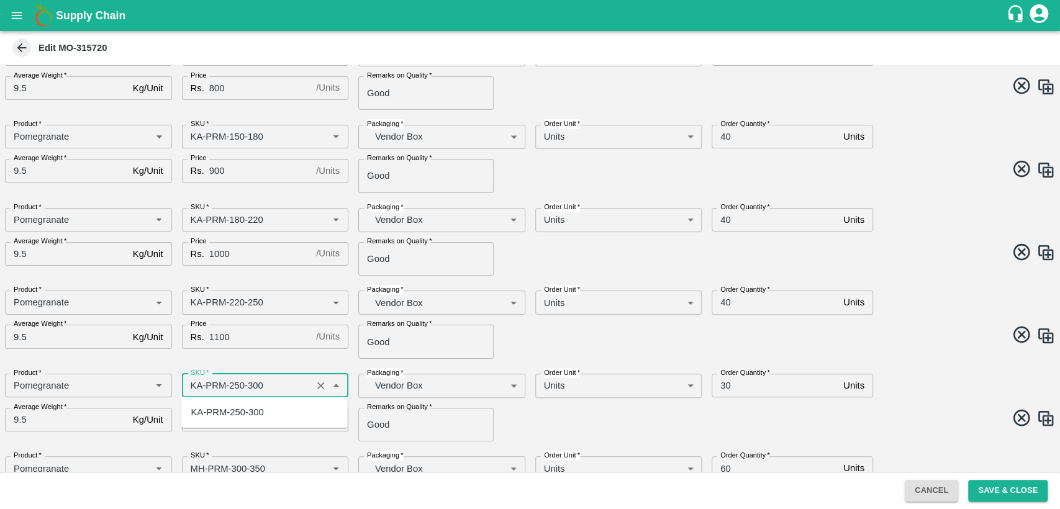
click at [235, 418] on div "KA-PRM-250-300" at bounding box center [227, 412] width 73 height 14
type input "KA-PRM-250-300"
click at [235, 418] on input "Price" at bounding box center [260, 420] width 102 height 24
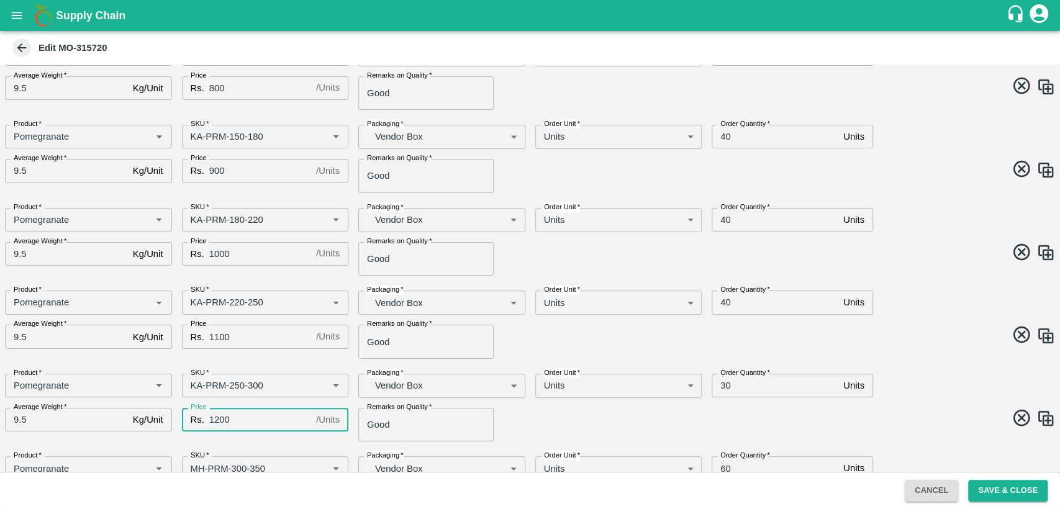
type input "1200"
click at [619, 416] on span at bounding box center [790, 420] width 530 height 24
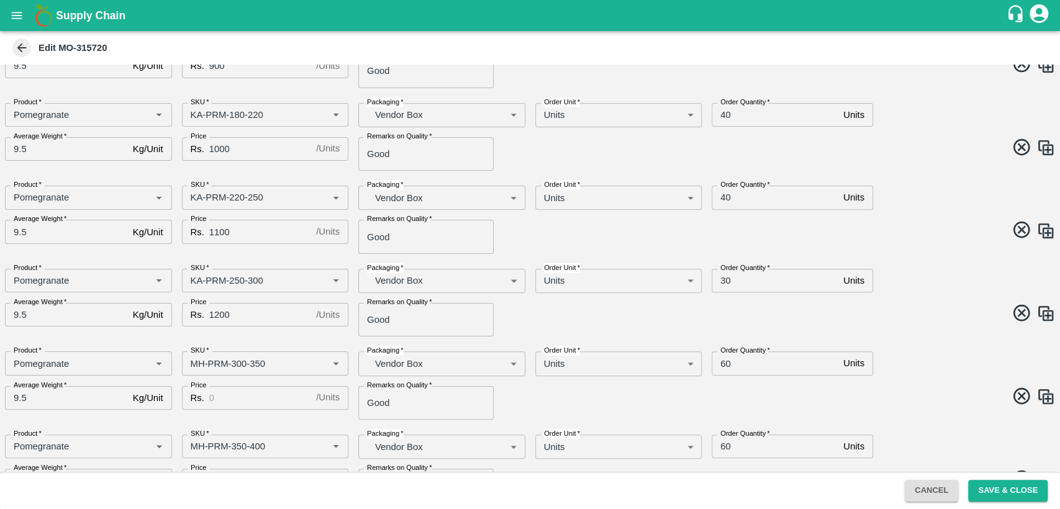
scroll to position [268, 0]
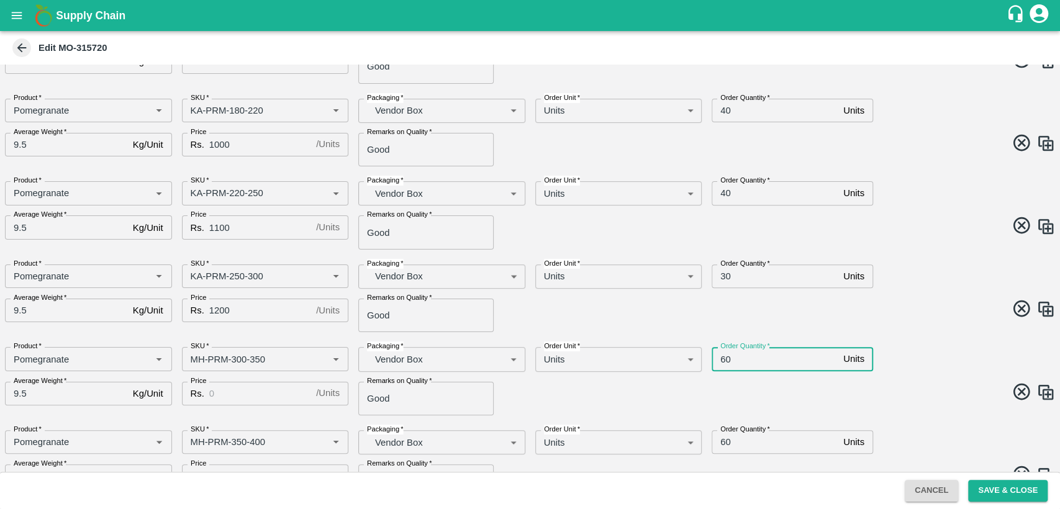
click at [725, 359] on input "60" at bounding box center [774, 359] width 127 height 24
type input "30"
click at [196, 357] on input "SKU   *" at bounding box center [247, 359] width 123 height 16
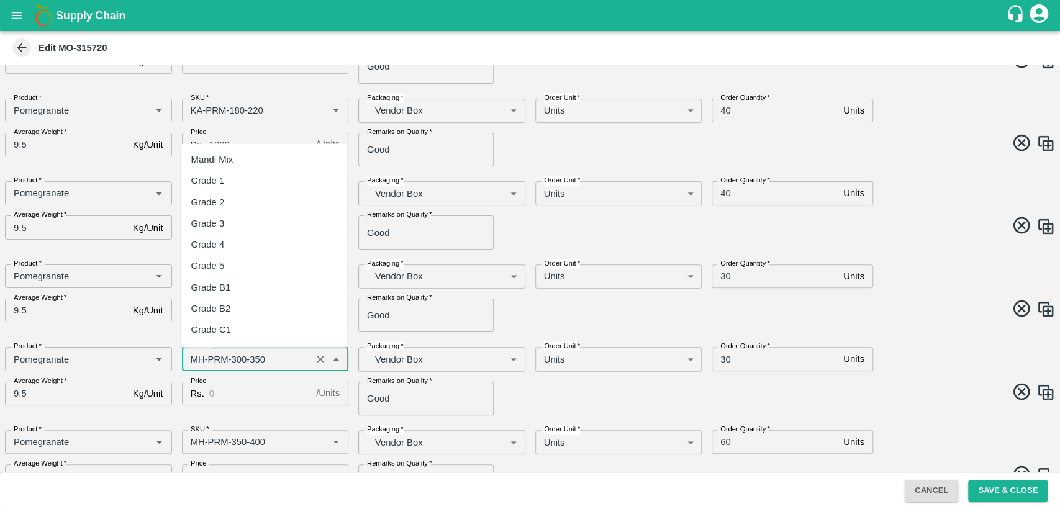
click at [196, 357] on input "SKU   *" at bounding box center [247, 359] width 123 height 16
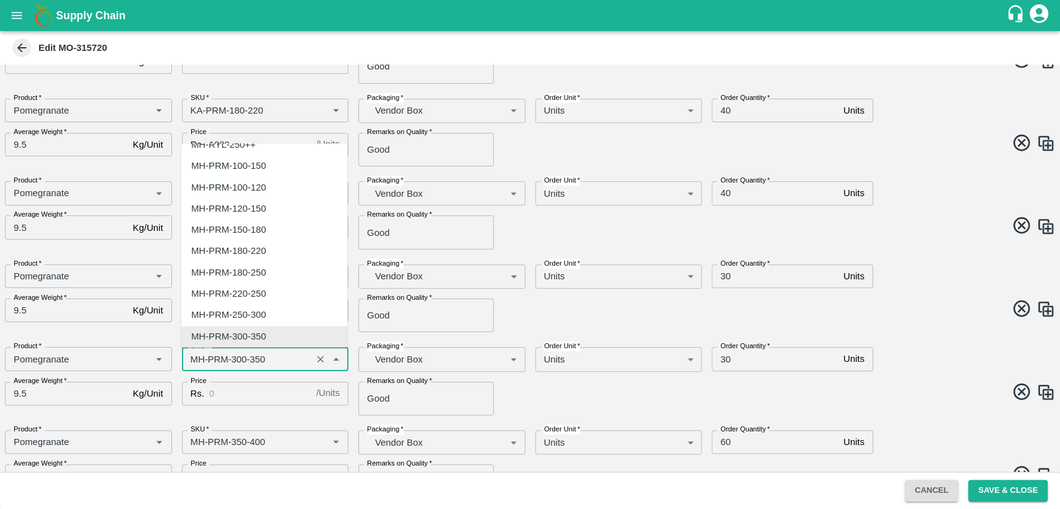
click at [196, 357] on input "SKU   *" at bounding box center [247, 359] width 123 height 16
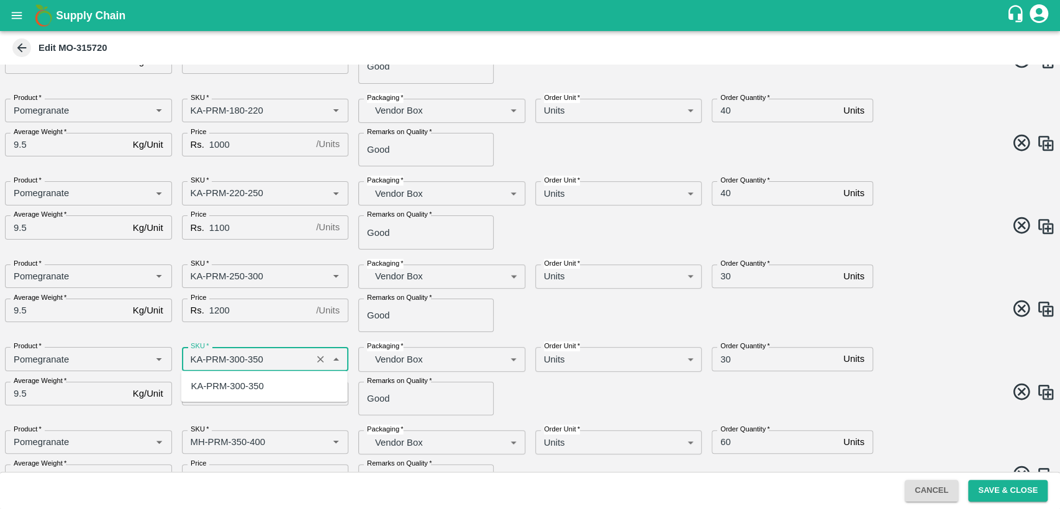
click at [233, 384] on div "KA-PRM-300-350" at bounding box center [227, 386] width 73 height 14
type input "KA-PRM-300-350"
click at [235, 398] on input "Price" at bounding box center [260, 394] width 102 height 24
type input "1300"
click at [723, 443] on input "60" at bounding box center [774, 442] width 127 height 24
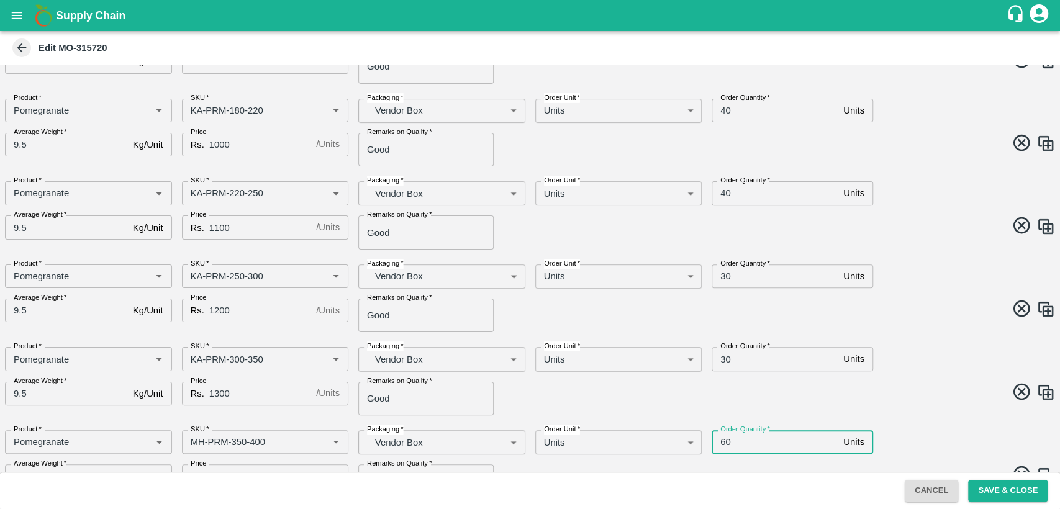
click at [723, 443] on input "60" at bounding box center [774, 442] width 127 height 24
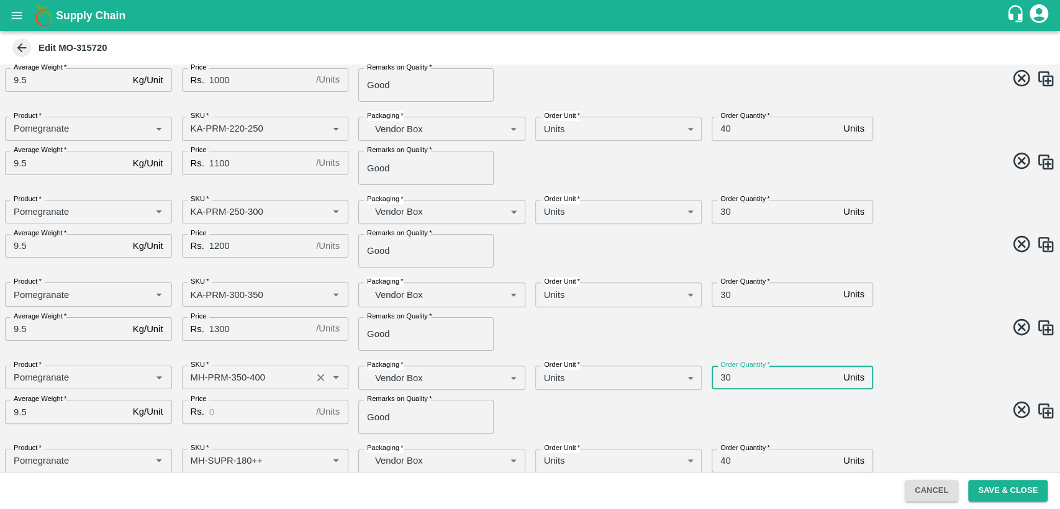
type input "30"
click at [192, 382] on input "SKU   *" at bounding box center [247, 377] width 123 height 16
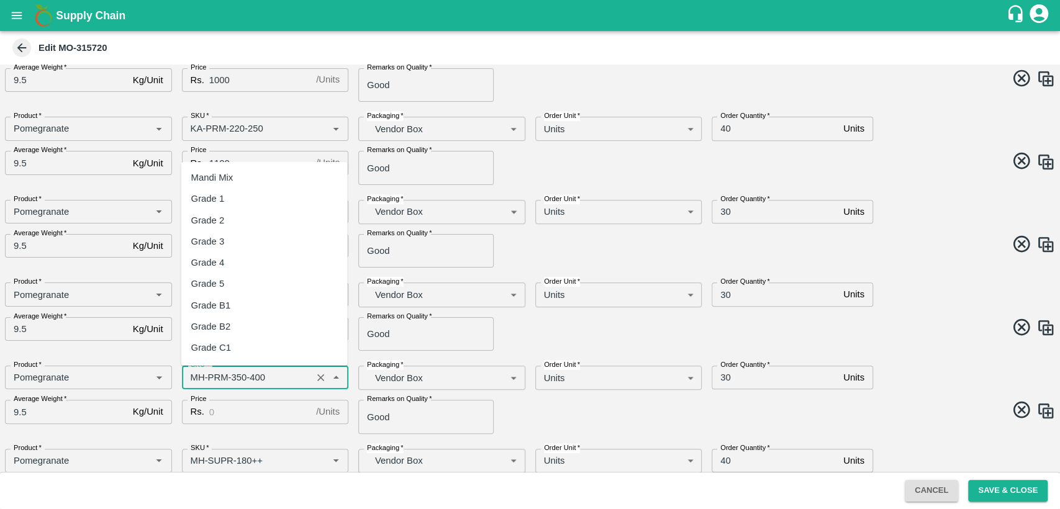
click at [192, 382] on input "SKU   *" at bounding box center [247, 377] width 123 height 16
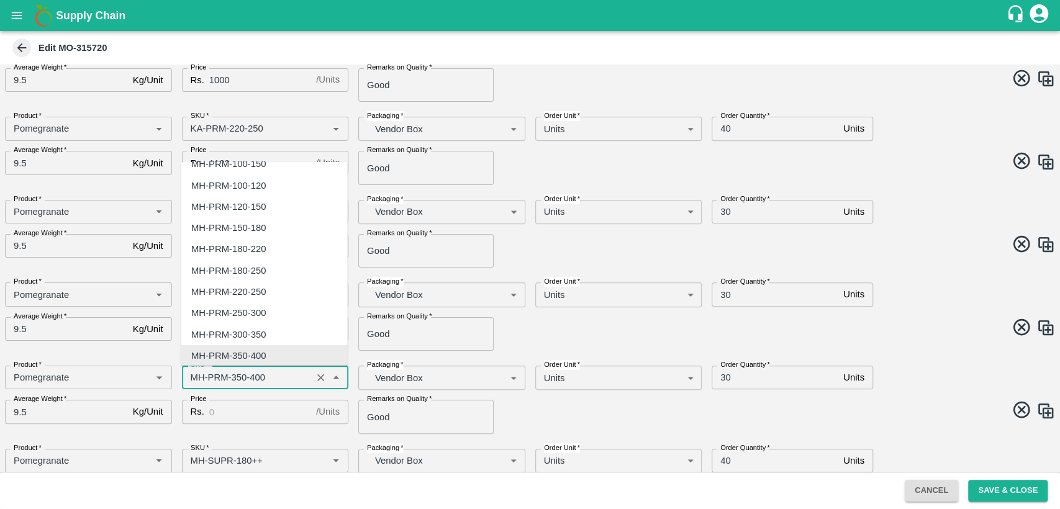
click at [195, 379] on input "SKU   *" at bounding box center [247, 377] width 123 height 16
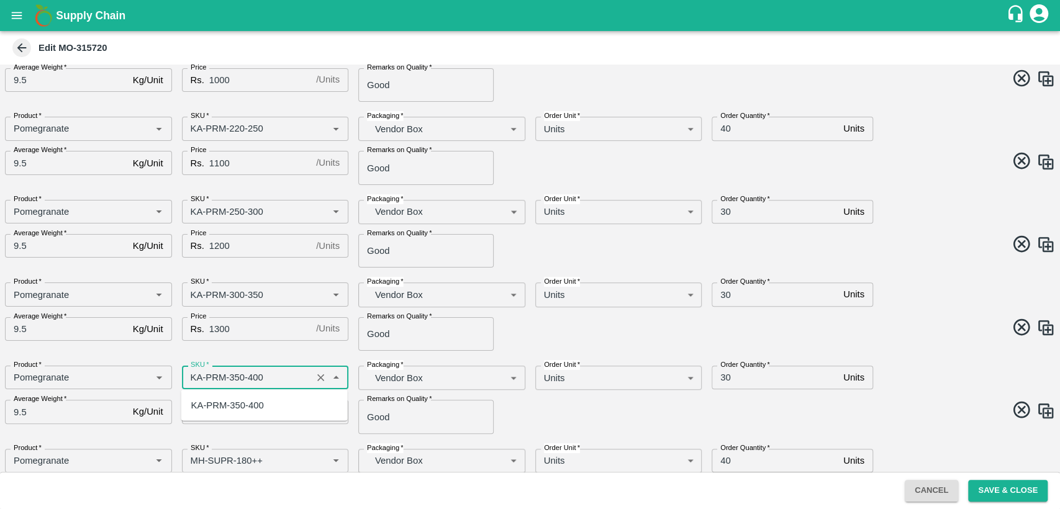
click at [214, 402] on div "KA-PRM-350-400" at bounding box center [227, 405] width 73 height 14
type input "KA-PRM-350-400"
click at [223, 412] on input "Price" at bounding box center [260, 412] width 102 height 24
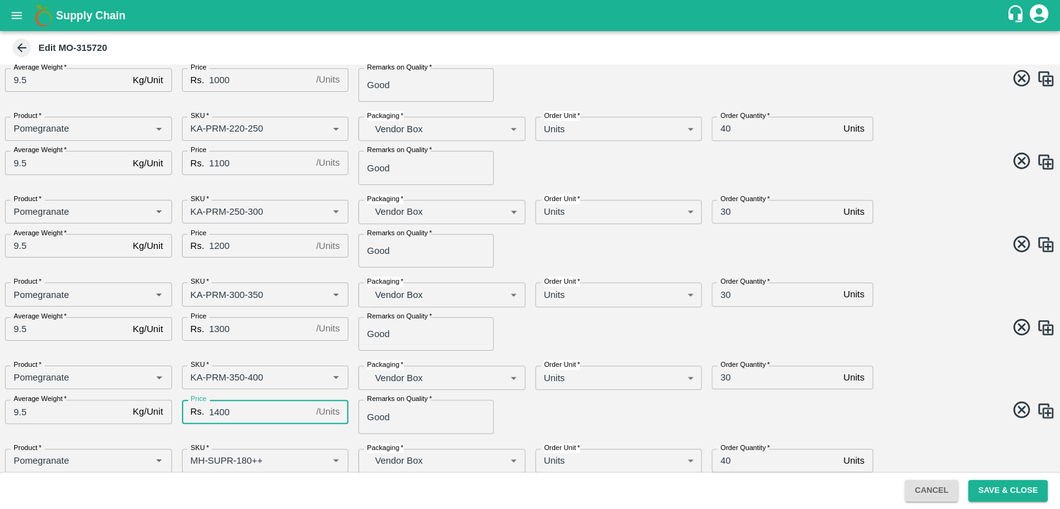
type input "1400"
click at [671, 408] on span at bounding box center [790, 412] width 530 height 24
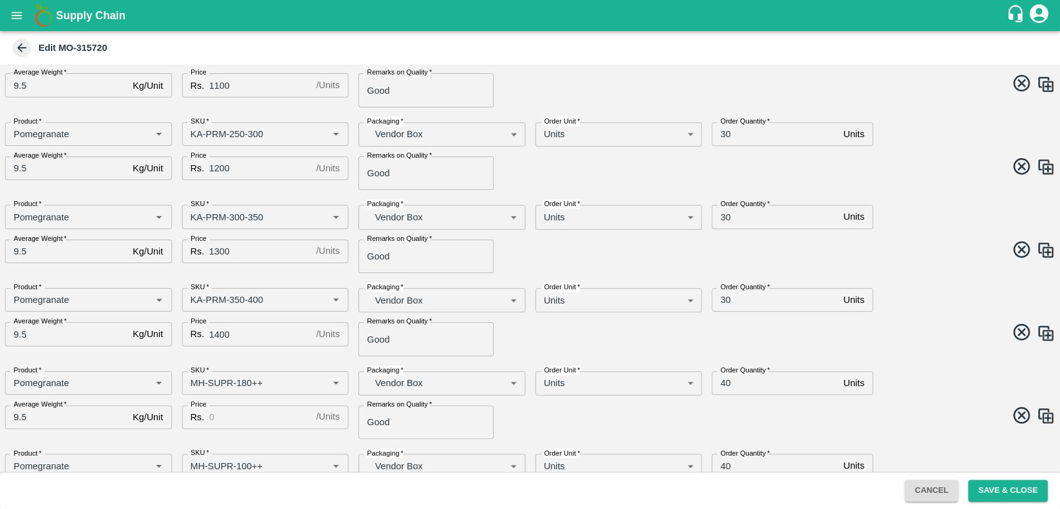
scroll to position [440, 0]
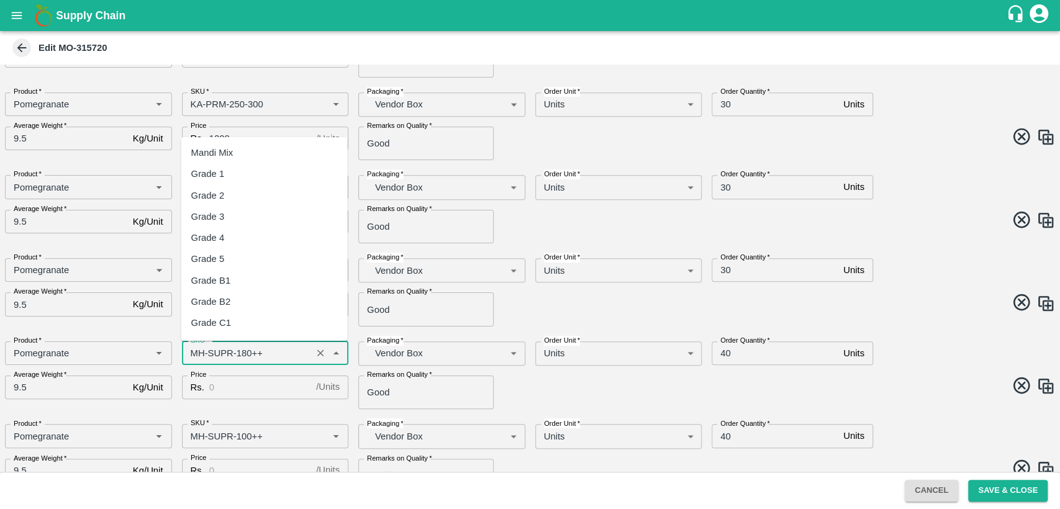
click at [192, 351] on input "SKU   *" at bounding box center [247, 353] width 123 height 16
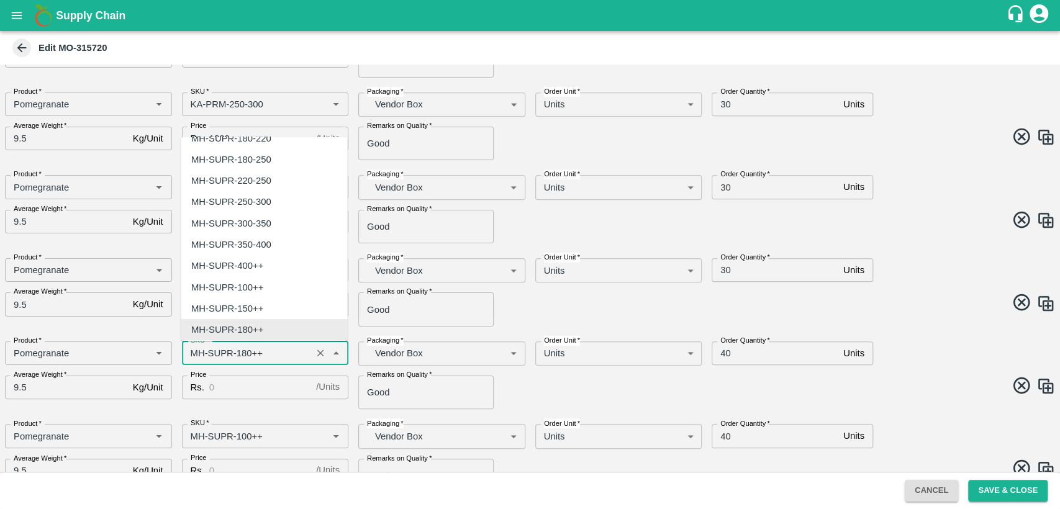
click at [192, 351] on input "SKU   *" at bounding box center [247, 353] width 123 height 16
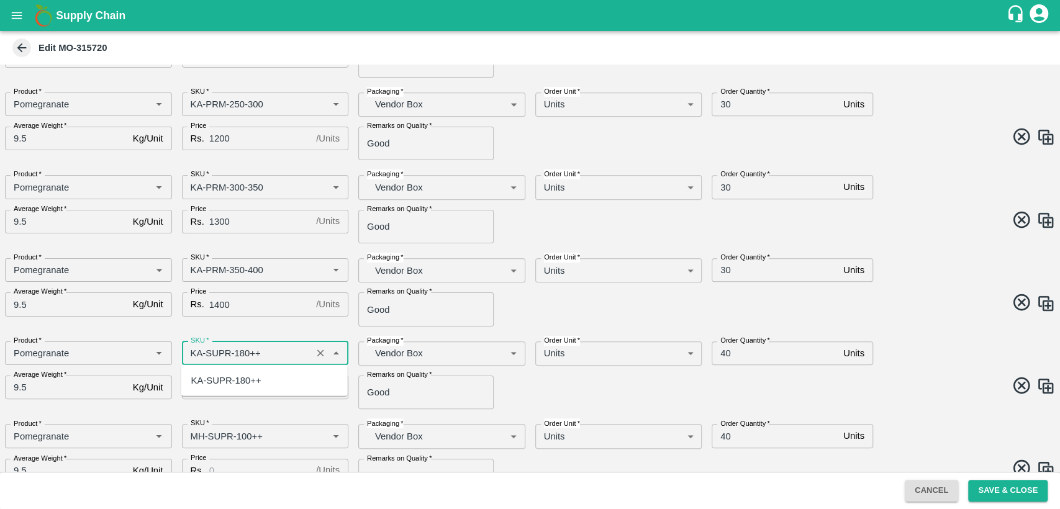
click at [217, 378] on div "KA-SUPR-180++" at bounding box center [226, 381] width 70 height 14
type input "KA-SUPR-180++"
click at [226, 389] on input "Price" at bounding box center [260, 388] width 102 height 24
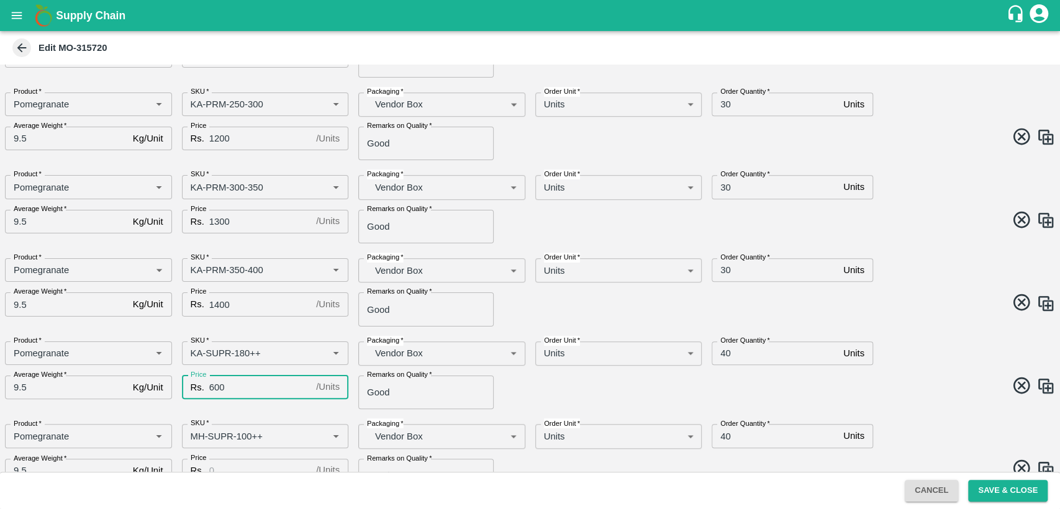
type input "600"
click at [725, 354] on input "40" at bounding box center [774, 353] width 127 height 24
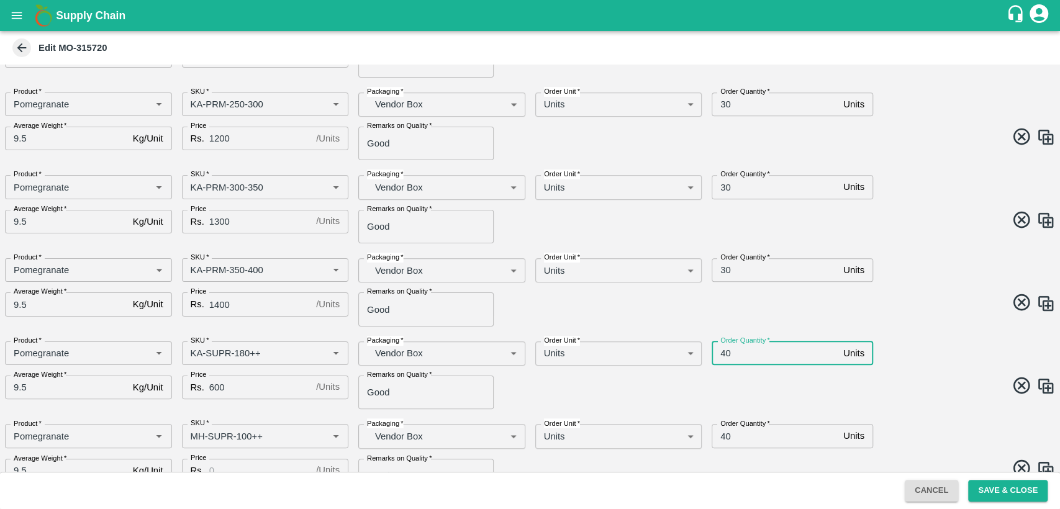
click at [725, 354] on input "40" at bounding box center [774, 353] width 127 height 24
type input "20"
click at [691, 379] on span at bounding box center [790, 388] width 530 height 24
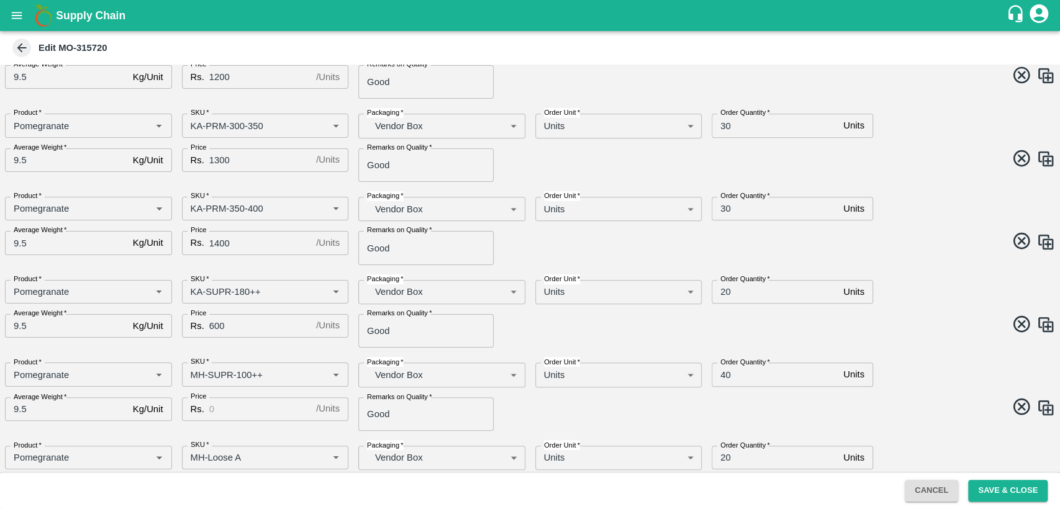
scroll to position [504, 0]
click at [192, 372] on input "SKU   *" at bounding box center [247, 372] width 123 height 16
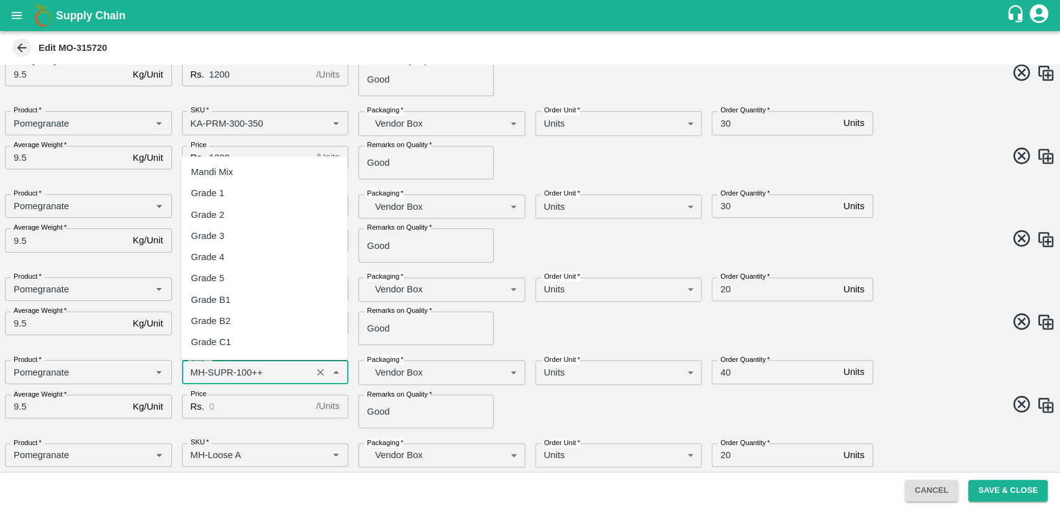
scroll to position [1227, 0]
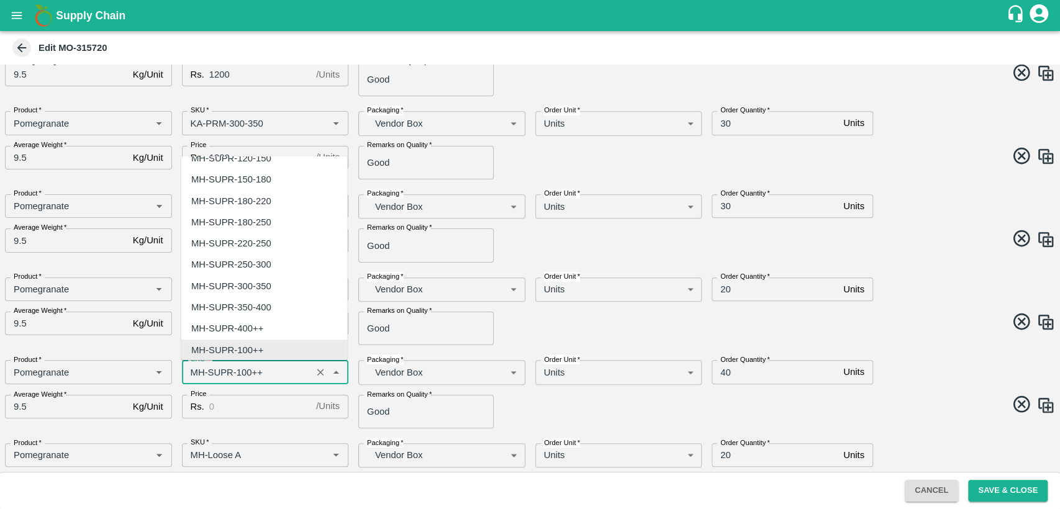
click at [192, 372] on input "SKU   *" at bounding box center [247, 372] width 123 height 16
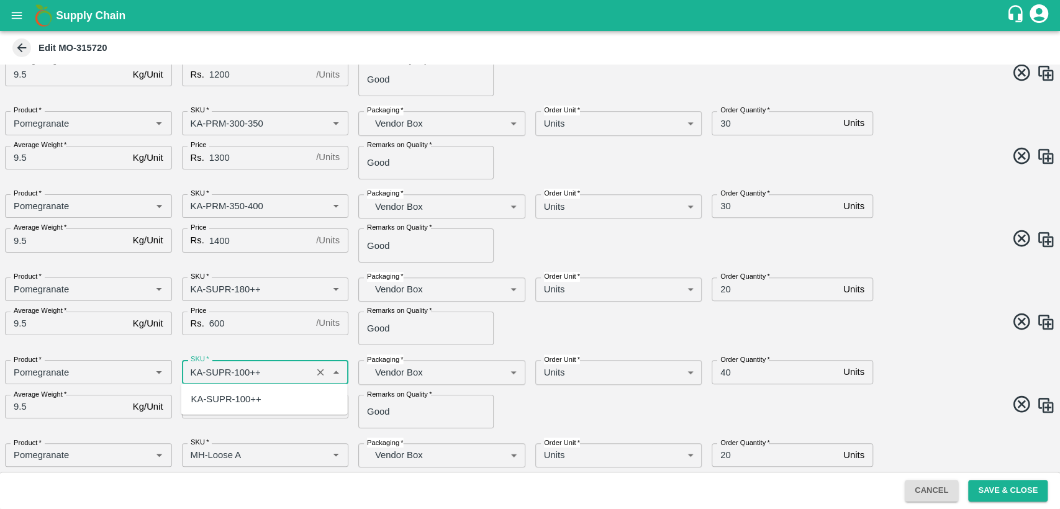
click at [215, 394] on div "KA-SUPR-100++" at bounding box center [226, 399] width 70 height 14
type input "KA-SUPR-100++"
click at [232, 405] on input "Price" at bounding box center [260, 407] width 102 height 24
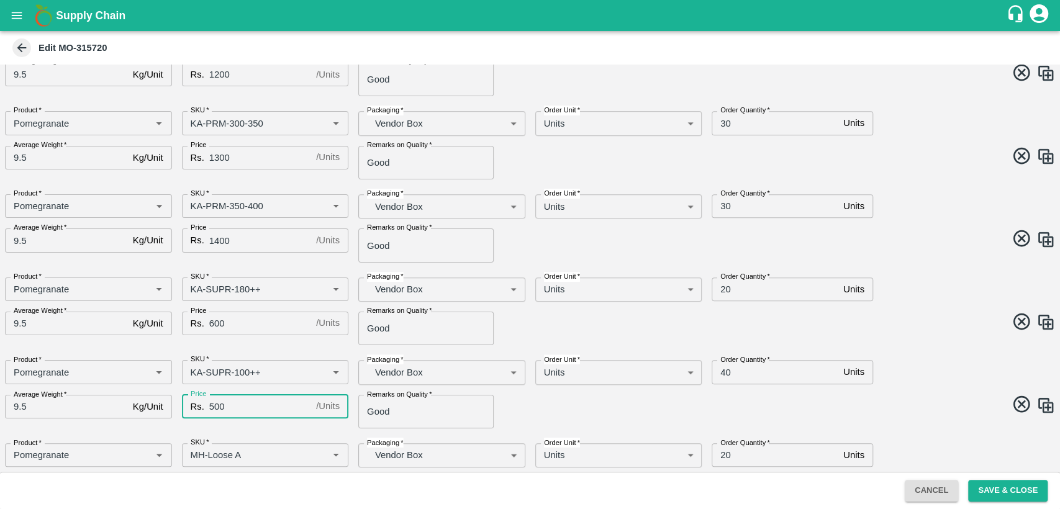
type input "500"
click at [724, 373] on input "40" at bounding box center [774, 372] width 127 height 24
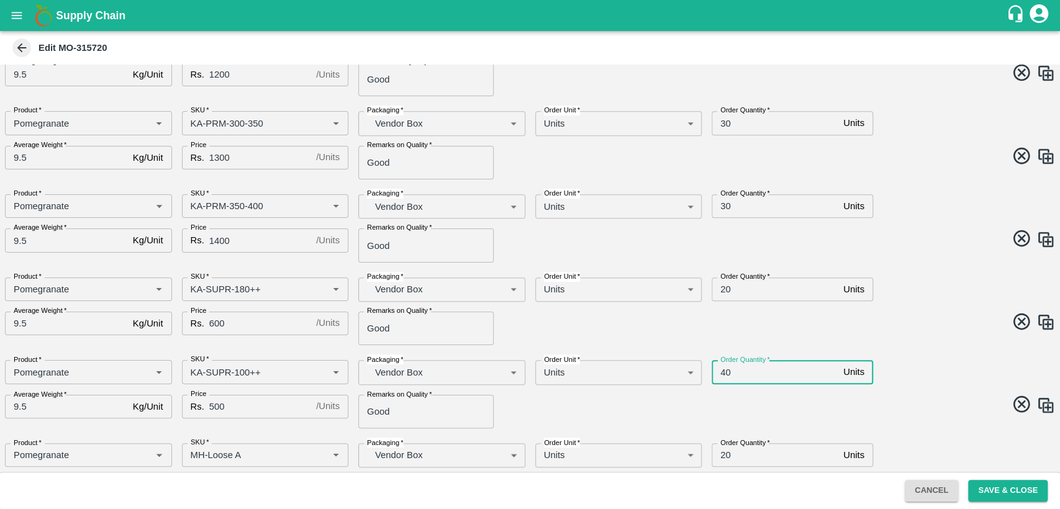
click at [724, 373] on input "40" at bounding box center [774, 372] width 127 height 24
type input "20"
click at [758, 398] on span at bounding box center [790, 406] width 530 height 24
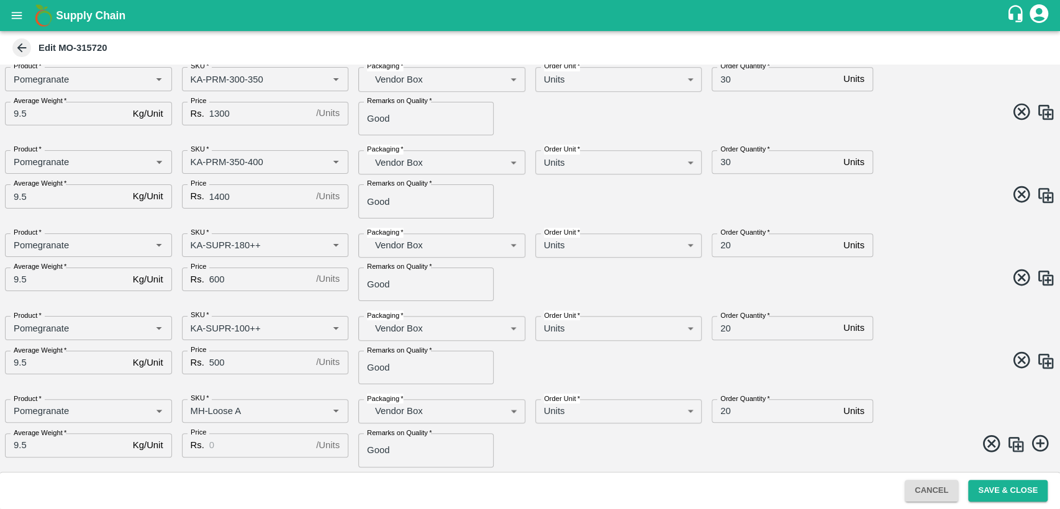
scroll to position [547, 0]
click at [222, 442] on input "Price" at bounding box center [260, 446] width 102 height 24
type input "400"
click at [191, 412] on input "SKU   *" at bounding box center [247, 411] width 123 height 16
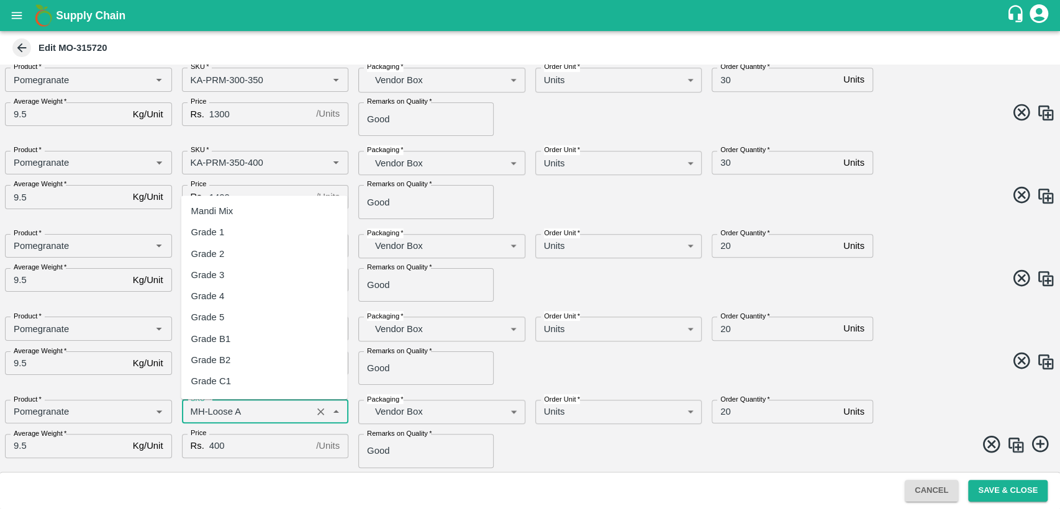
click at [191, 412] on input "SKU   *" at bounding box center [247, 411] width 123 height 16
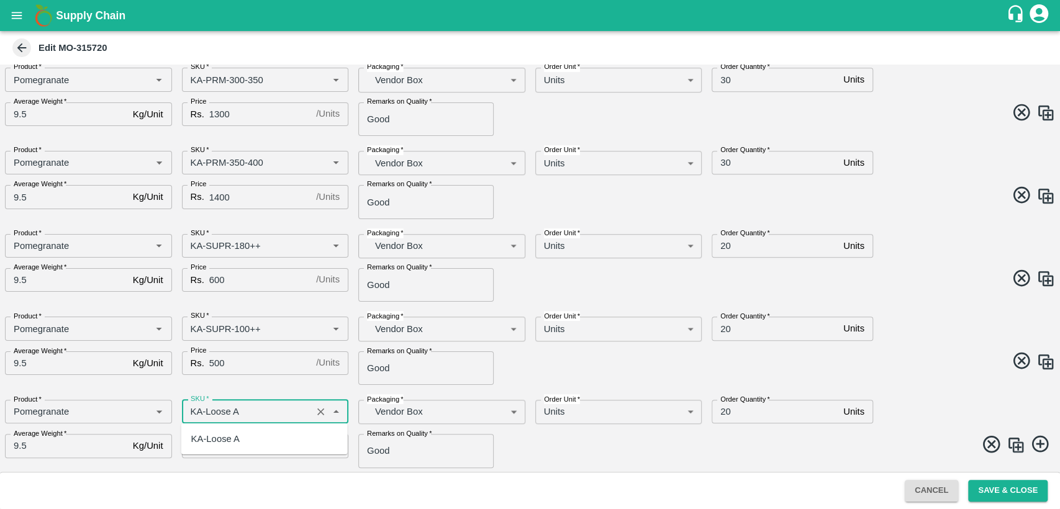
click at [225, 441] on div "KA-Loose A" at bounding box center [215, 439] width 48 height 14
type input "KA-Loose A"
click at [1011, 439] on img at bounding box center [1015, 445] width 19 height 19
click at [257, 402] on div "SKU   *" at bounding box center [265, 412] width 167 height 24
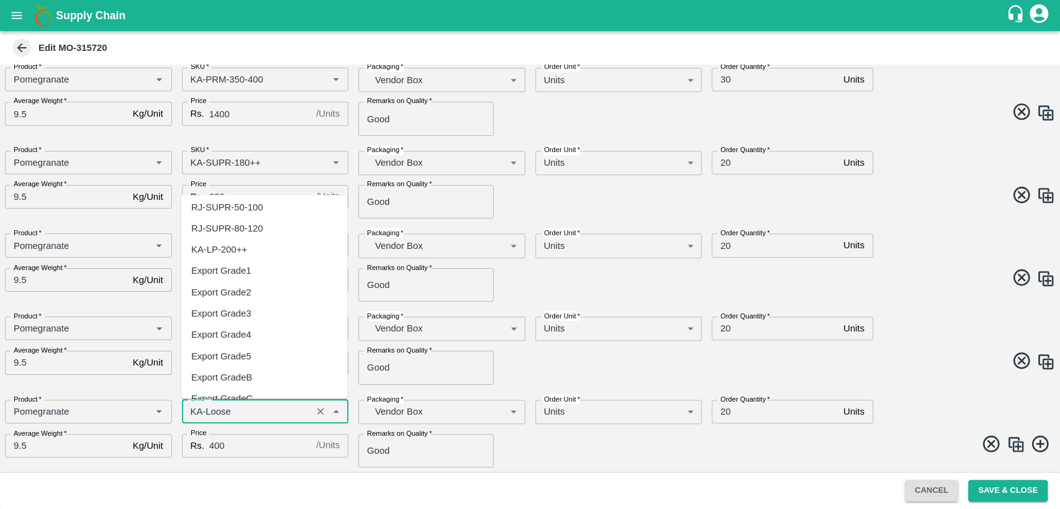
scroll to position [0, 0]
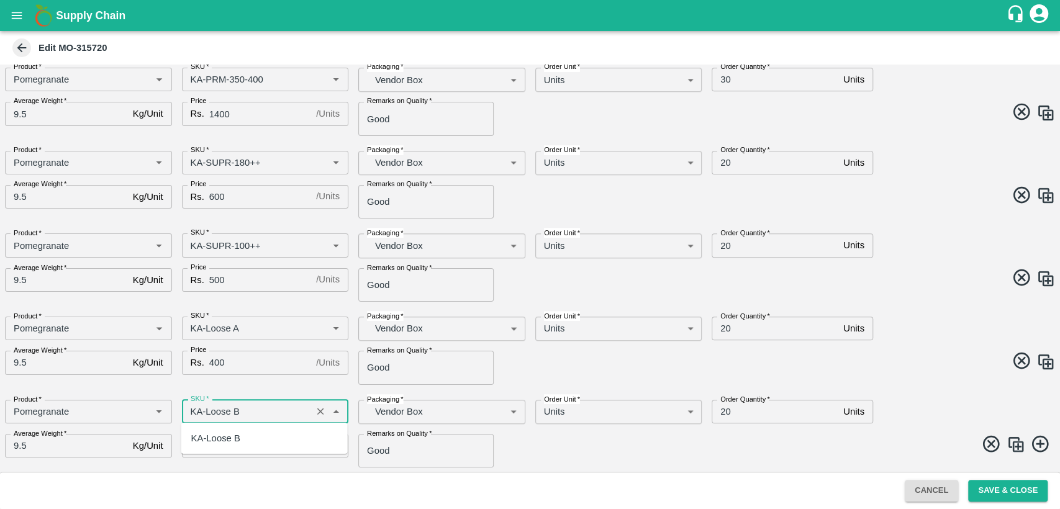
click at [250, 428] on div "KA-Loose B" at bounding box center [264, 438] width 166 height 21
type input "KA-Loose B"
click at [1011, 448] on img at bounding box center [1015, 444] width 19 height 19
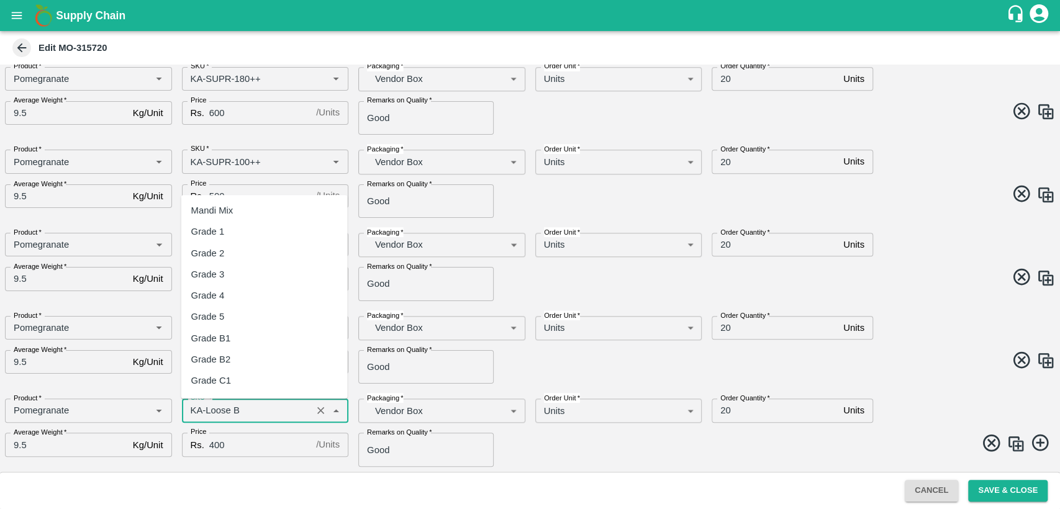
click at [250, 410] on input "SKU   *" at bounding box center [247, 410] width 123 height 16
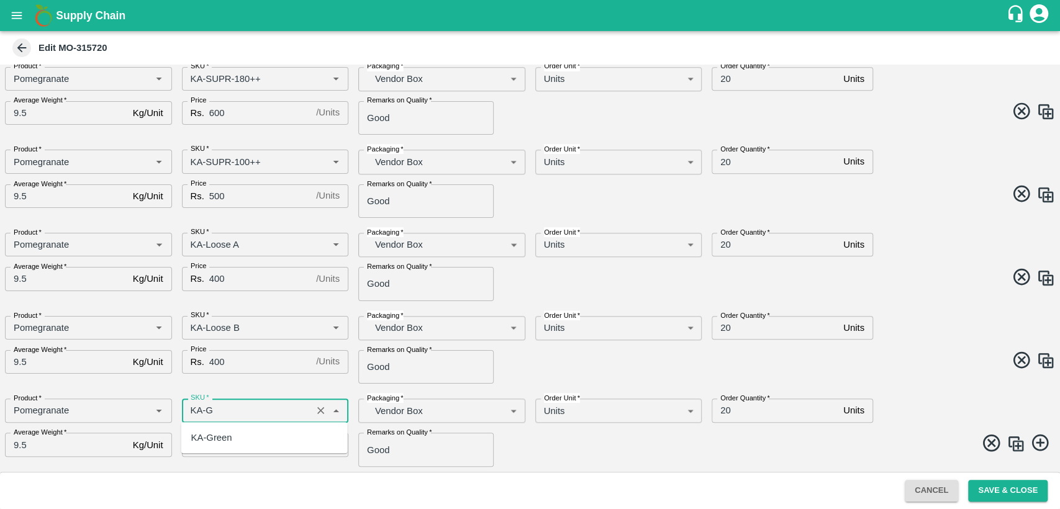
scroll to position [0, 0]
type input "KA-Green"
click at [211, 441] on input "400" at bounding box center [260, 445] width 102 height 24
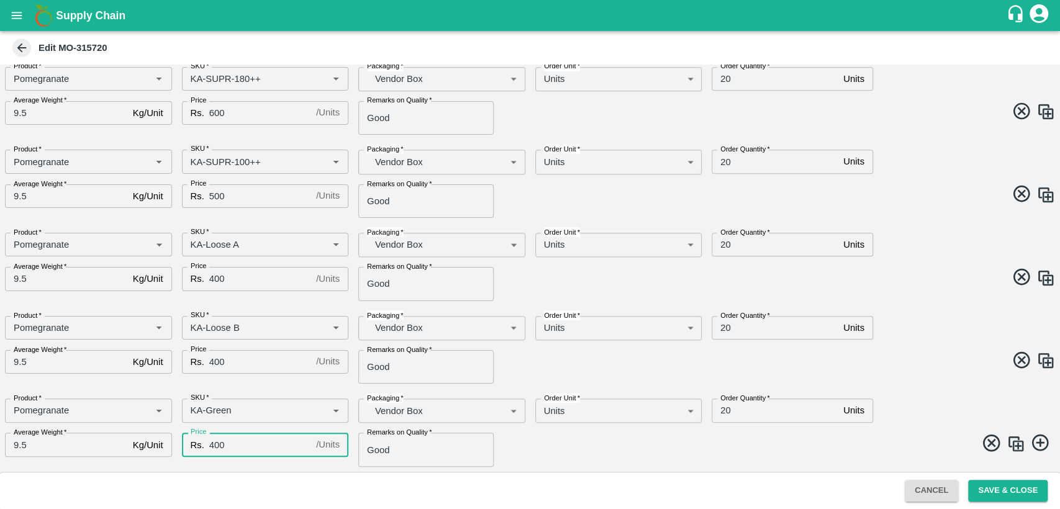
click at [211, 441] on input "400" at bounding box center [260, 445] width 102 height 24
type input "300"
click at [724, 411] on input "20" at bounding box center [774, 410] width 127 height 24
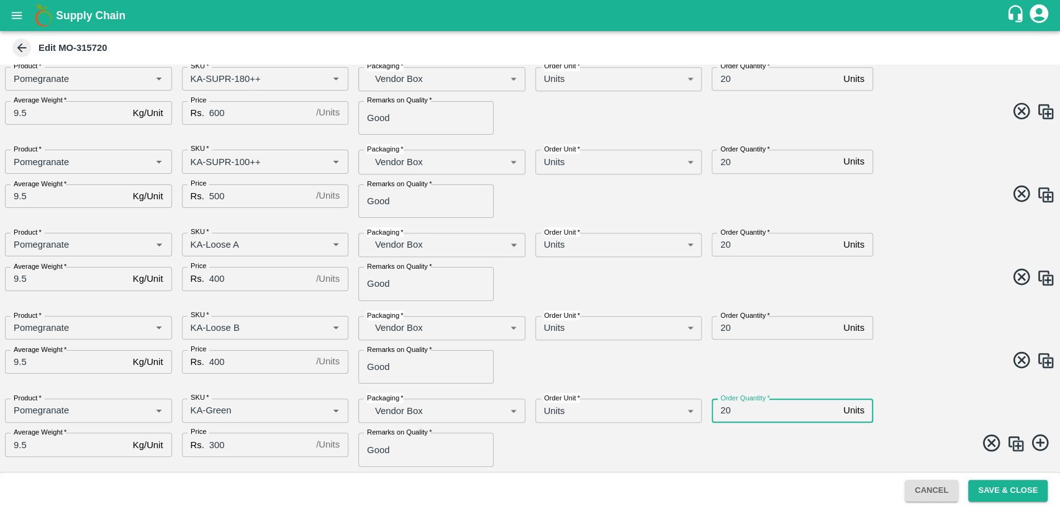
click at [724, 411] on input "20" at bounding box center [774, 410] width 127 height 24
type input "10"
click at [1010, 444] on img at bounding box center [1015, 443] width 19 height 19
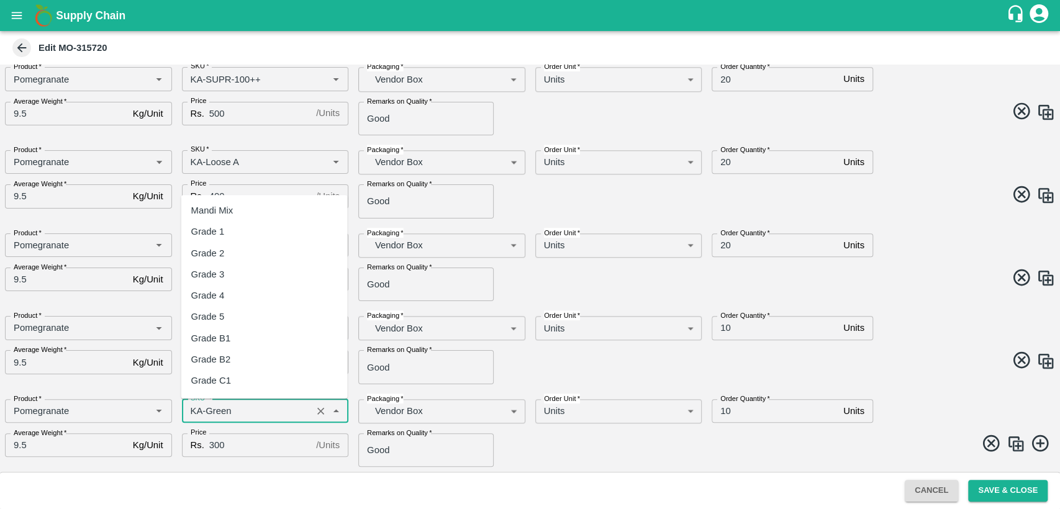
click at [257, 415] on input "SKU   *" at bounding box center [247, 411] width 123 height 16
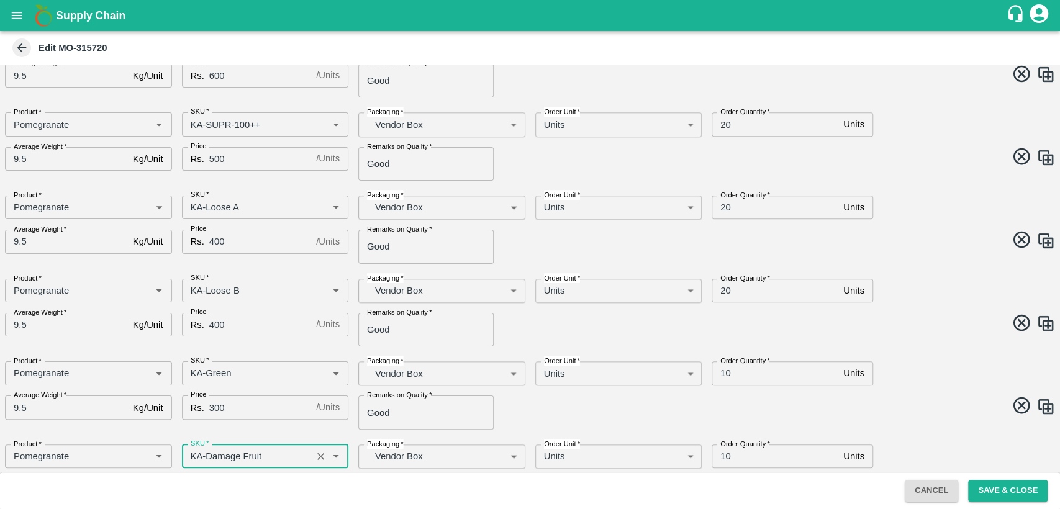
scroll to position [752, 0]
type input "KA-Damage Fruit"
click at [722, 125] on input "20" at bounding box center [774, 124] width 127 height 24
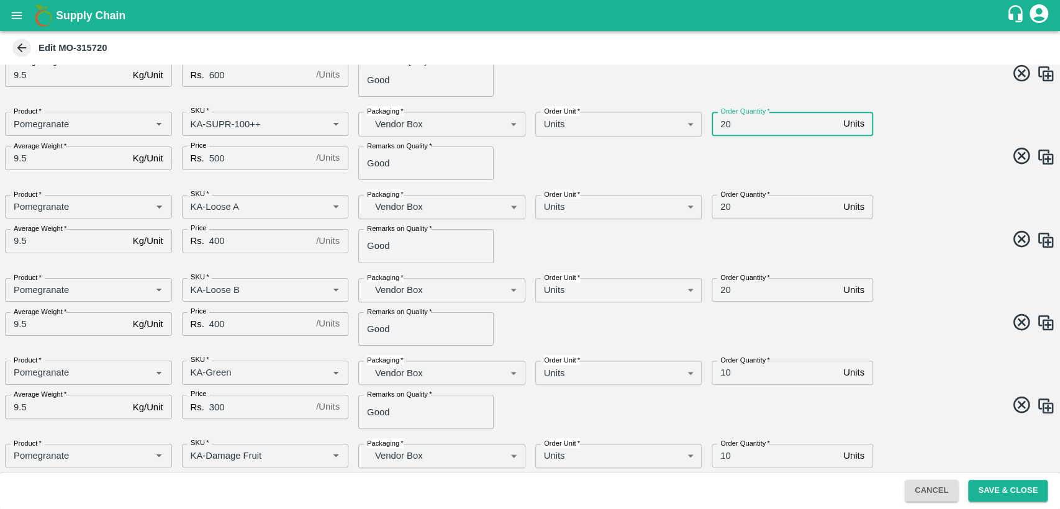
click at [722, 125] on input "20" at bounding box center [774, 124] width 127 height 24
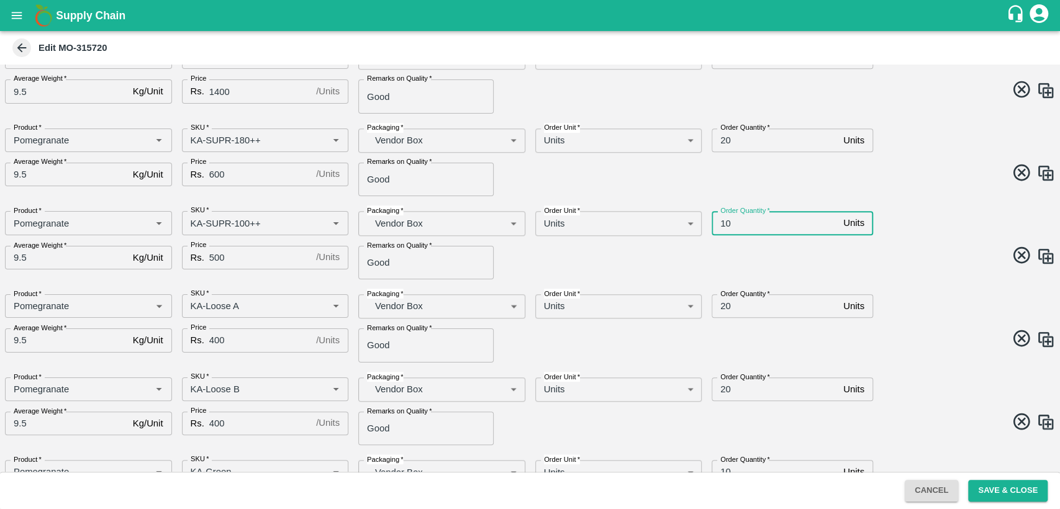
type input "10"
click at [720, 139] on input "20" at bounding box center [774, 140] width 127 height 24
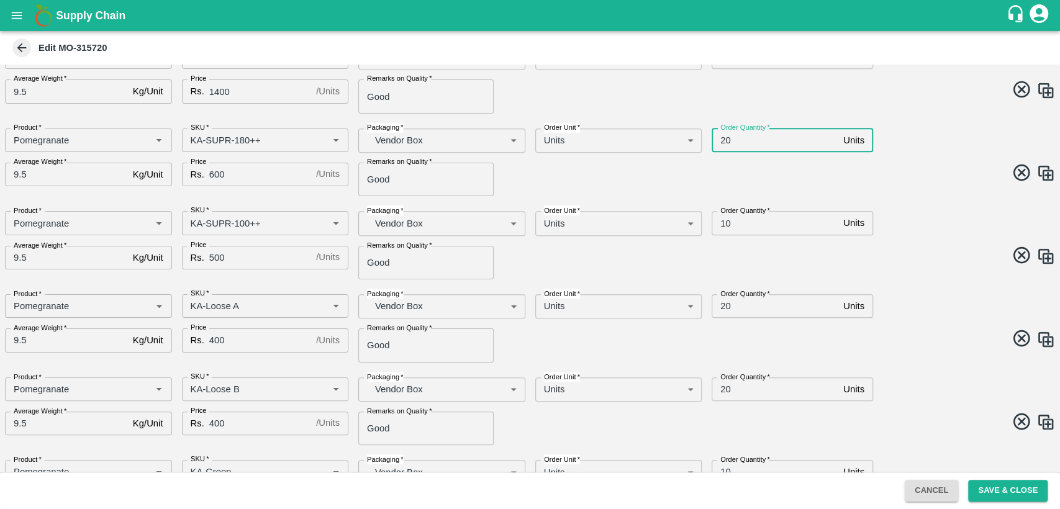
click at [720, 139] on input "20" at bounding box center [774, 140] width 127 height 24
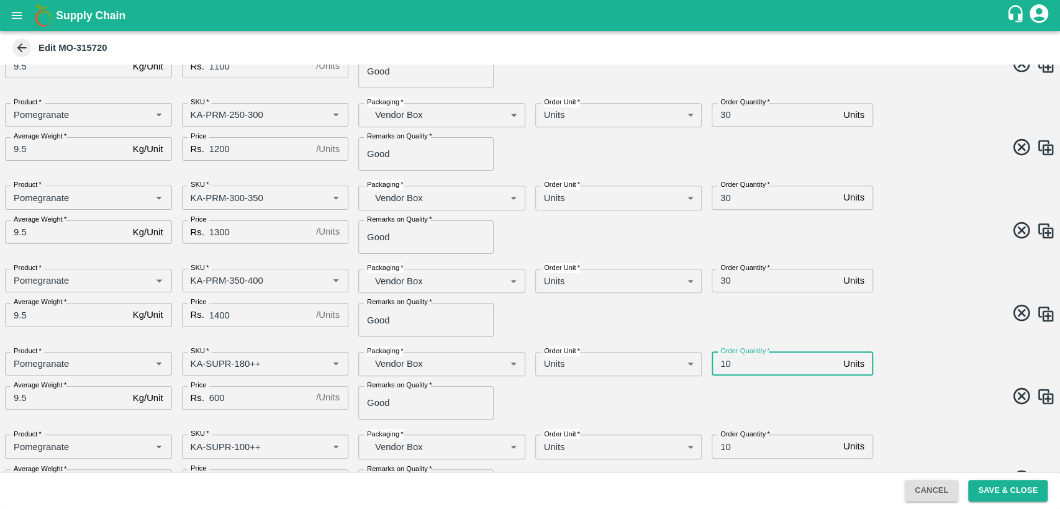
scroll to position [430, 0]
type input "10"
click at [727, 279] on input "30" at bounding box center [774, 280] width 127 height 24
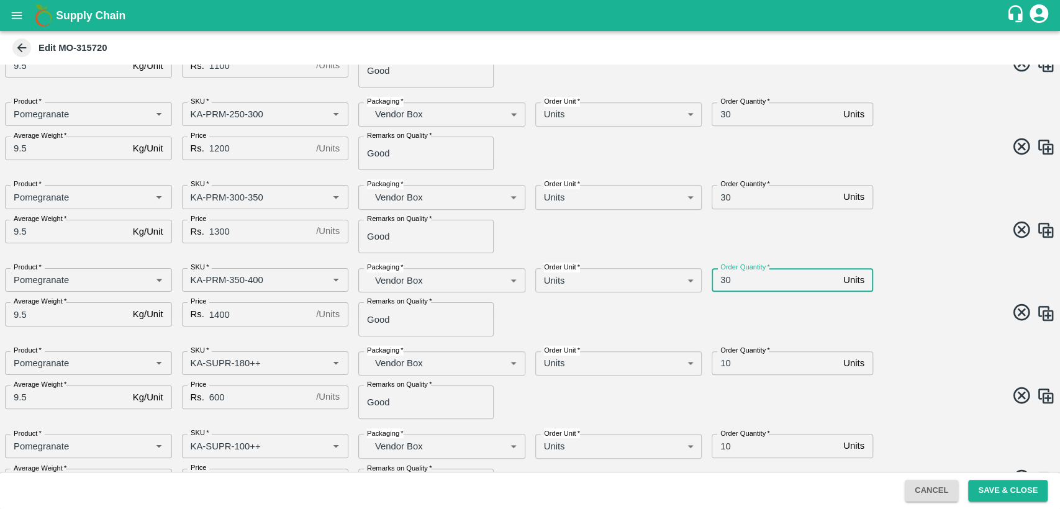
click at [727, 279] on input "30" at bounding box center [774, 280] width 127 height 24
click at [724, 277] on input "30" at bounding box center [774, 280] width 127 height 24
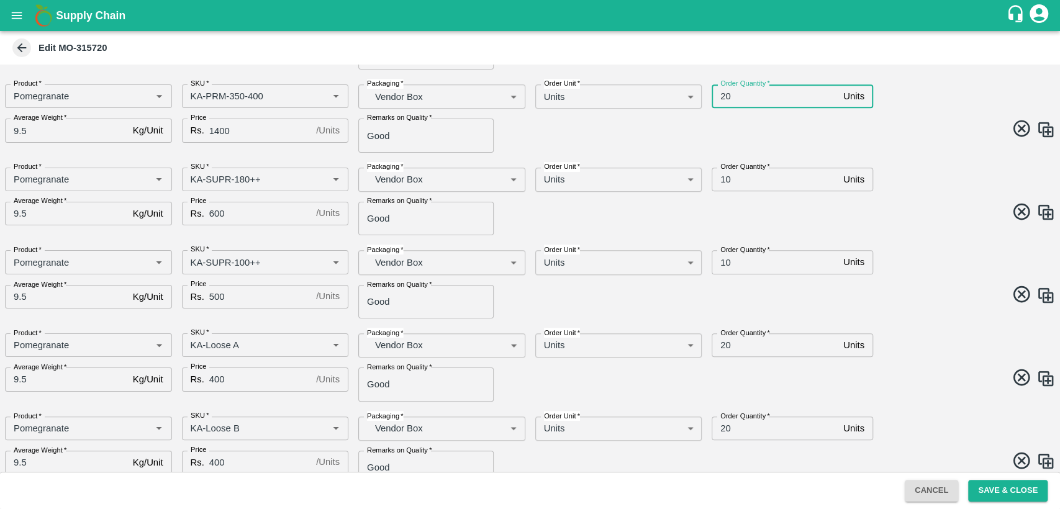
scroll to position [614, 0]
type input "20"
click at [721, 346] on input "20" at bounding box center [774, 345] width 127 height 24
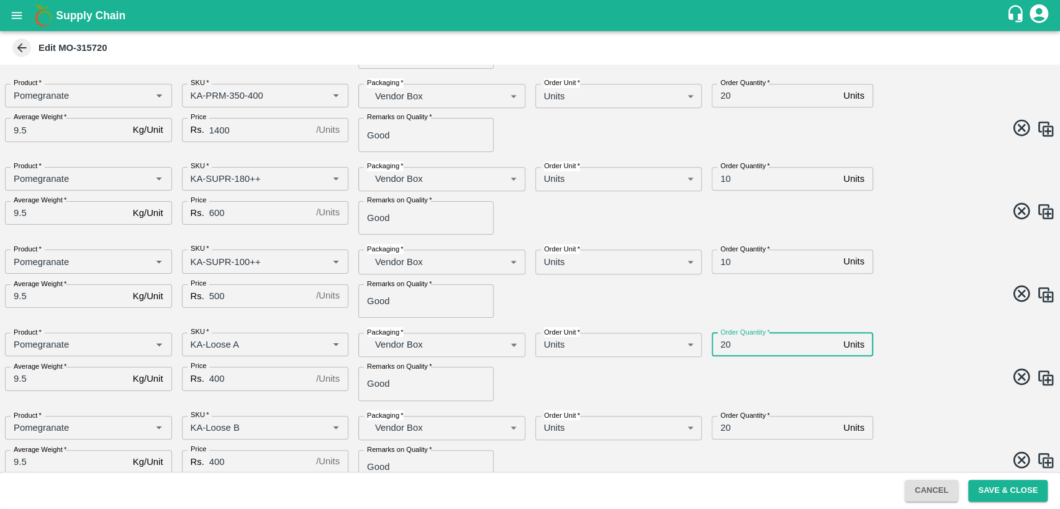
click at [721, 346] on input "20" at bounding box center [774, 345] width 127 height 24
type input "10"
click at [884, 385] on span at bounding box center [790, 379] width 530 height 24
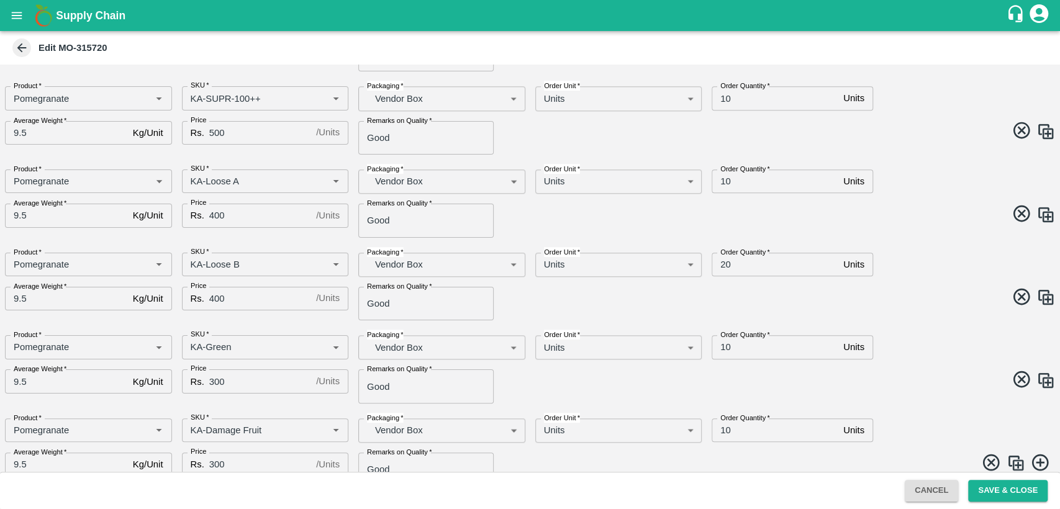
scroll to position [778, 0]
click at [721, 344] on input "10" at bounding box center [774, 347] width 127 height 24
type input "5"
click at [725, 430] on input "10" at bounding box center [774, 430] width 127 height 24
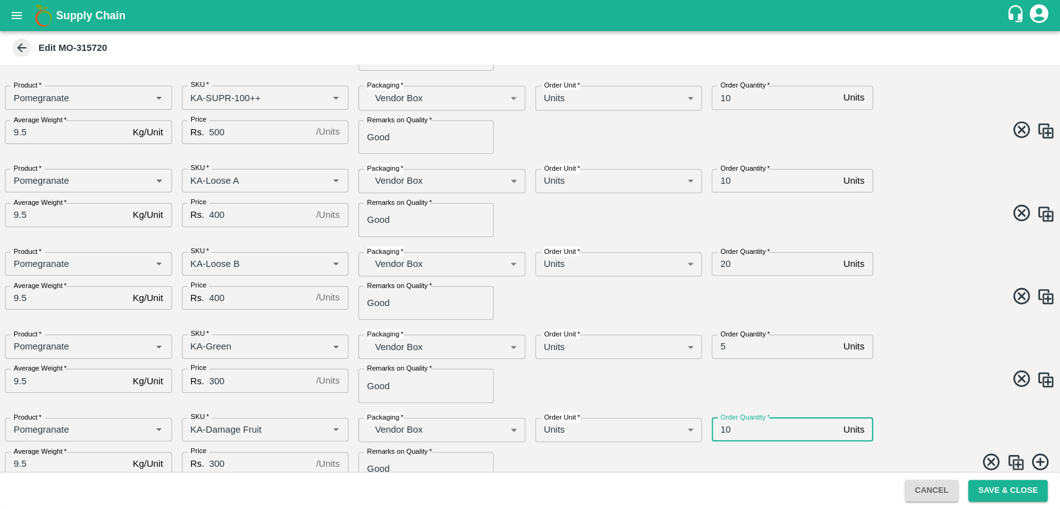
click at [725, 430] on input "10" at bounding box center [774, 430] width 127 height 24
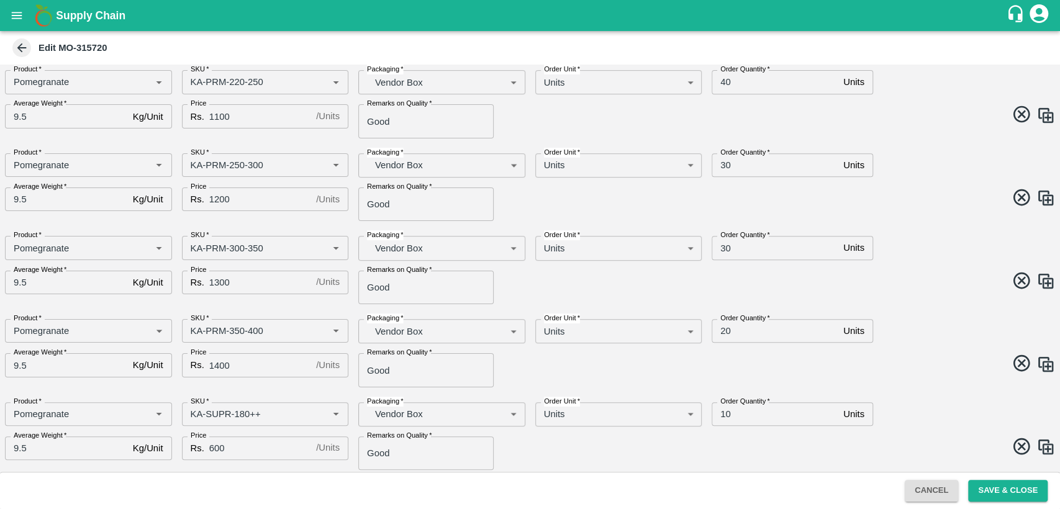
scroll to position [378, 0]
type input "5"
click at [724, 325] on input "20" at bounding box center [774, 332] width 127 height 24
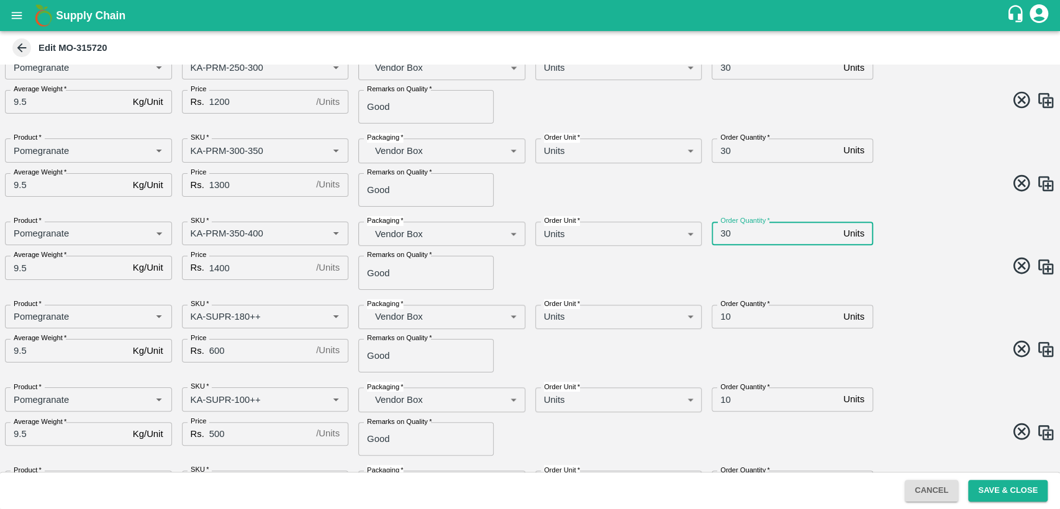
type input "30"
click at [726, 316] on input "10" at bounding box center [774, 317] width 127 height 24
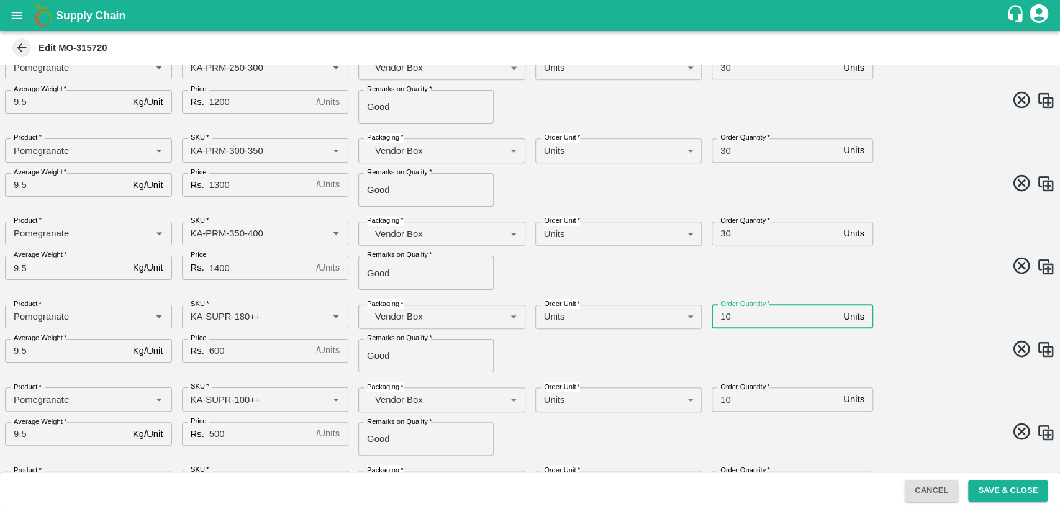
click at [726, 316] on input "10" at bounding box center [774, 317] width 127 height 24
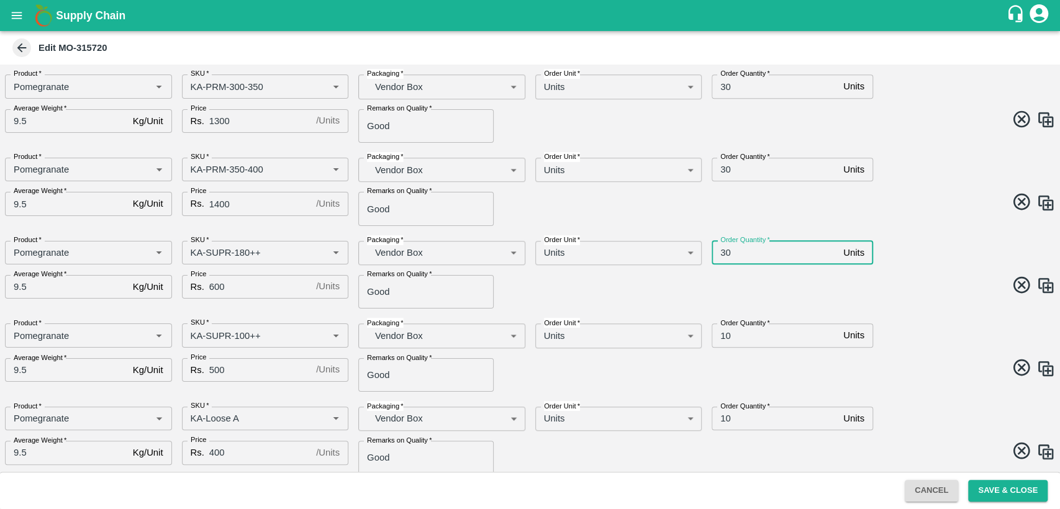
scroll to position [541, 0]
type input "30"
click at [727, 339] on input "10" at bounding box center [774, 335] width 127 height 24
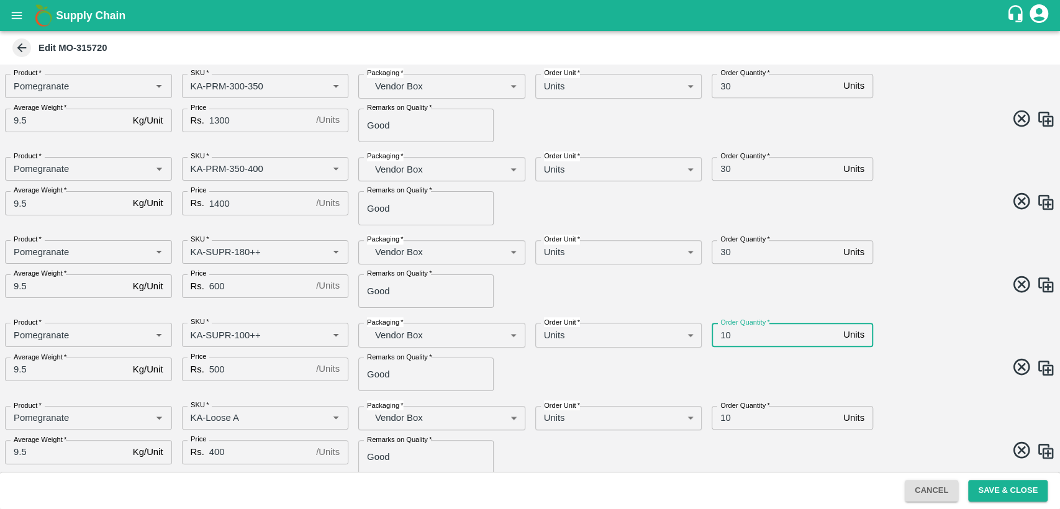
click at [727, 339] on input "10" at bounding box center [774, 335] width 127 height 24
click at [727, 338] on input "1020" at bounding box center [774, 335] width 127 height 24
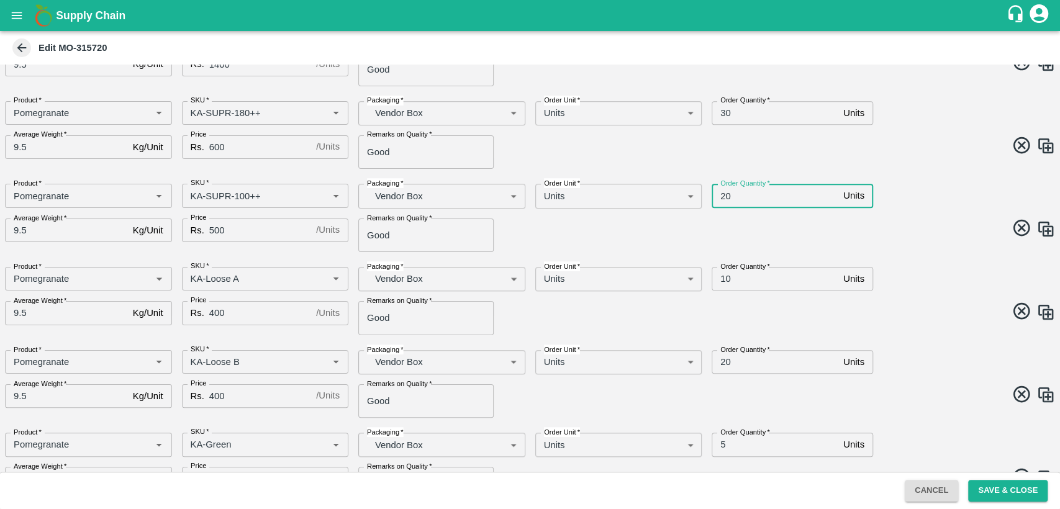
scroll to position [683, 0]
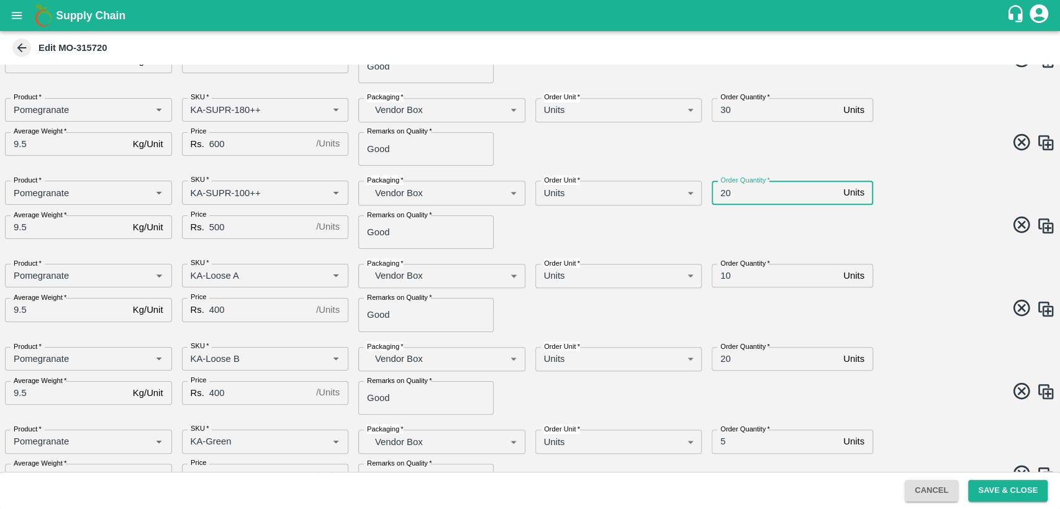
type input "20"
click at [720, 275] on input "10" at bounding box center [774, 276] width 127 height 24
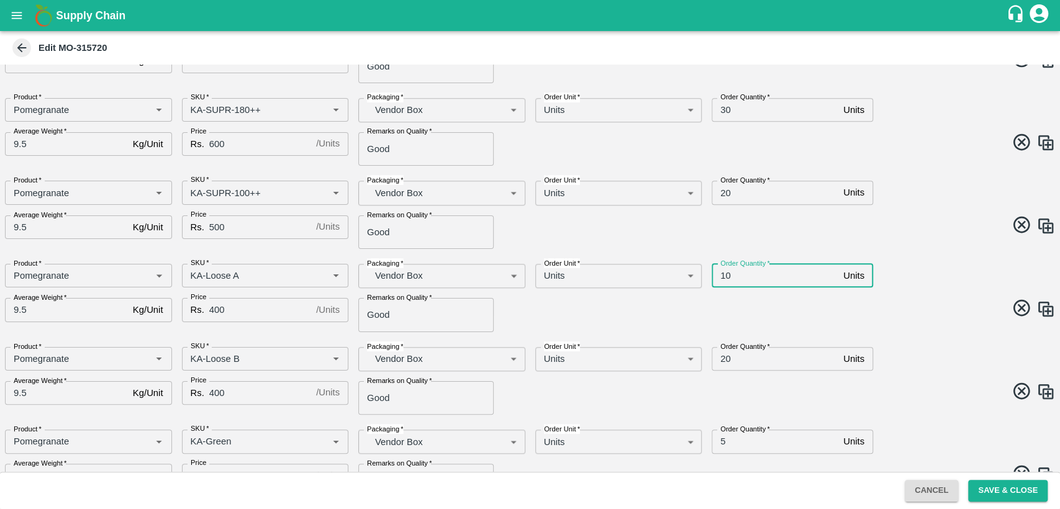
click at [720, 275] on input "10" at bounding box center [774, 276] width 127 height 24
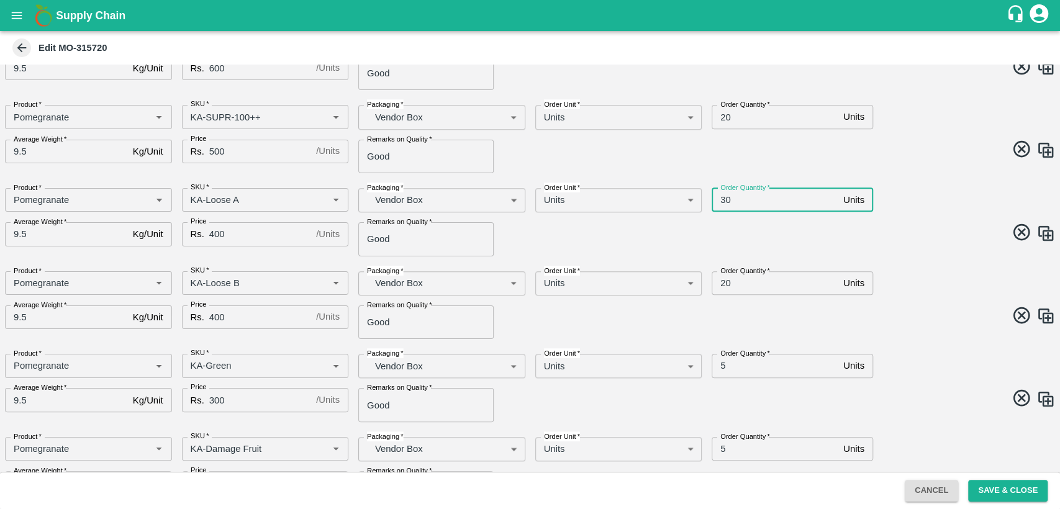
scroll to position [797, 0]
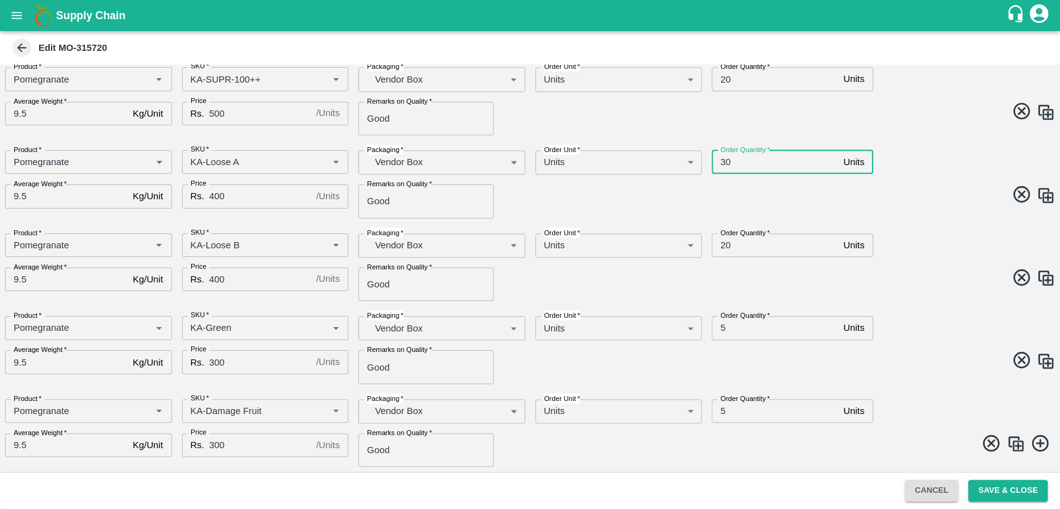
type input "30"
click at [719, 248] on input "20" at bounding box center [774, 245] width 127 height 24
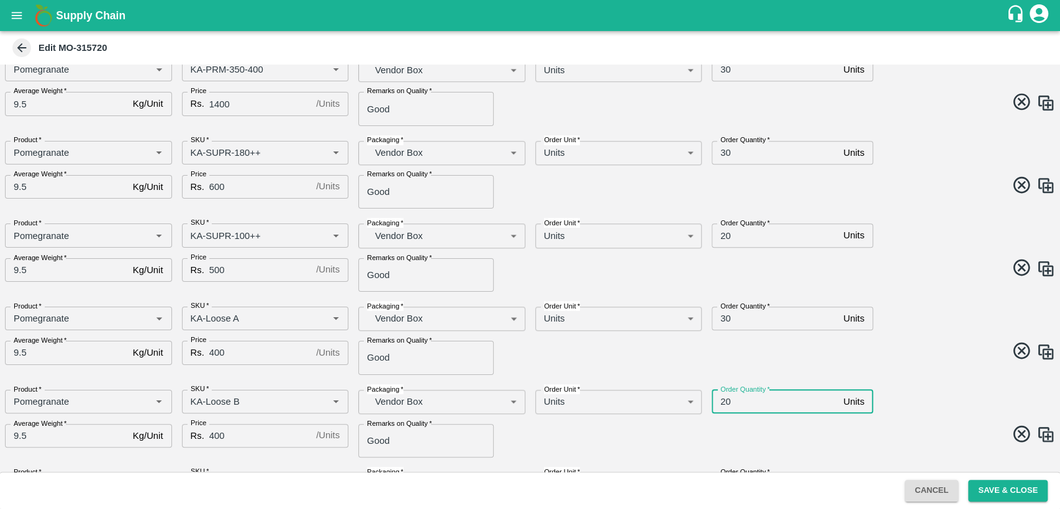
scroll to position [640, 0]
click at [722, 152] on input "30" at bounding box center [774, 154] width 127 height 24
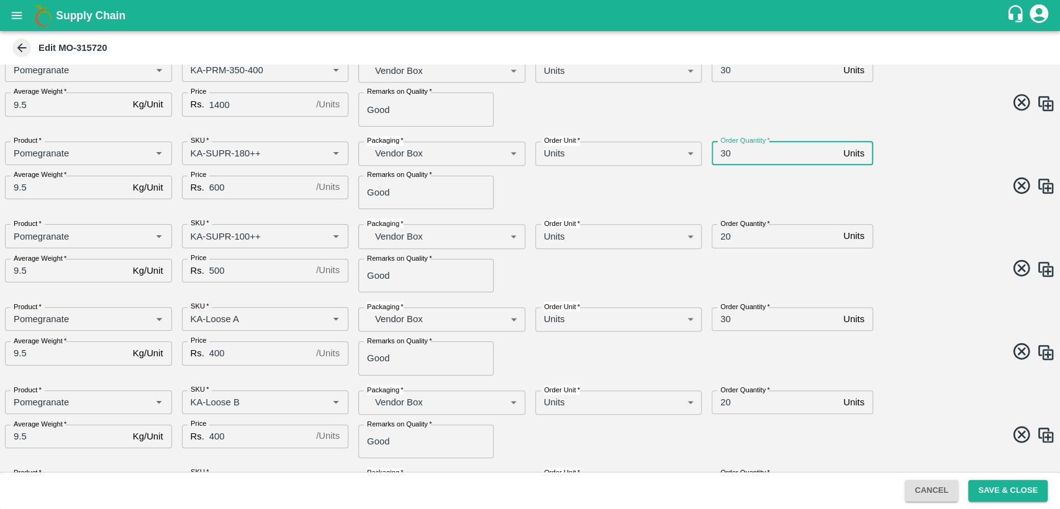
click at [722, 152] on input "30" at bounding box center [774, 154] width 127 height 24
click at [724, 236] on input "20" at bounding box center [774, 236] width 127 height 24
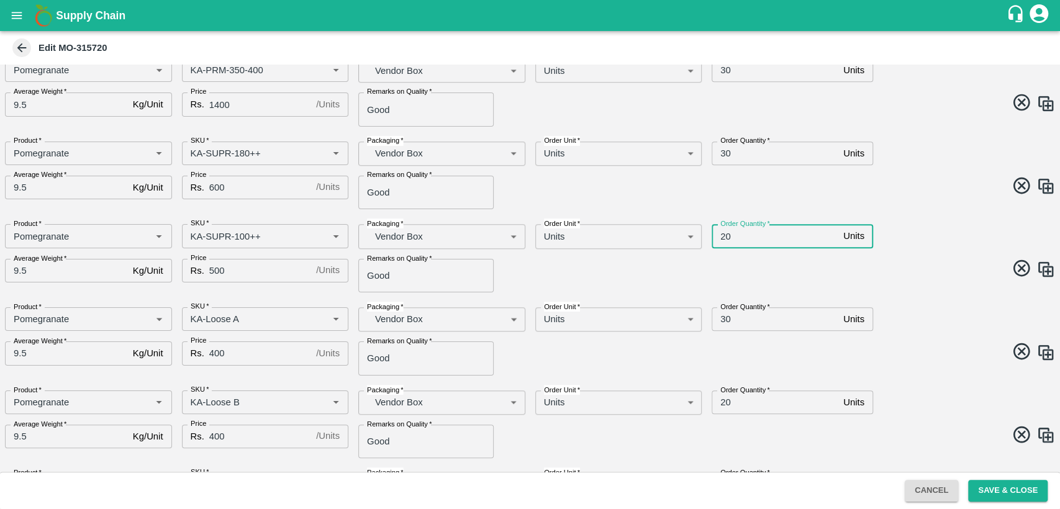
click at [724, 236] on input "20" at bounding box center [774, 236] width 127 height 24
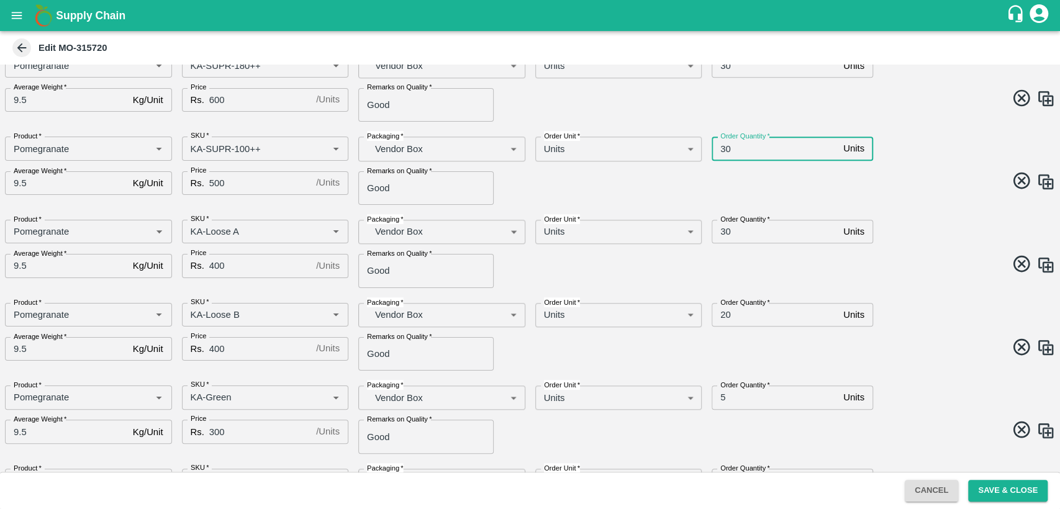
scroll to position [782, 0]
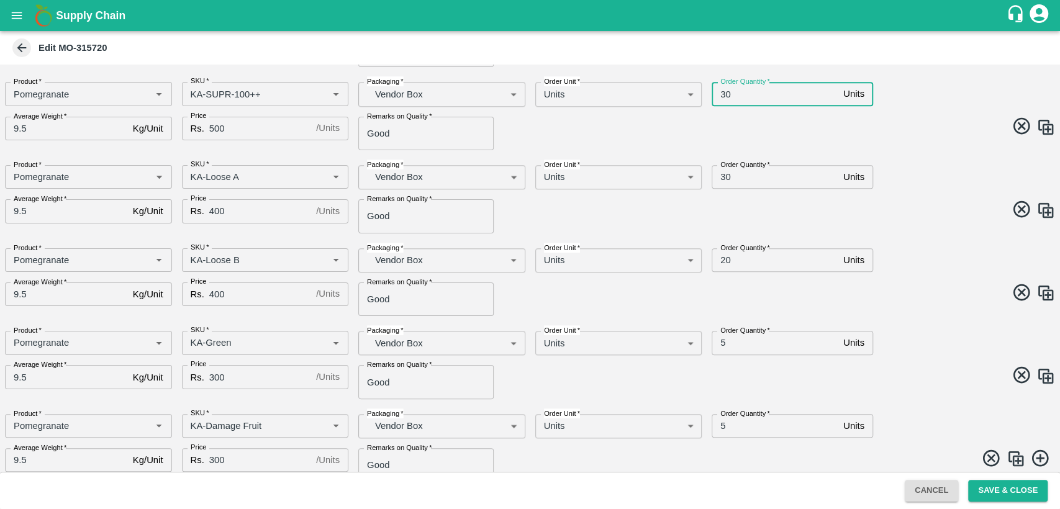
type input "30"
click at [722, 345] on input "5" at bounding box center [774, 343] width 127 height 24
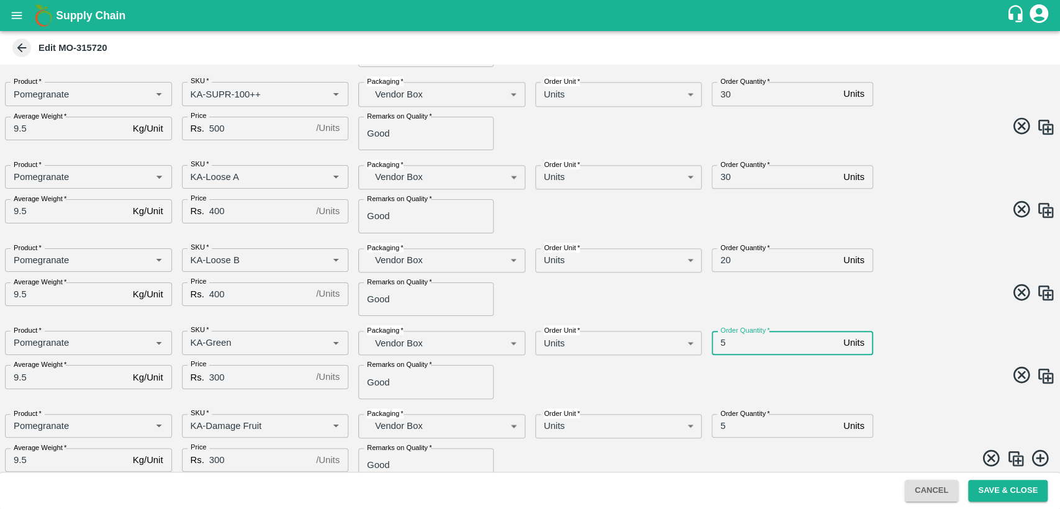
click at [722, 345] on input "5" at bounding box center [774, 343] width 127 height 24
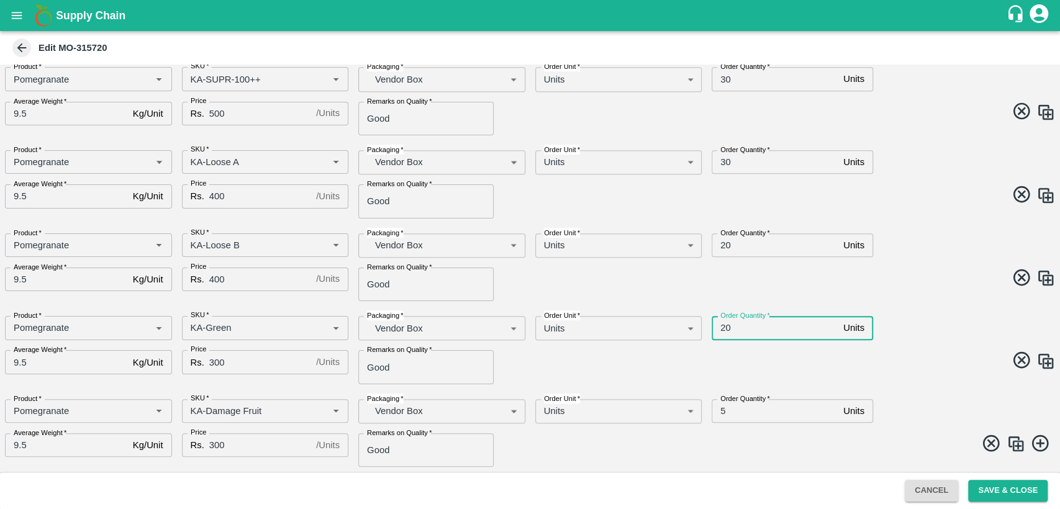
type input "20"
click at [723, 410] on input "5" at bounding box center [774, 411] width 127 height 24
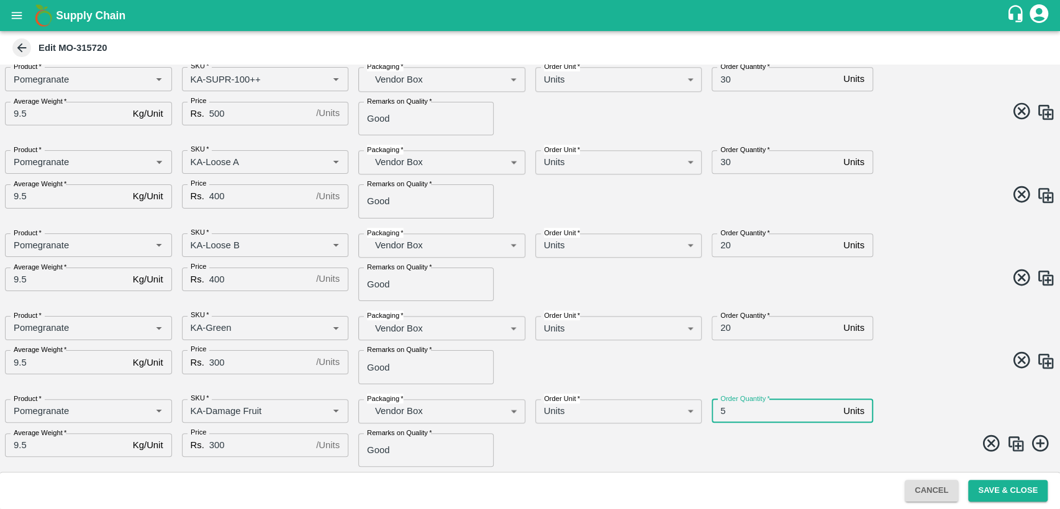
click at [723, 410] on input "5" at bounding box center [774, 411] width 127 height 24
type input "20"
click at [935, 374] on span at bounding box center [790, 362] width 530 height 24
click at [1002, 484] on button "Save & Close" at bounding box center [1007, 491] width 79 height 22
